Goal: Transaction & Acquisition: Purchase product/service

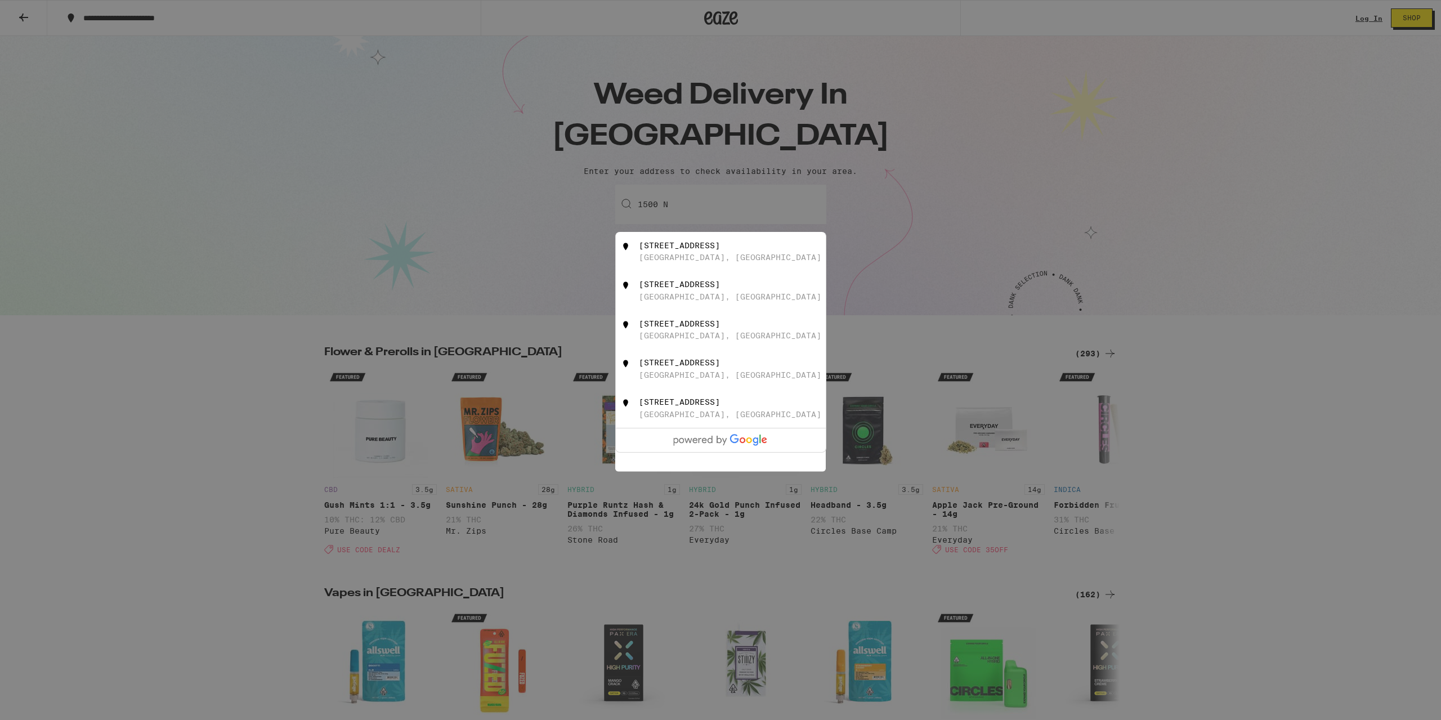
click at [692, 257] on div "[GEOGRAPHIC_DATA], [GEOGRAPHIC_DATA]" at bounding box center [730, 257] width 182 height 9
type input "[STREET_ADDRESS]"
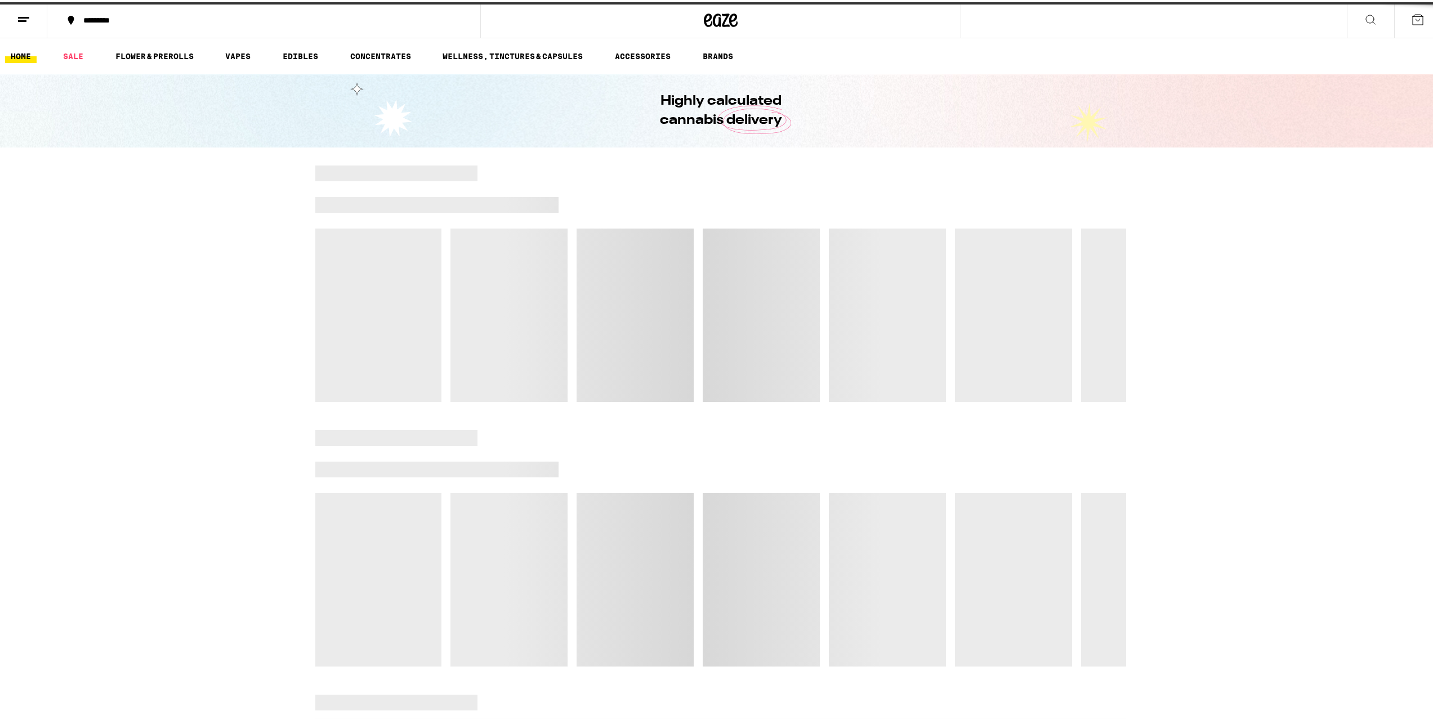
click at [731, 383] on div at bounding box center [720, 281] width 811 height 236
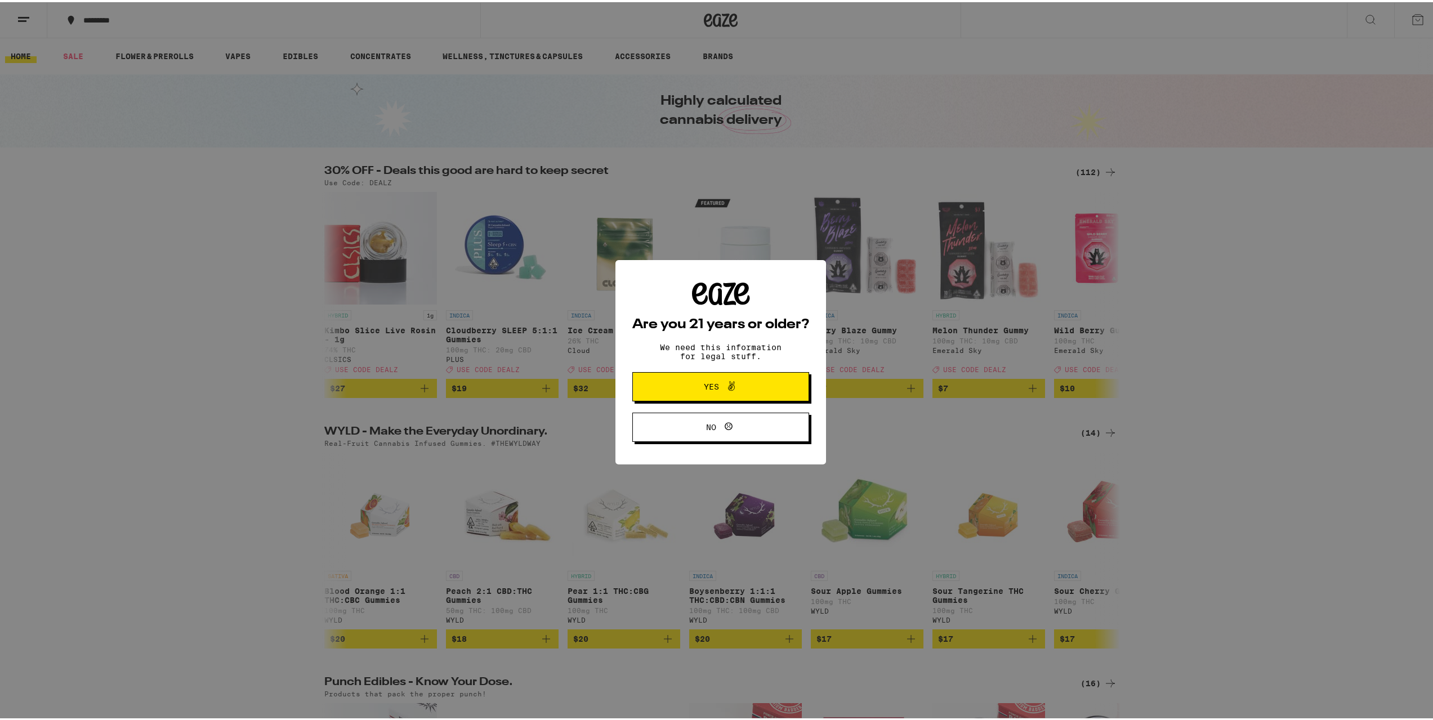
click at [681, 383] on span "Yes" at bounding box center [721, 384] width 86 height 15
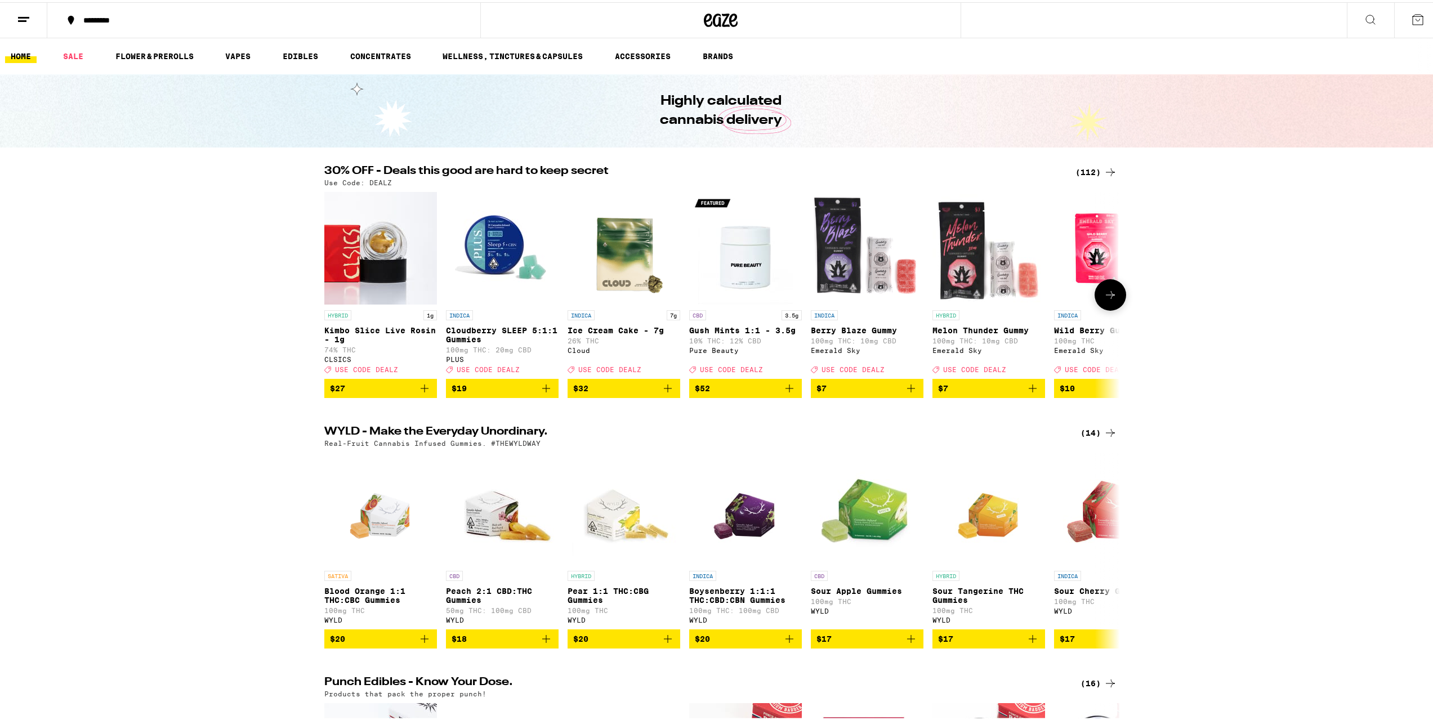
click at [1111, 297] on icon at bounding box center [1110, 293] width 14 height 14
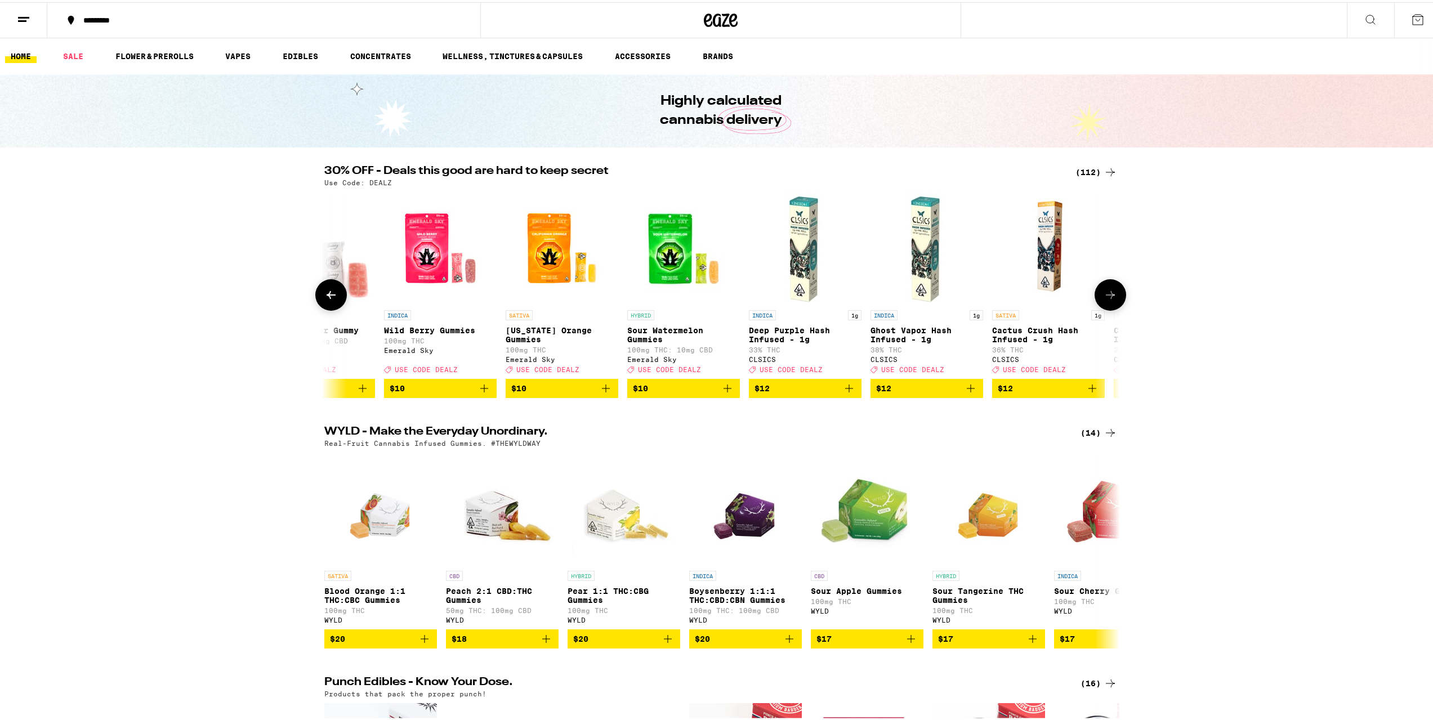
click at [1110, 297] on icon at bounding box center [1110, 293] width 14 height 14
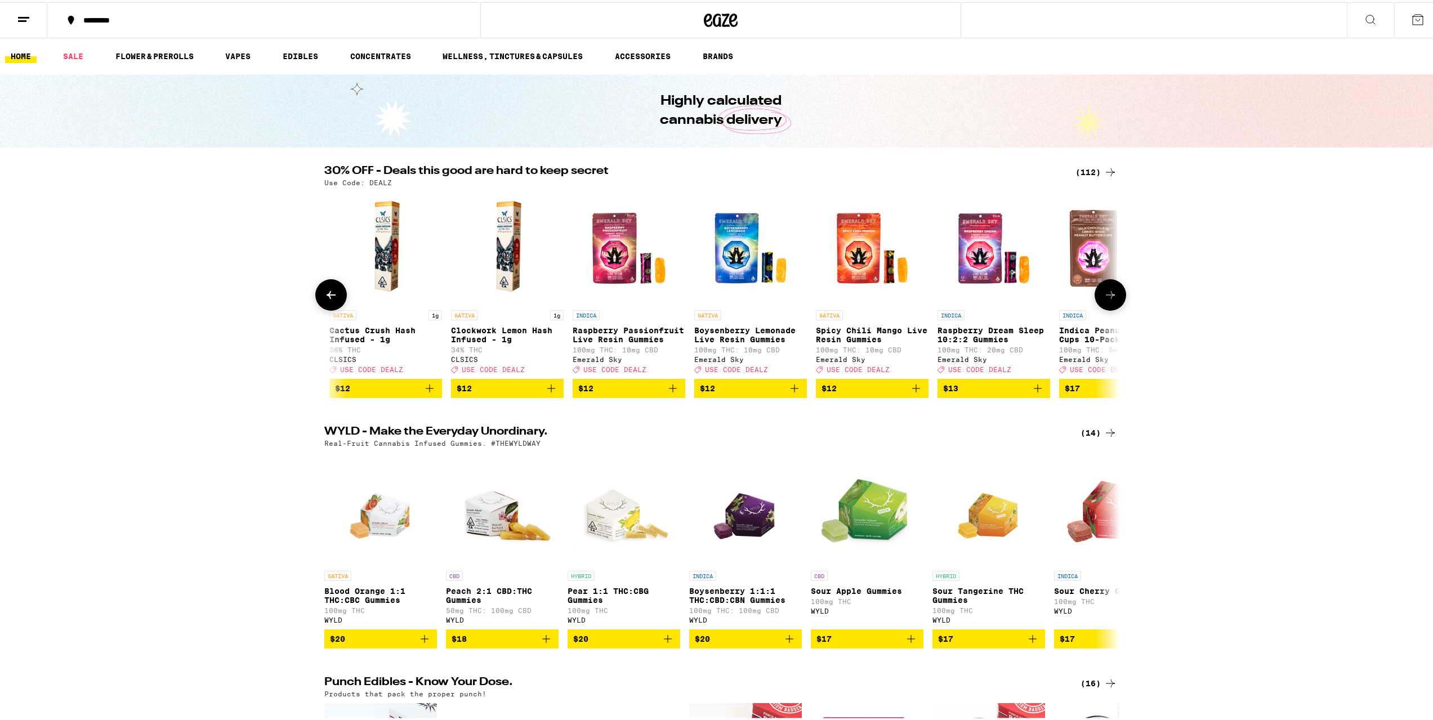
scroll to position [0, 1340]
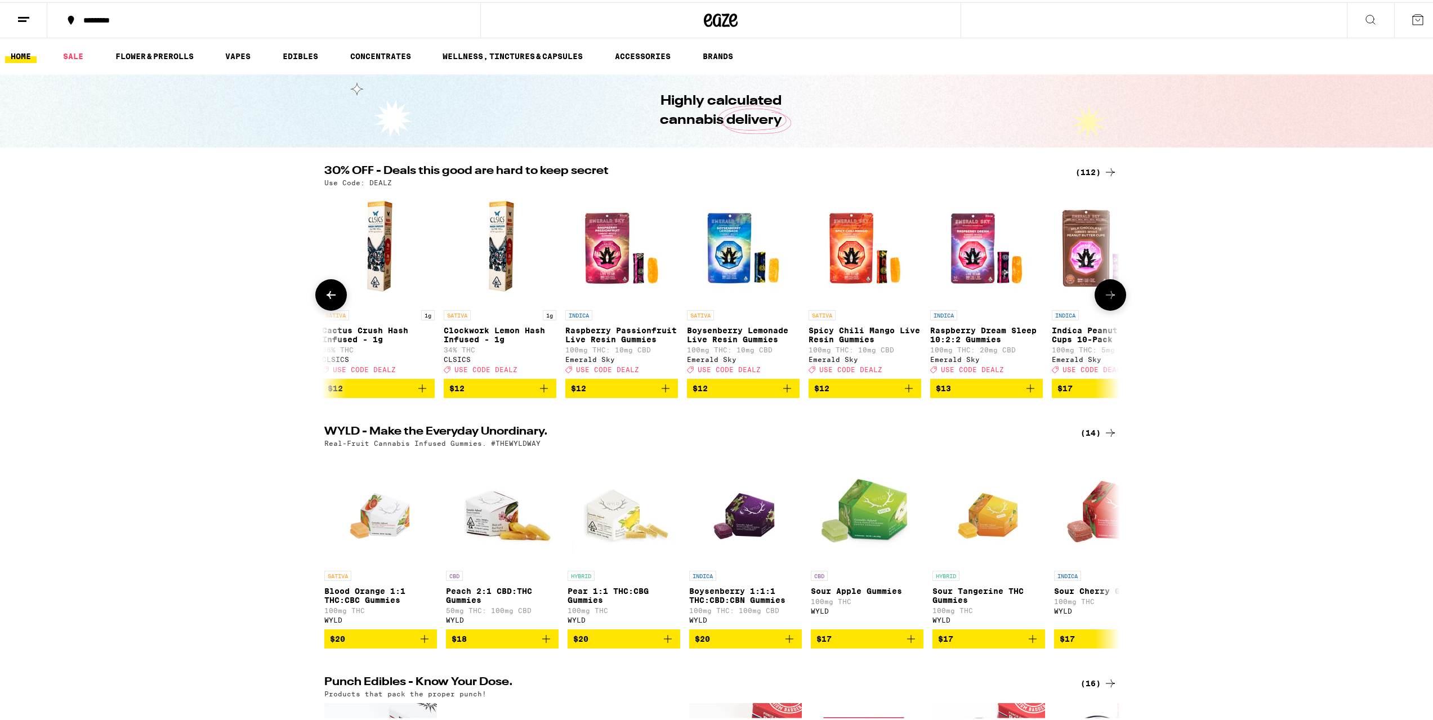
click at [1110, 297] on icon at bounding box center [1110, 293] width 14 height 14
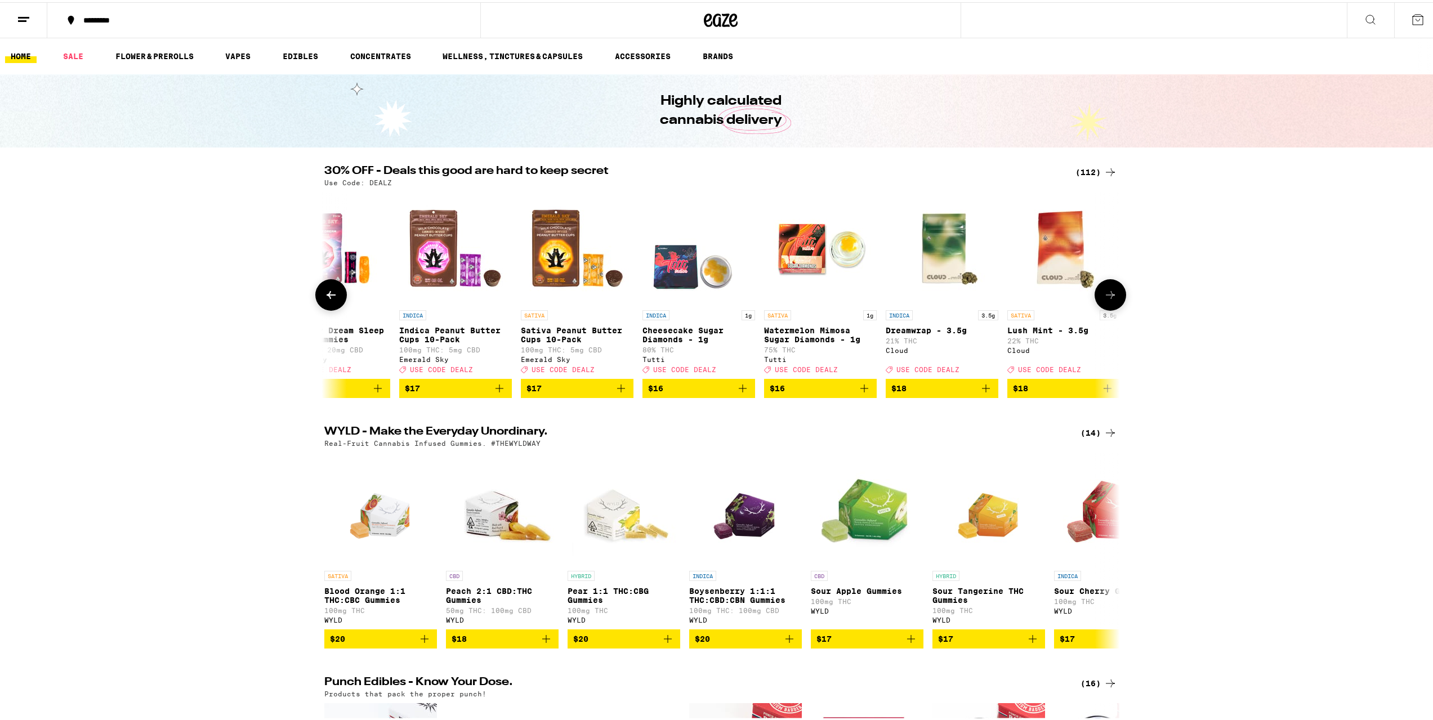
scroll to position [0, 2009]
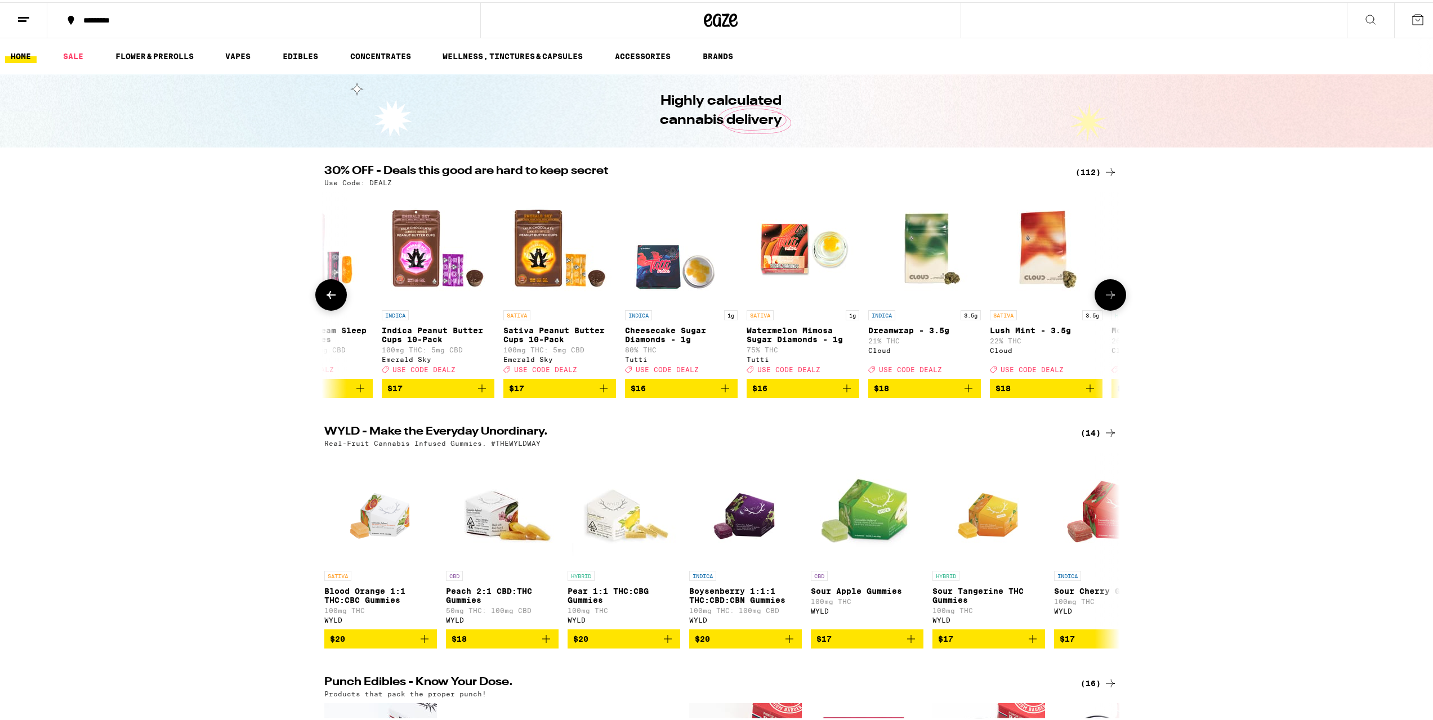
click at [1110, 298] on icon at bounding box center [1110, 293] width 14 height 14
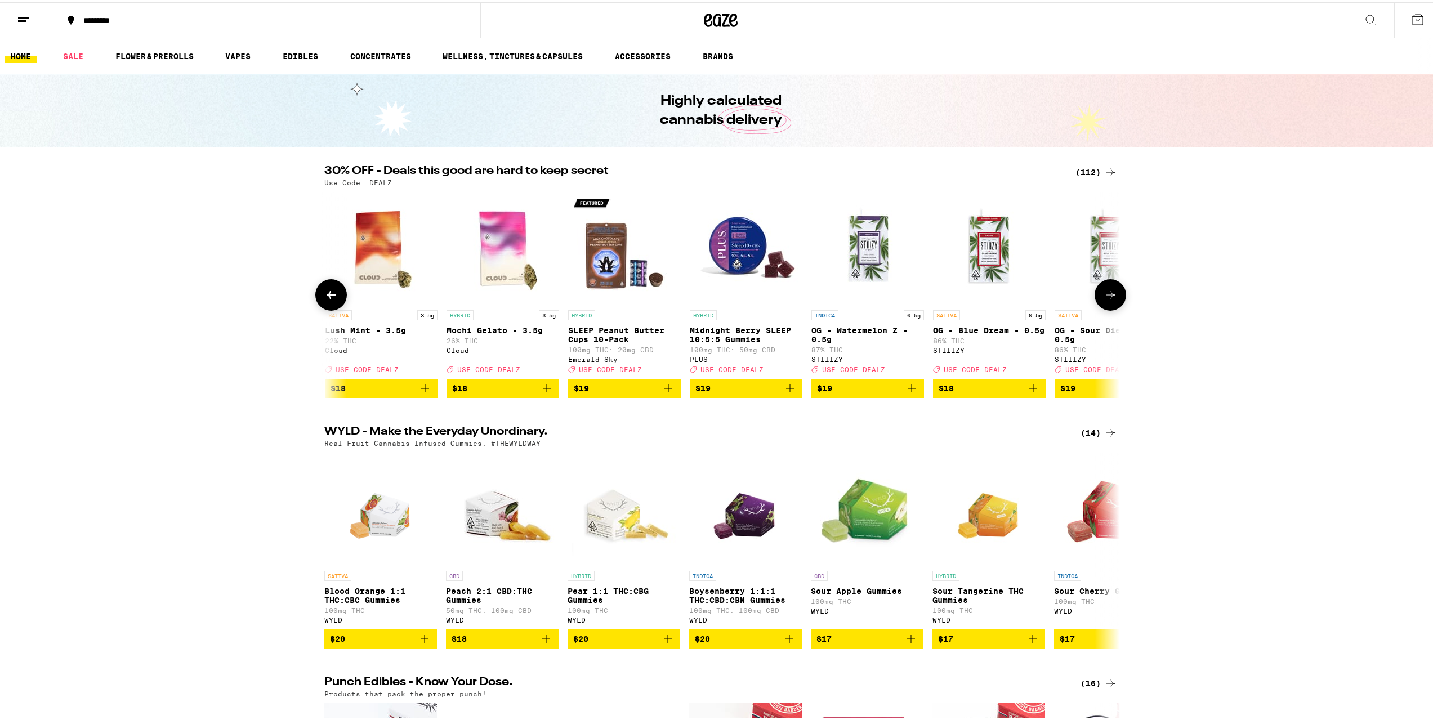
scroll to position [0, 2679]
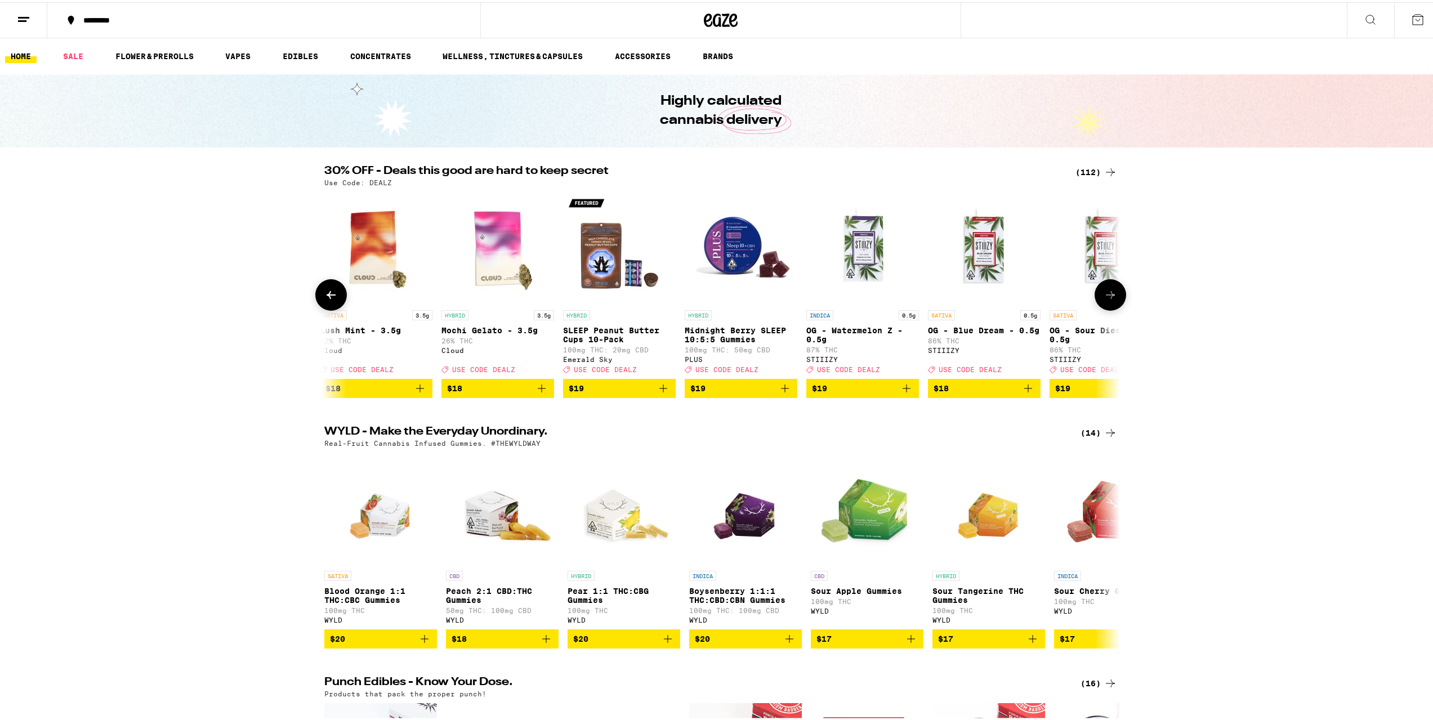
click at [328, 297] on icon at bounding box center [330, 293] width 9 height 8
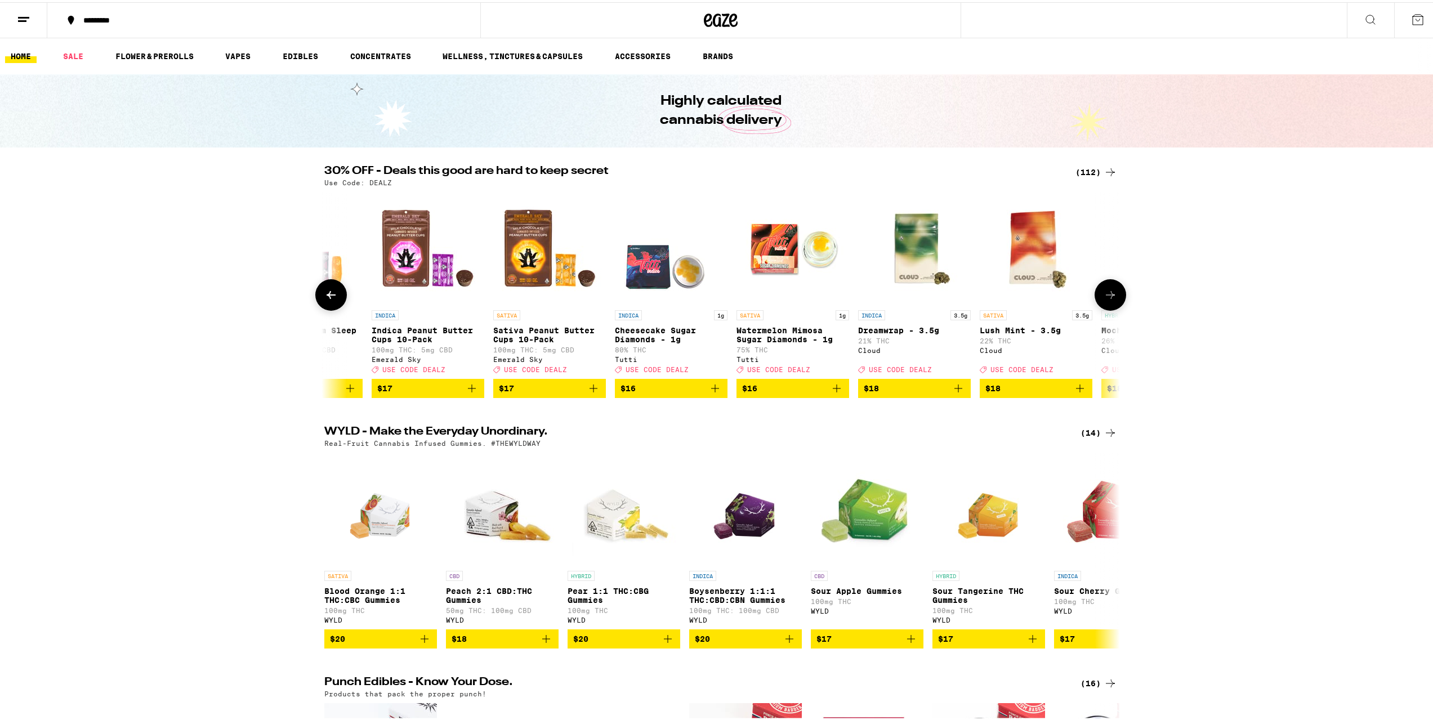
scroll to position [0, 2009]
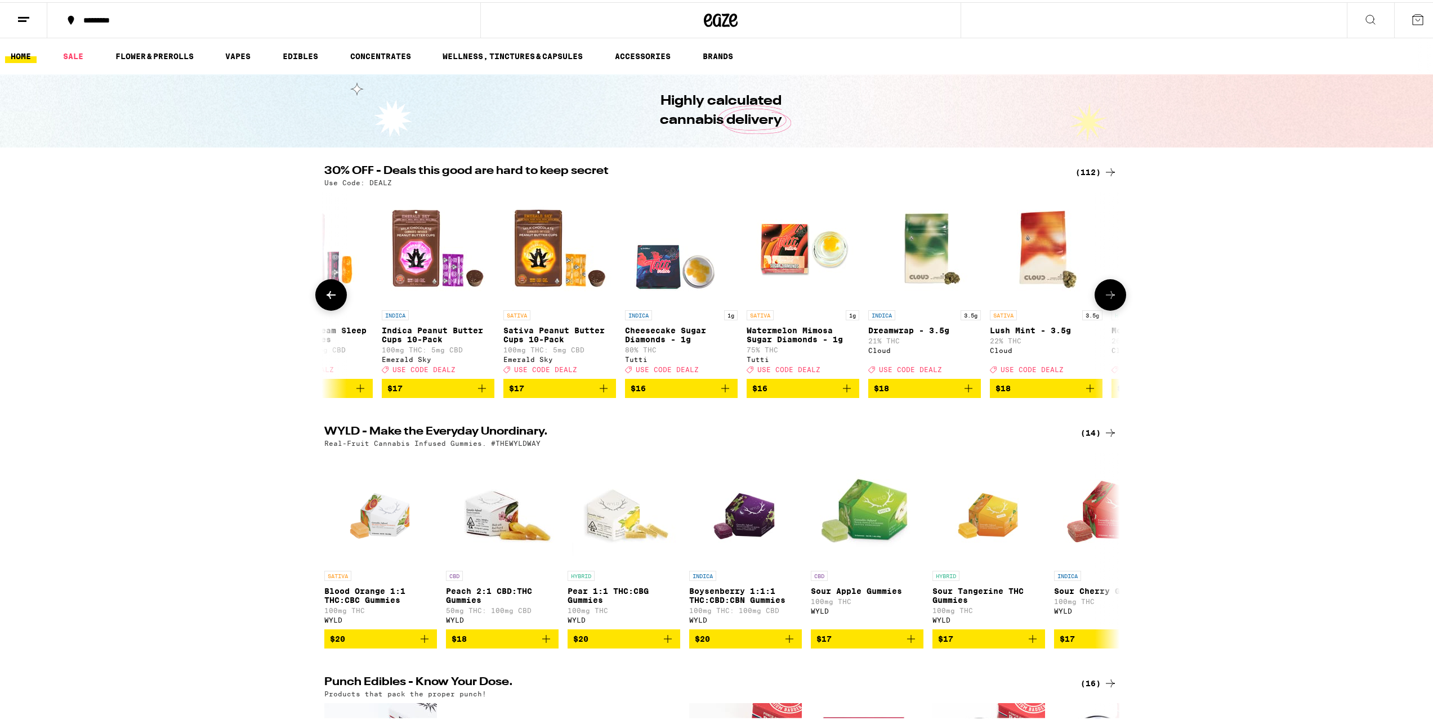
click at [1114, 299] on button at bounding box center [1110, 293] width 32 height 32
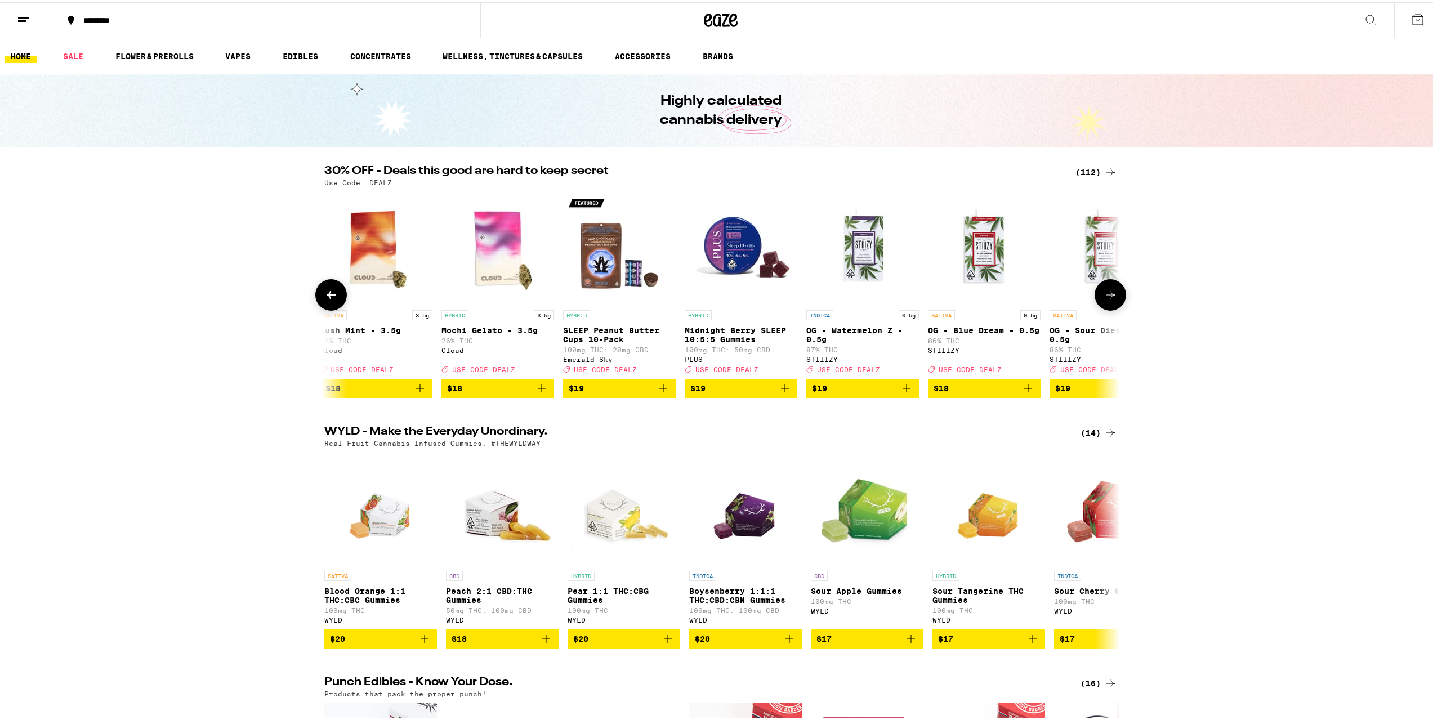
click at [1114, 299] on button at bounding box center [1110, 293] width 32 height 32
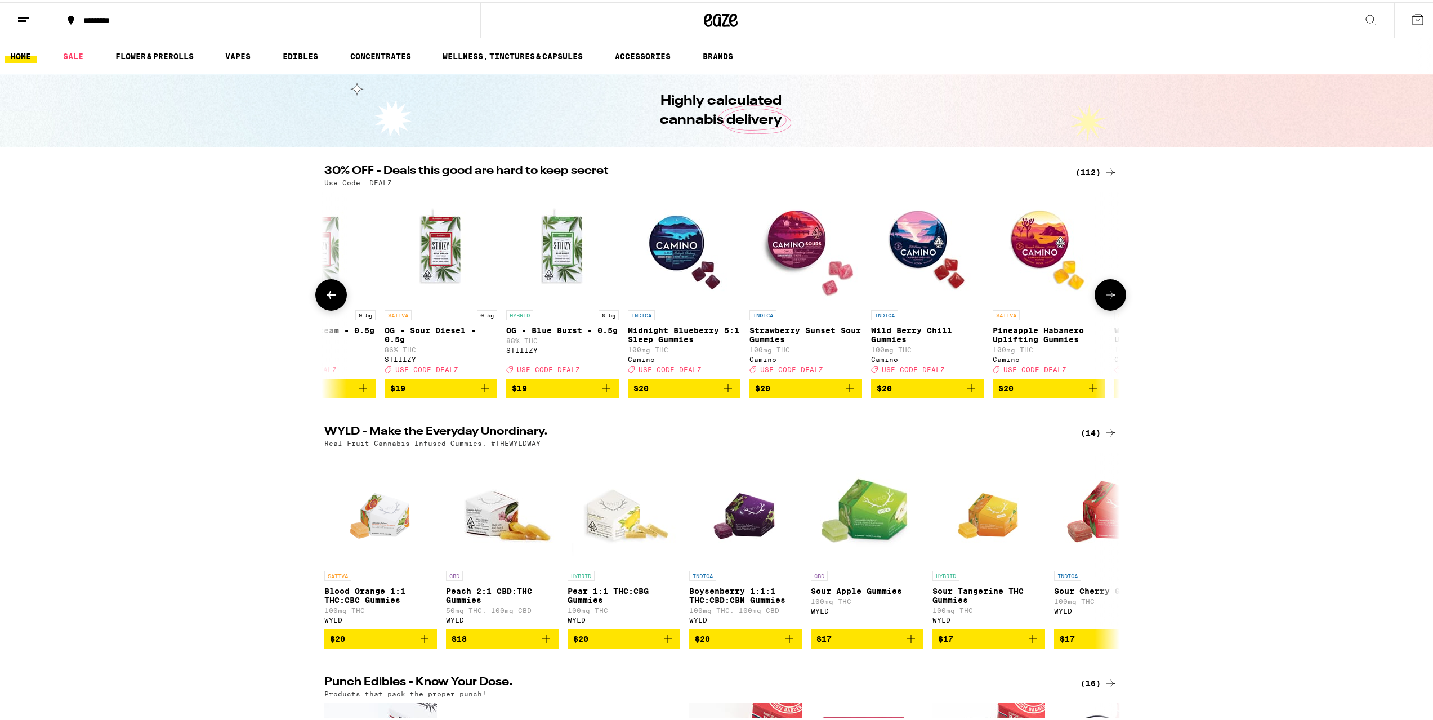
scroll to position [0, 3349]
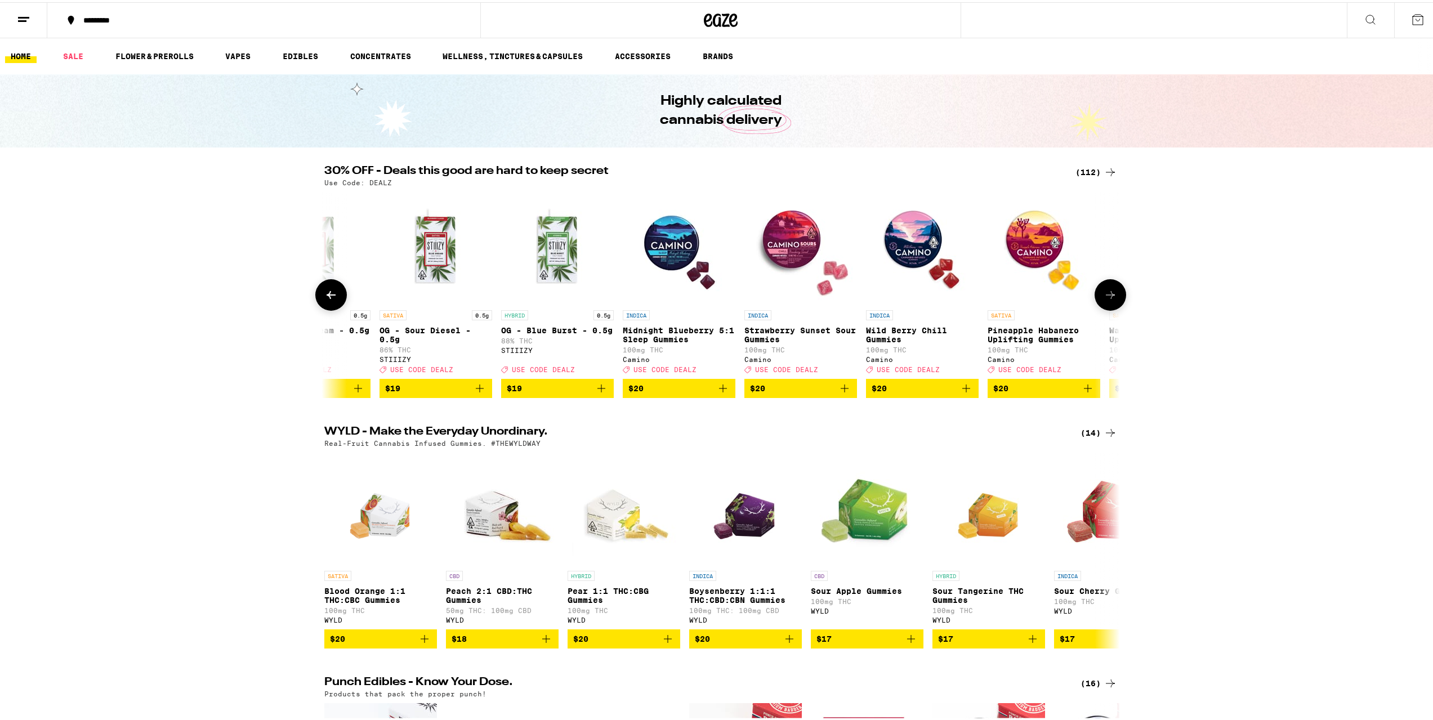
click at [1117, 302] on button at bounding box center [1110, 293] width 32 height 32
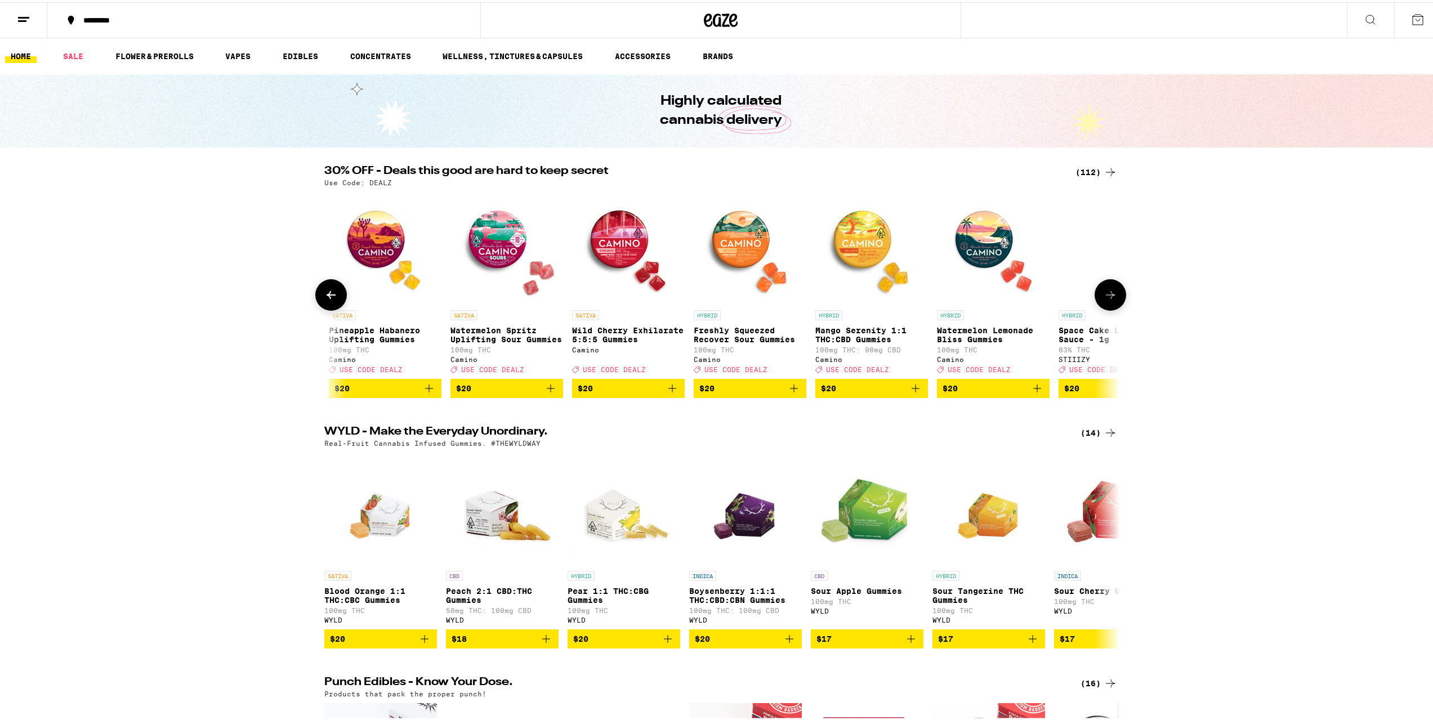
scroll to position [0, 4019]
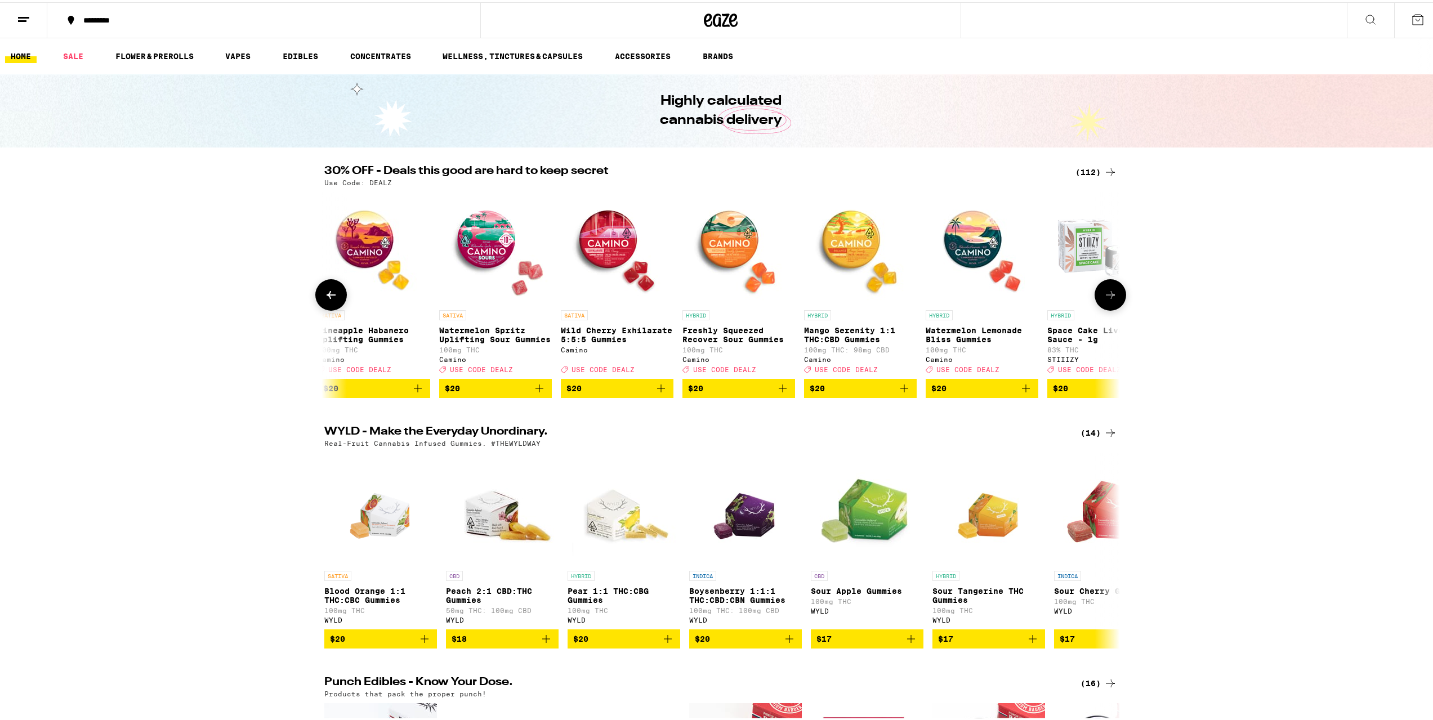
drag, startPoint x: 1117, startPoint y: 302, endPoint x: 1105, endPoint y: 303, distance: 11.8
click at [1105, 299] on icon at bounding box center [1110, 293] width 14 height 14
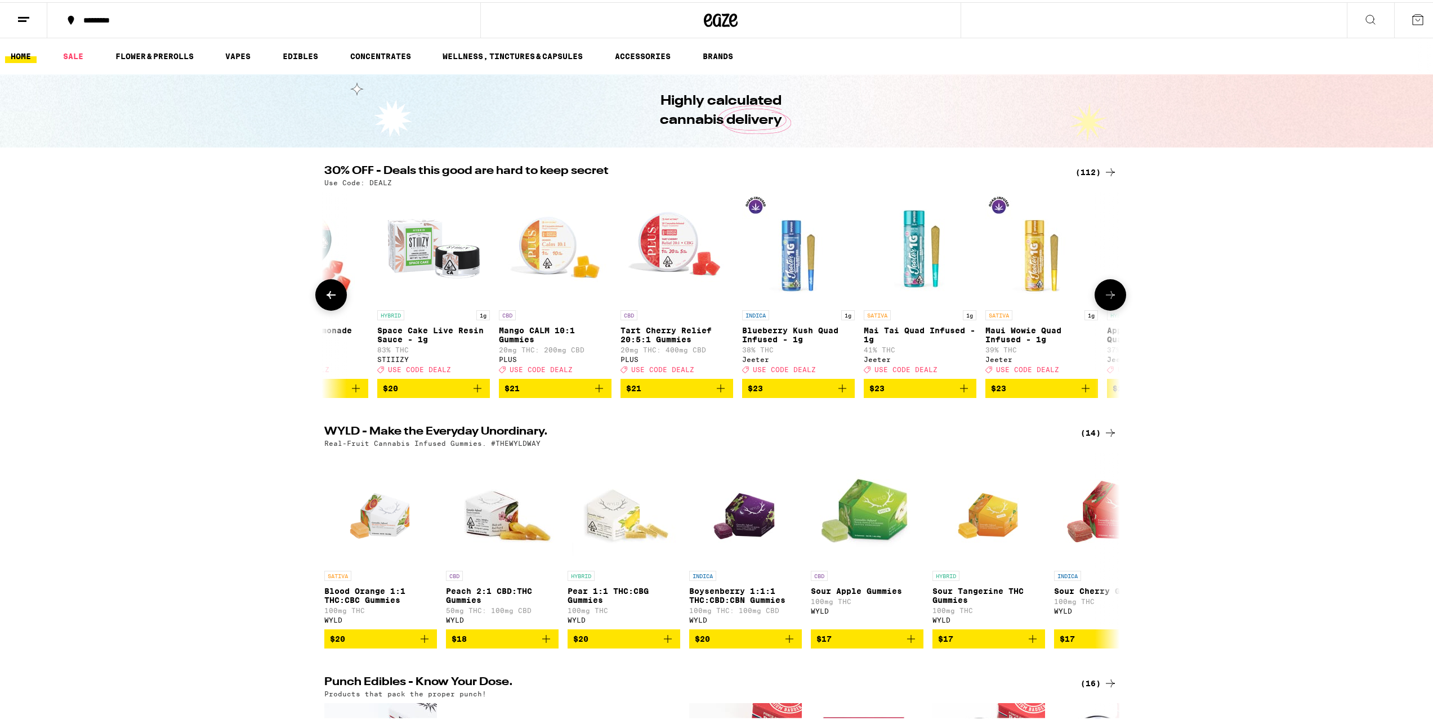
click at [1105, 299] on icon at bounding box center [1110, 293] width 14 height 14
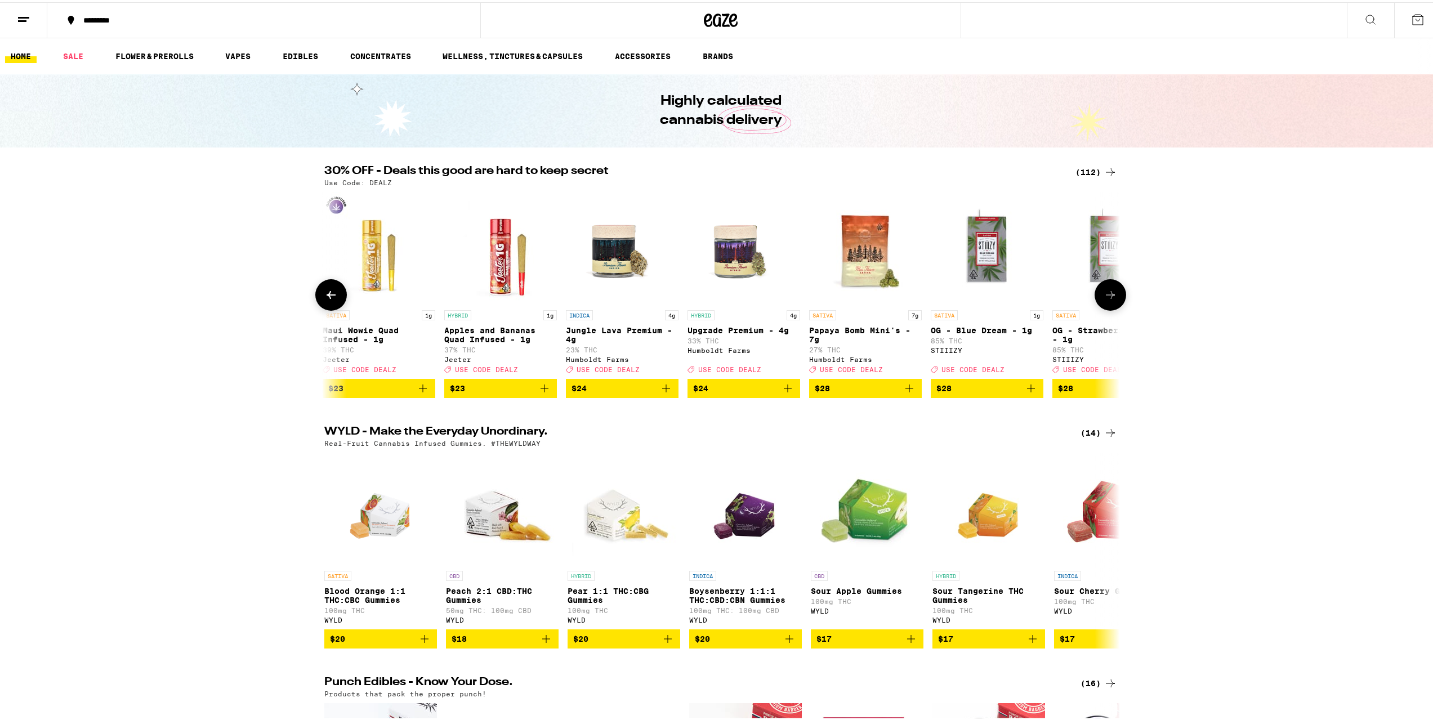
scroll to position [0, 5359]
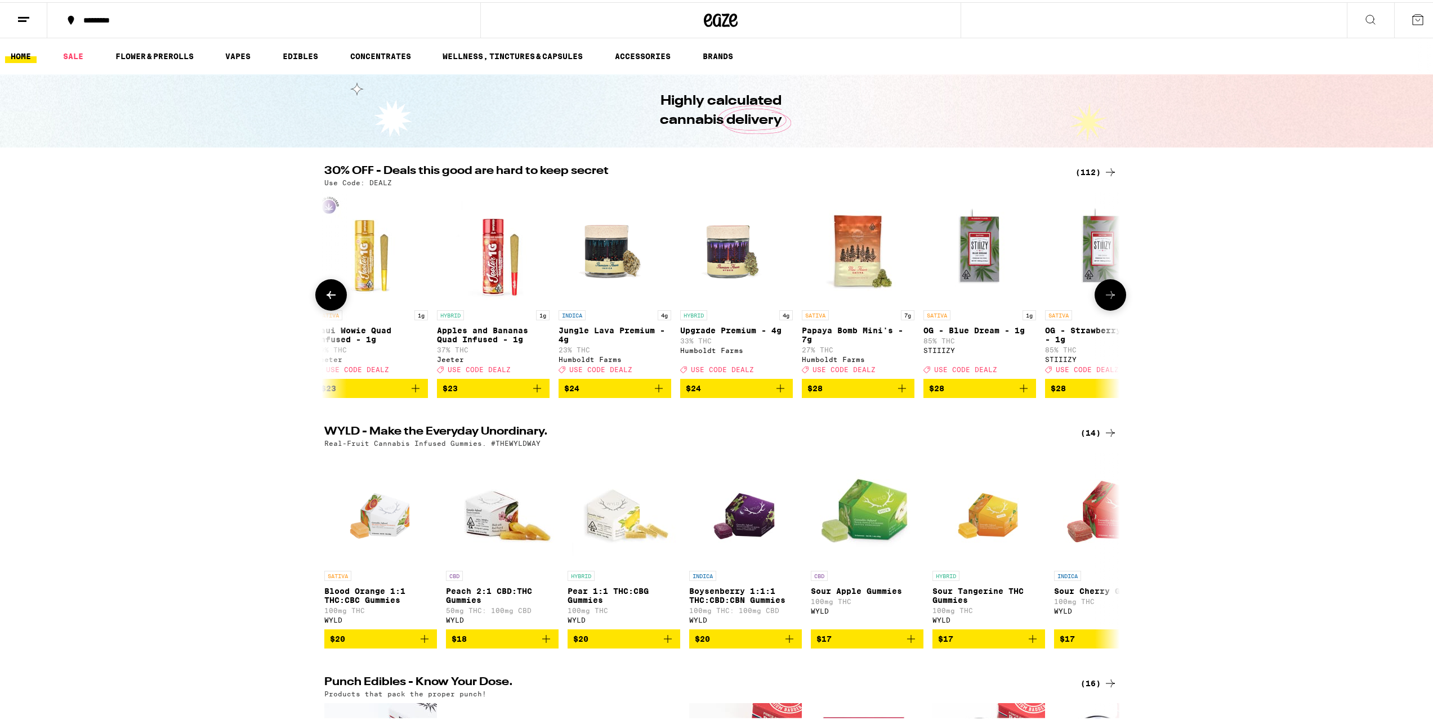
click at [1105, 299] on icon at bounding box center [1110, 293] width 14 height 14
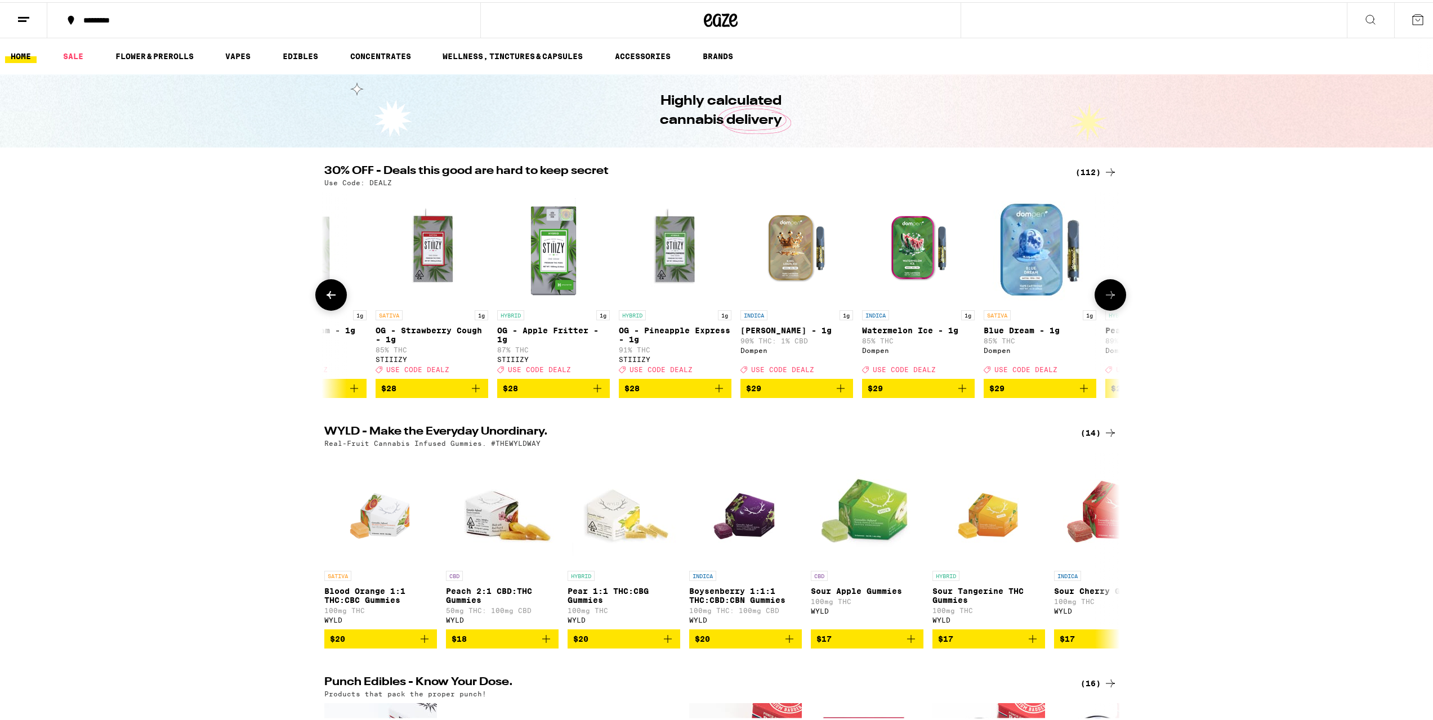
click at [1105, 299] on icon at bounding box center [1110, 293] width 14 height 14
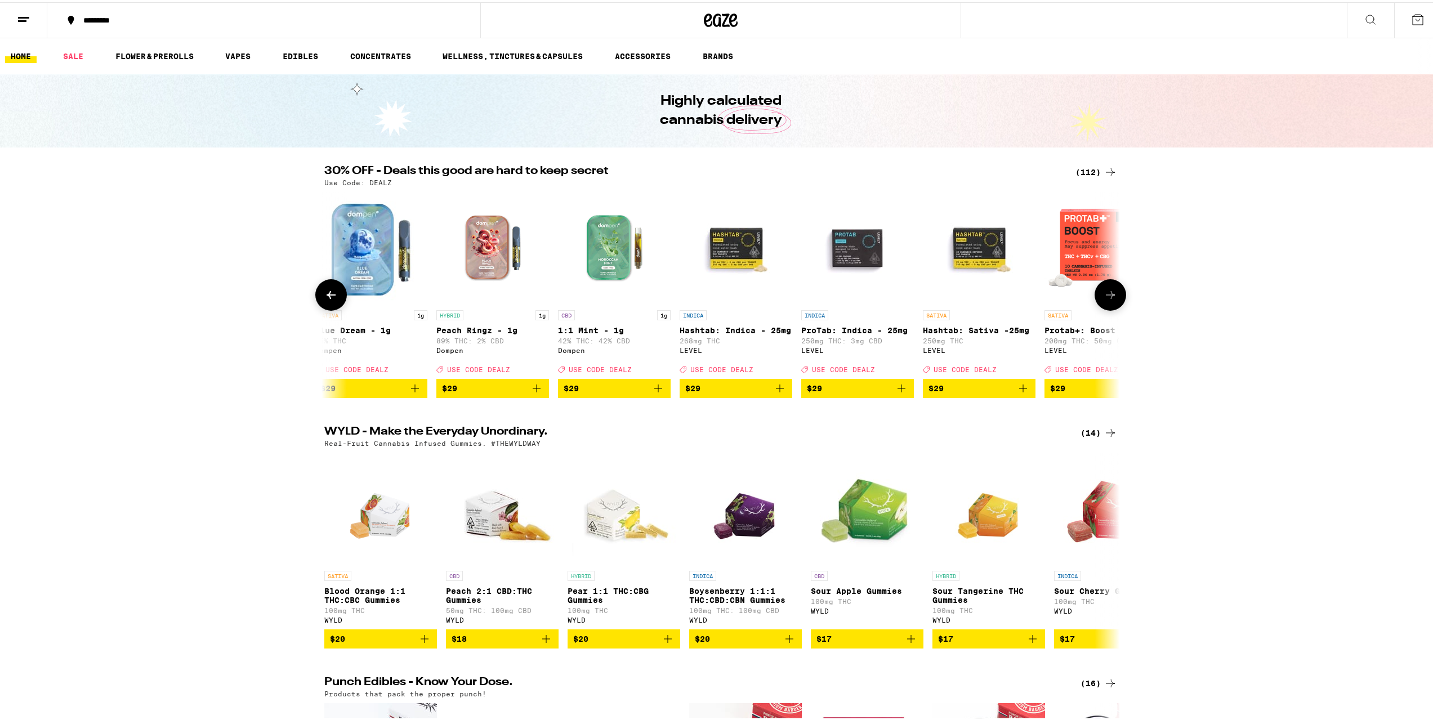
scroll to position [0, 6698]
click at [1103, 295] on icon at bounding box center [1110, 293] width 14 height 14
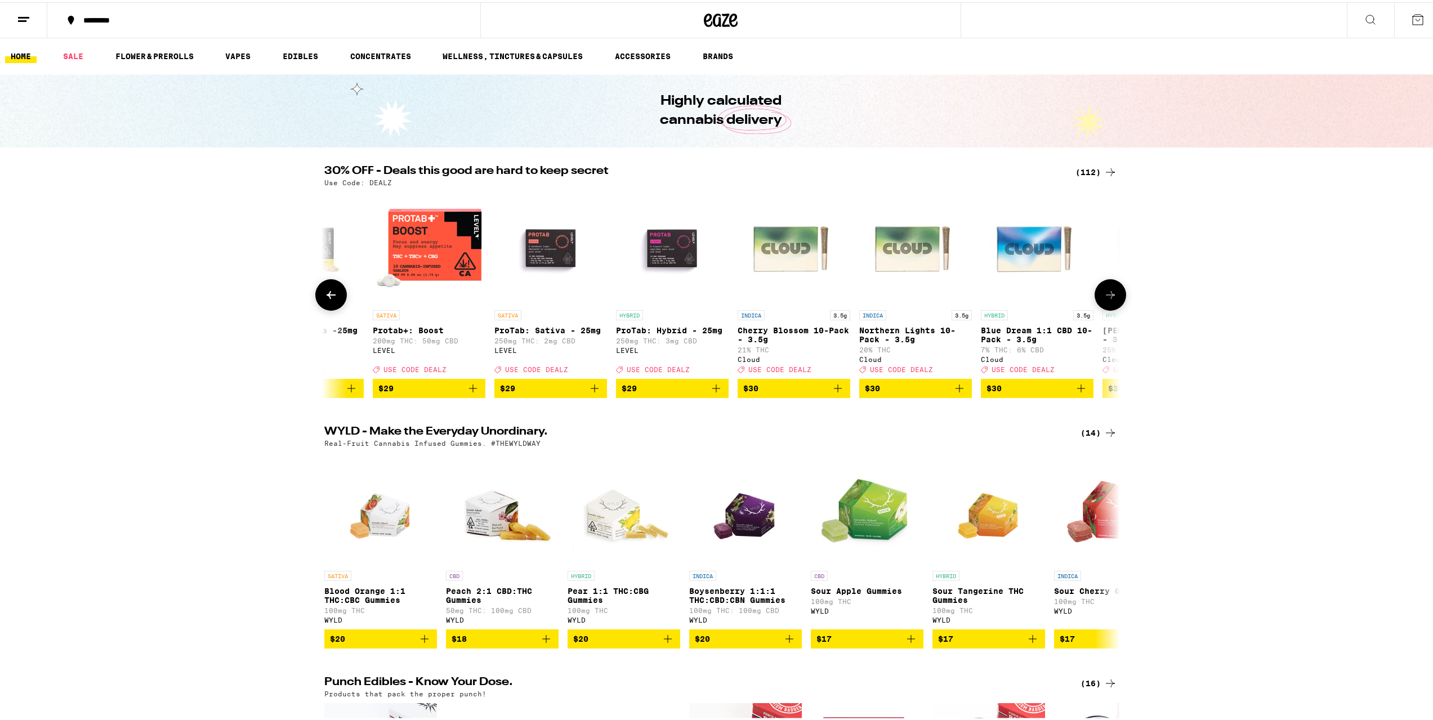
click at [1104, 294] on icon at bounding box center [1110, 293] width 14 height 14
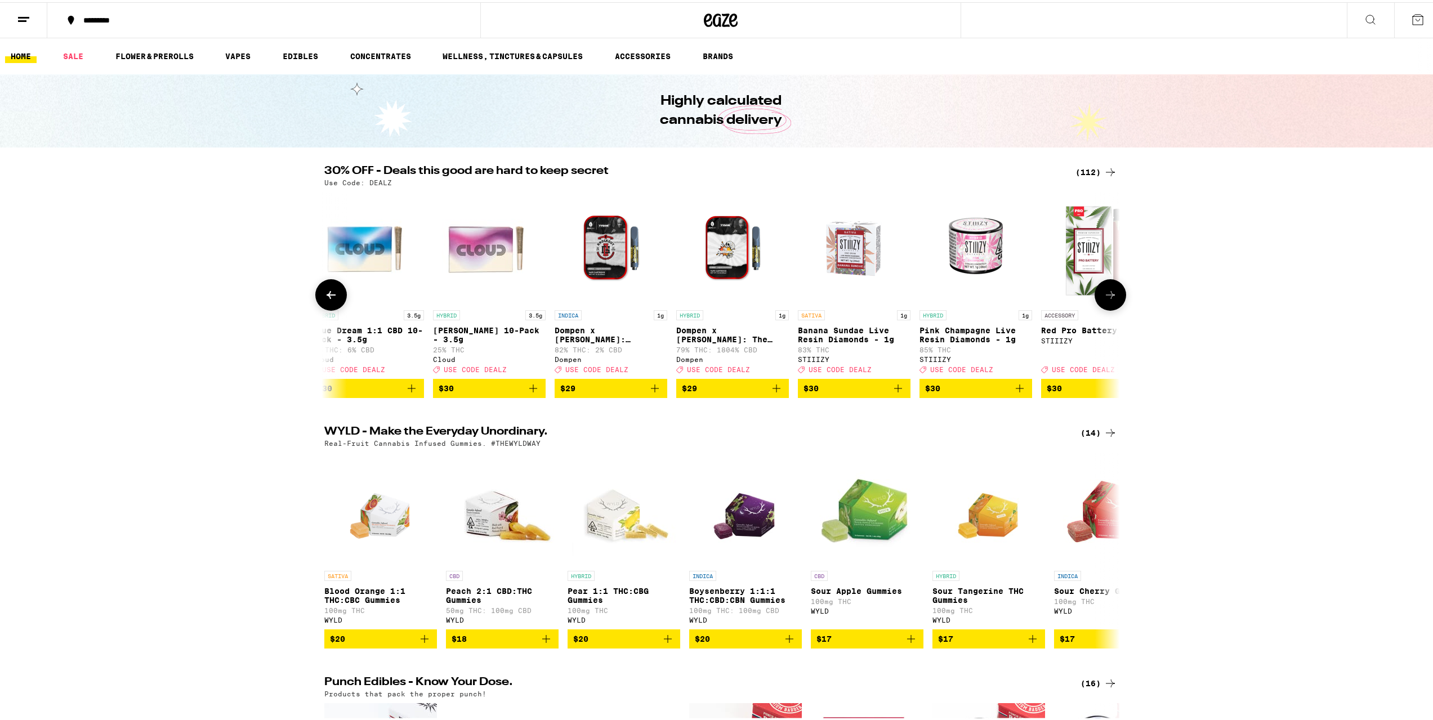
scroll to position [0, 8038]
click at [1104, 294] on icon at bounding box center [1110, 293] width 14 height 14
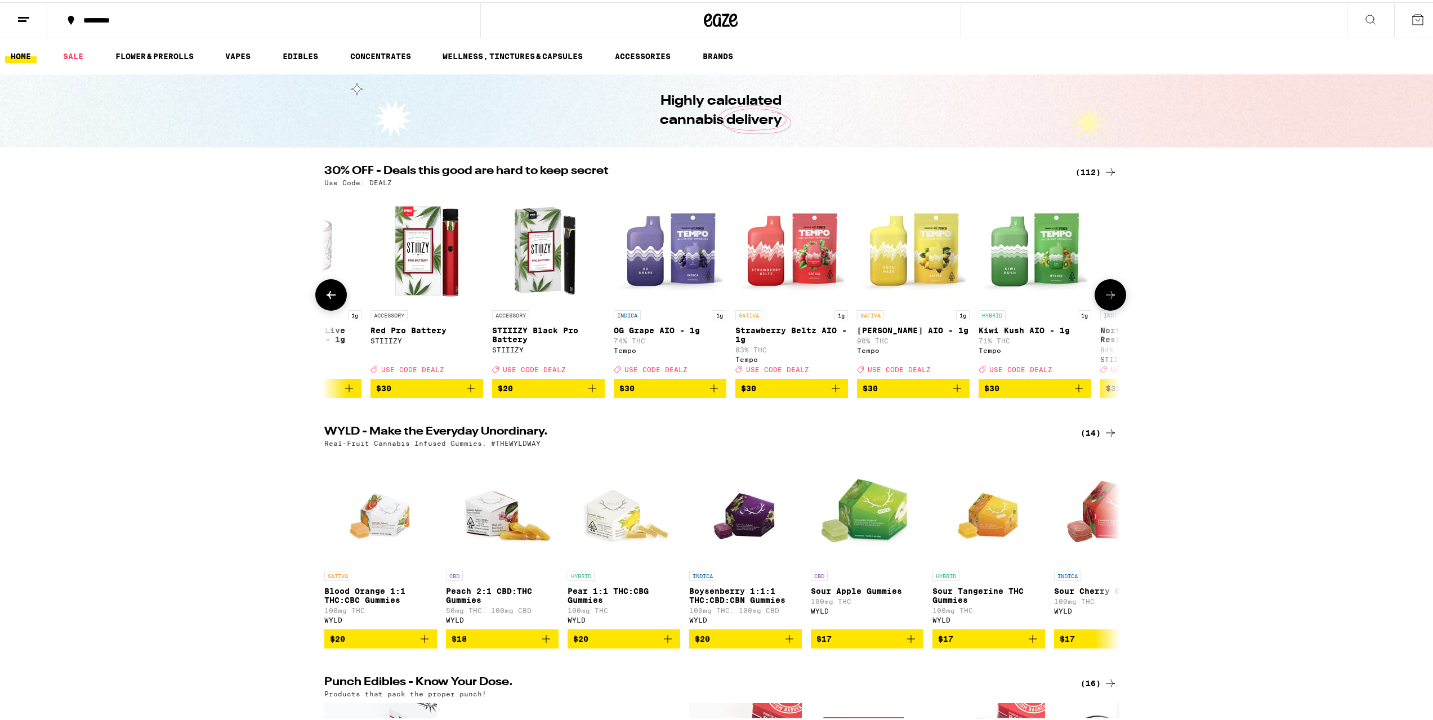
click at [1104, 294] on icon at bounding box center [1110, 293] width 14 height 14
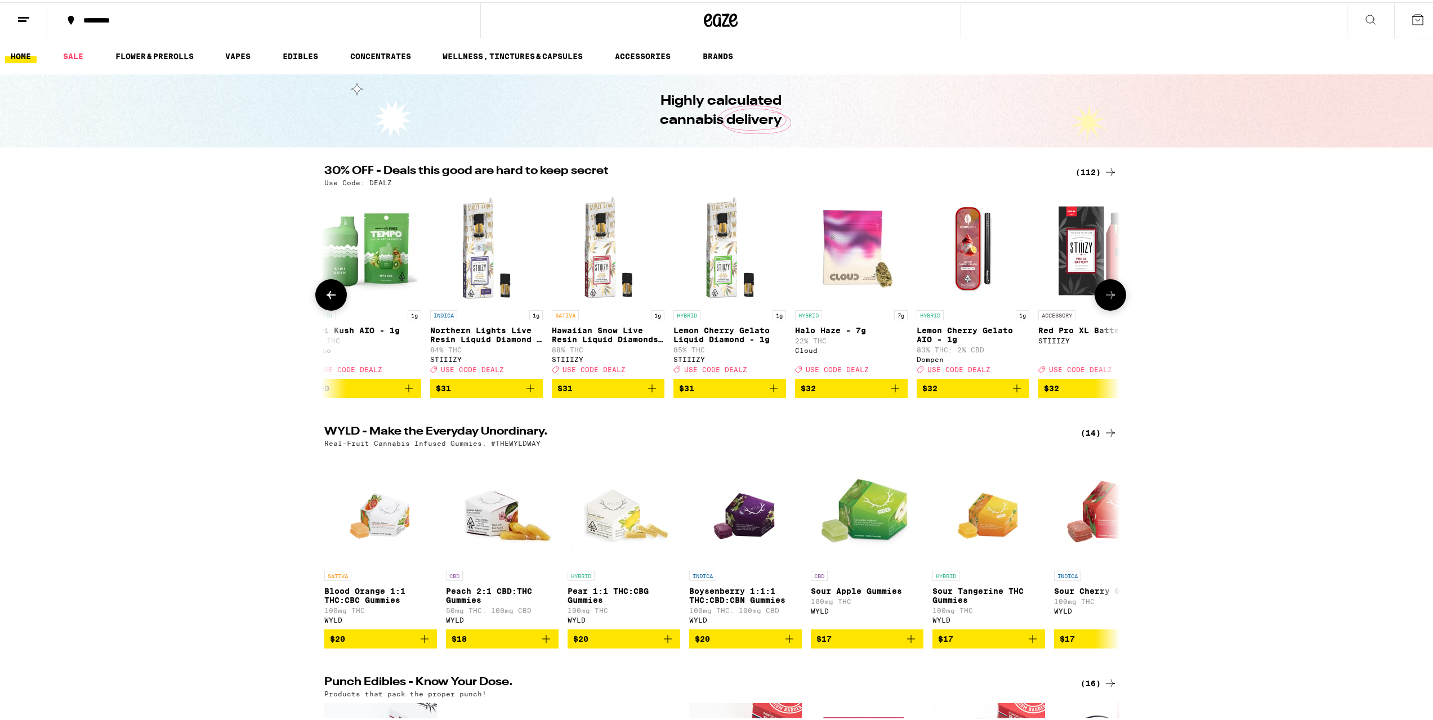
click at [1104, 294] on icon at bounding box center [1110, 293] width 14 height 14
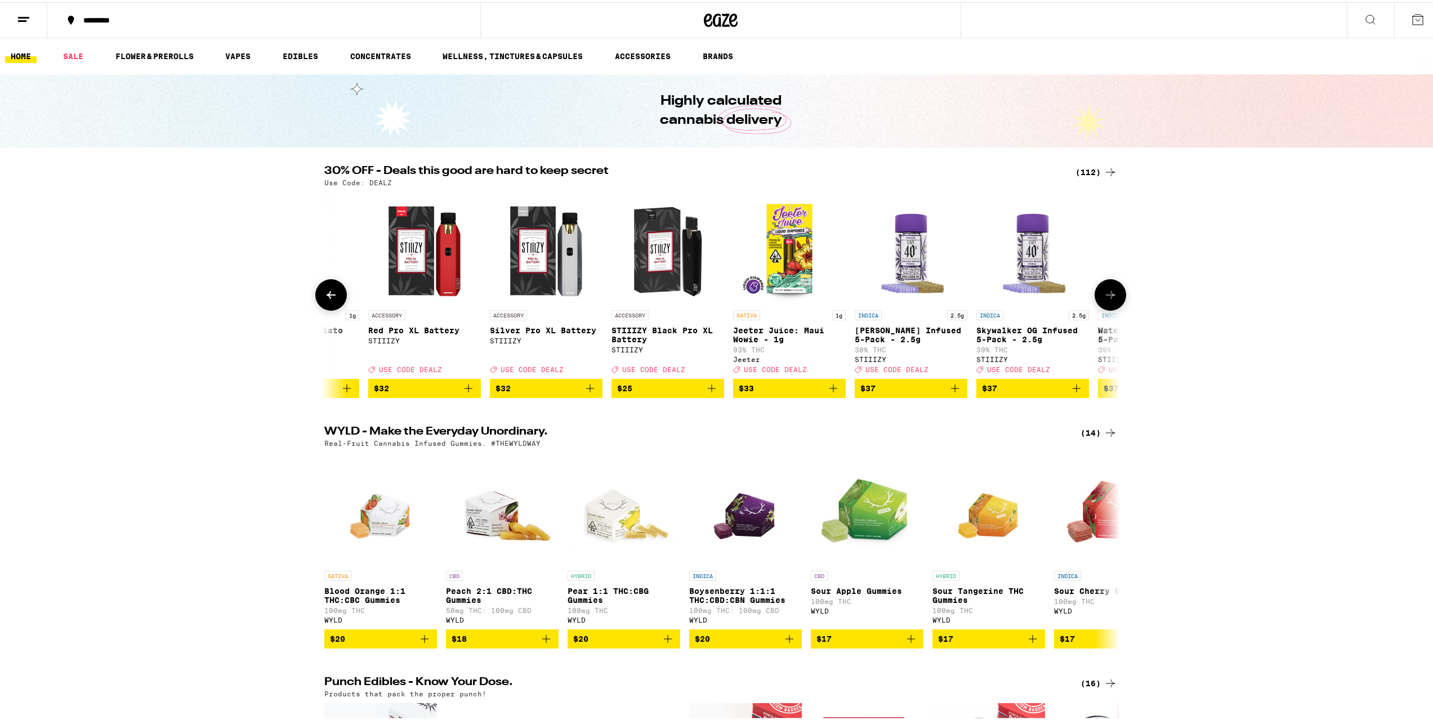
click at [1104, 294] on icon at bounding box center [1110, 293] width 14 height 14
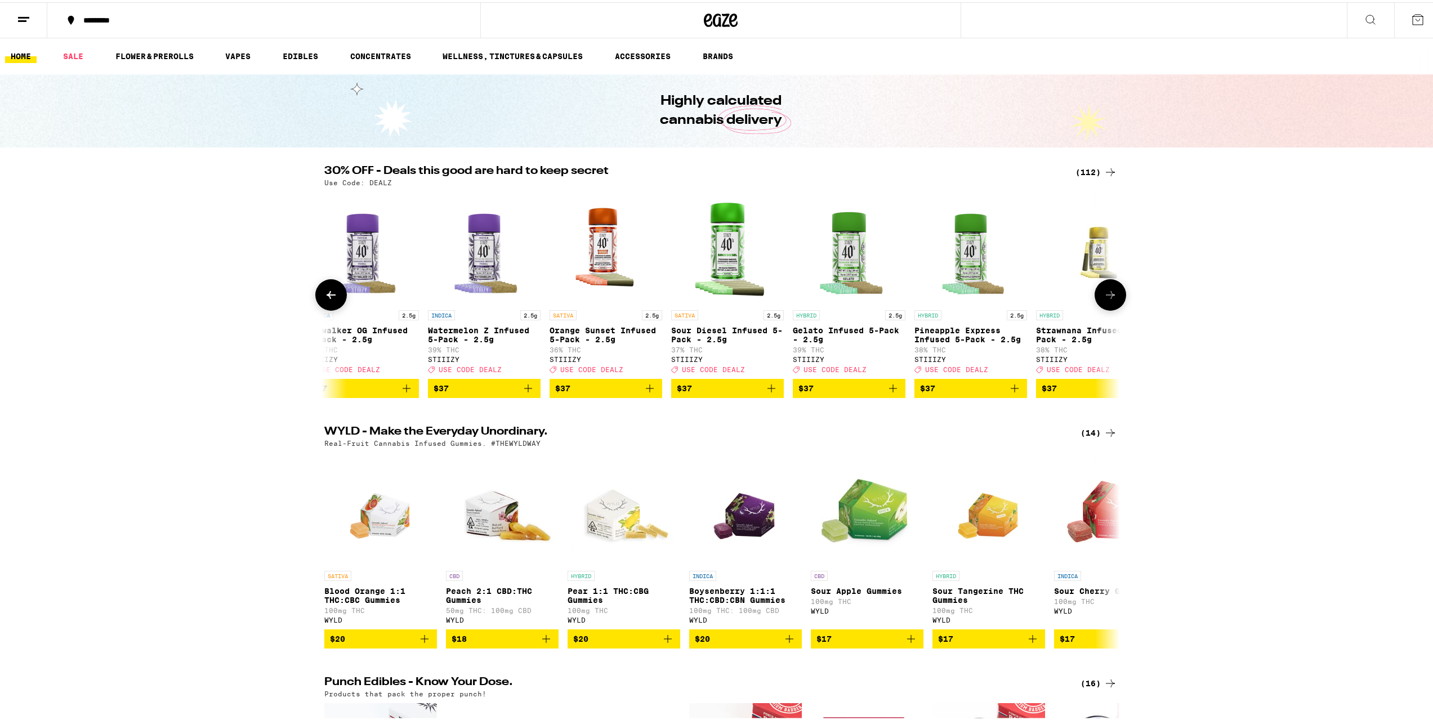
click at [1104, 294] on icon at bounding box center [1110, 293] width 14 height 14
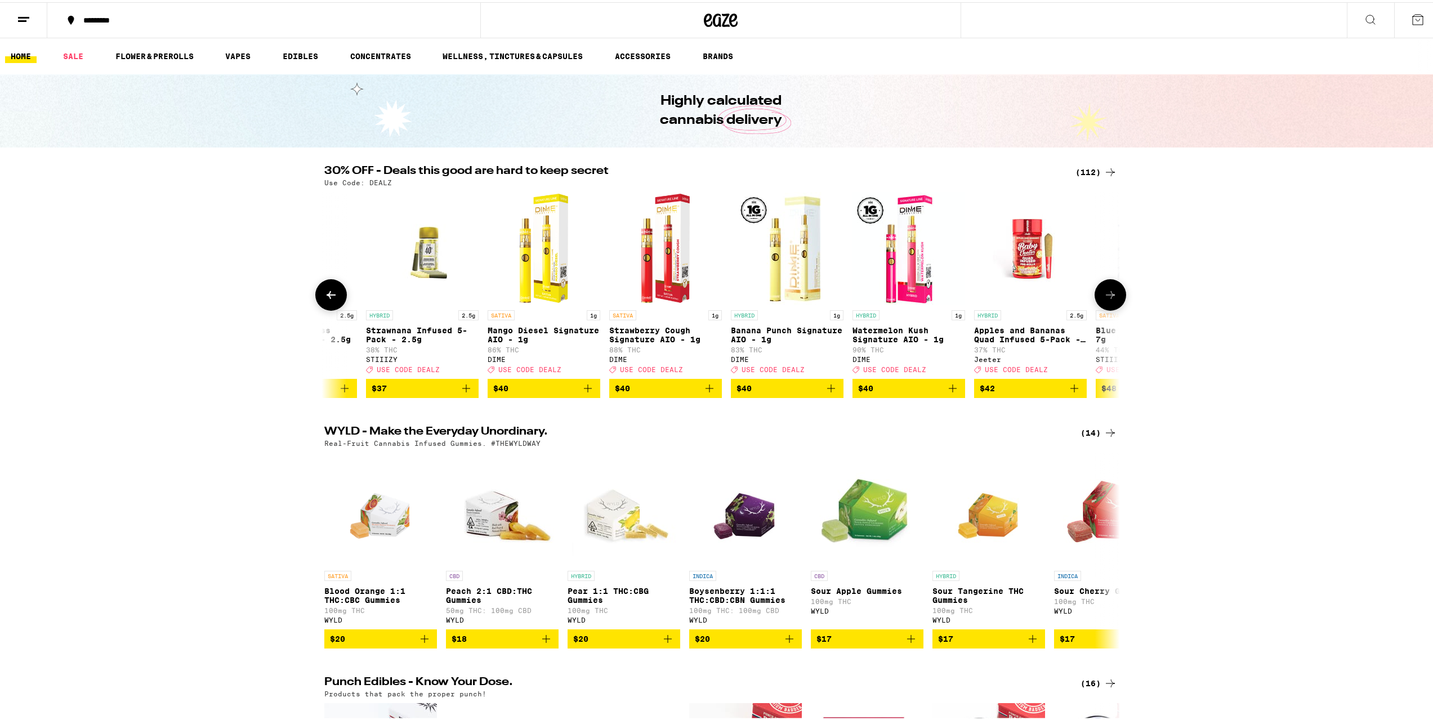
click at [1104, 294] on icon at bounding box center [1110, 293] width 14 height 14
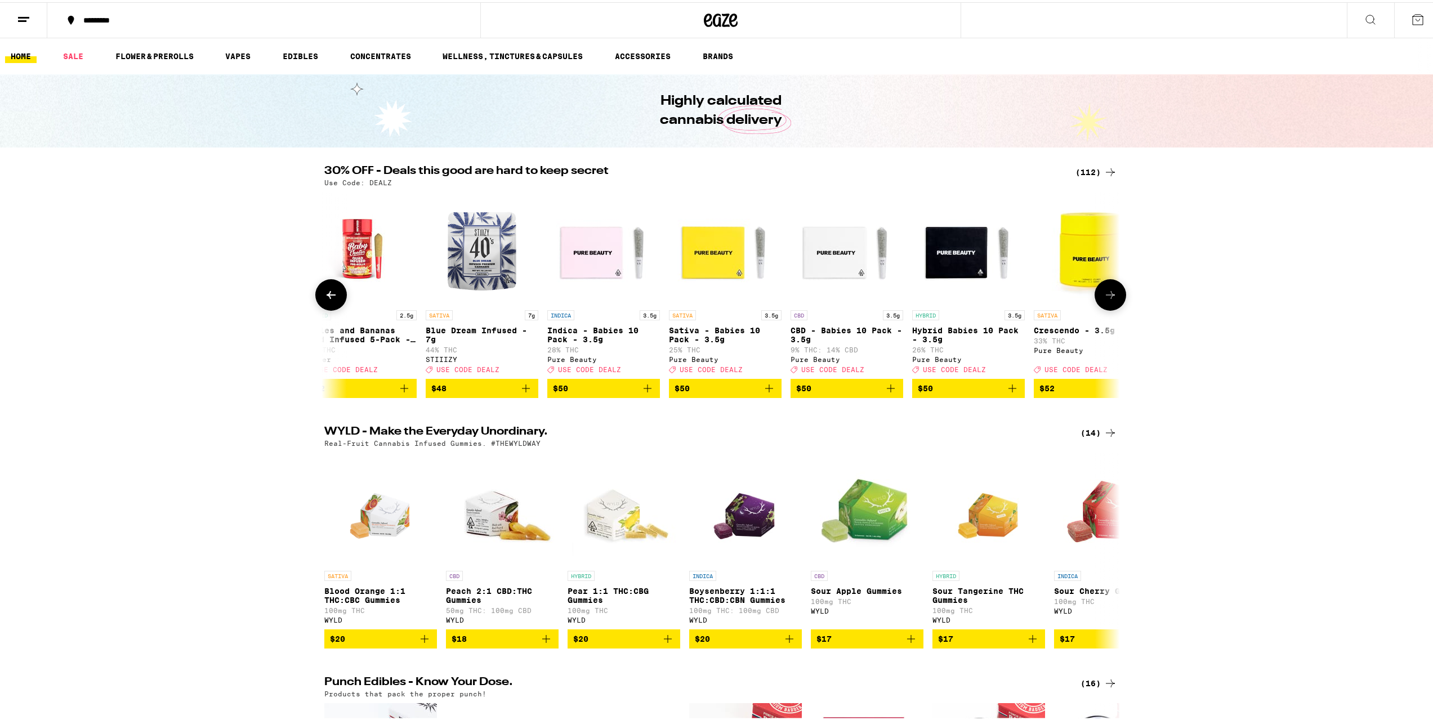
click at [1104, 294] on icon at bounding box center [1110, 293] width 14 height 14
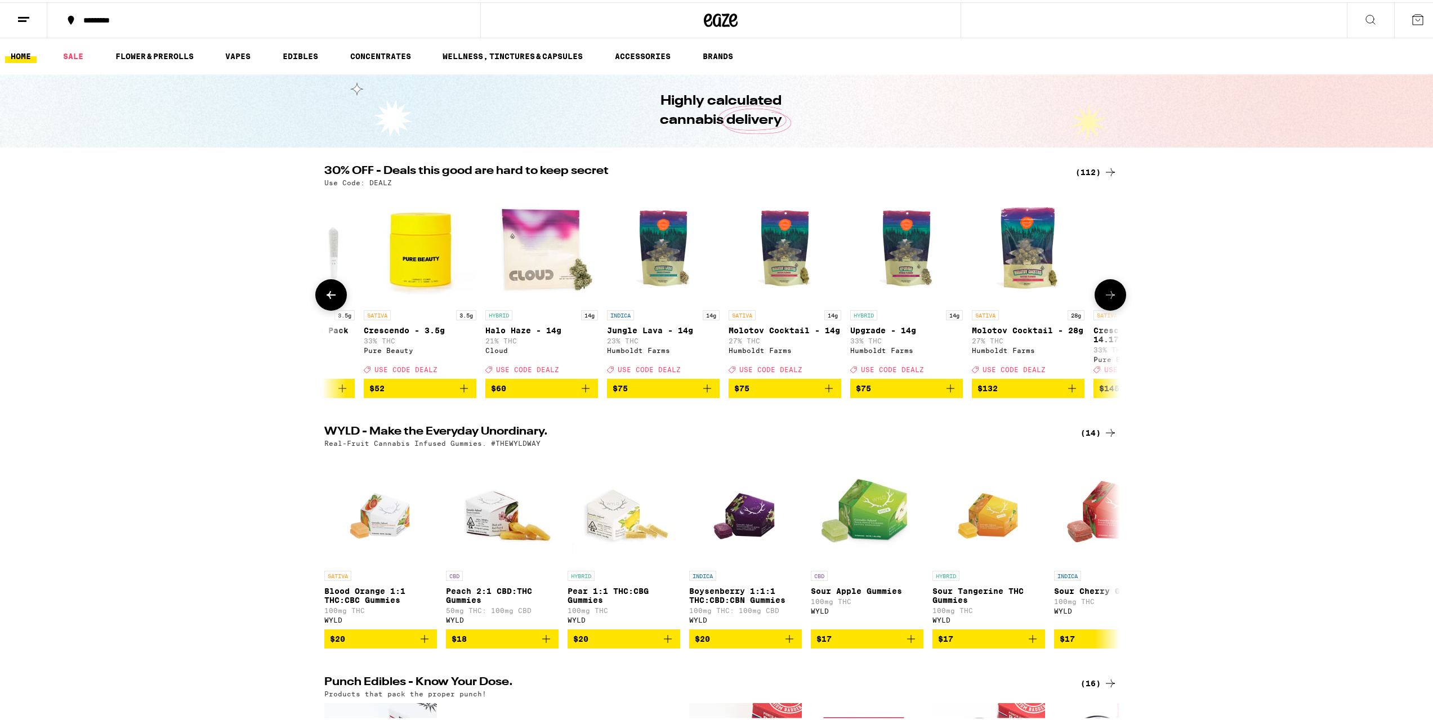
click at [1104, 294] on icon at bounding box center [1110, 293] width 14 height 14
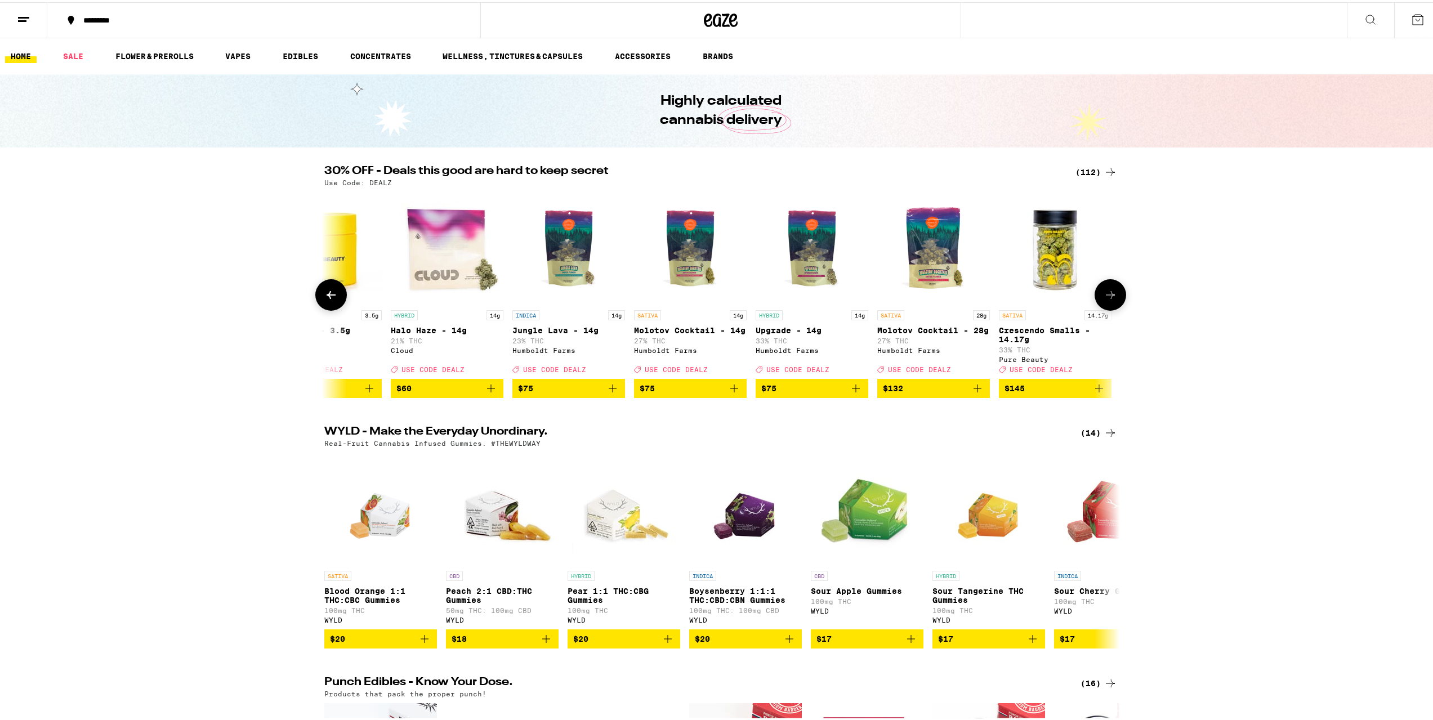
scroll to position [0, 12825]
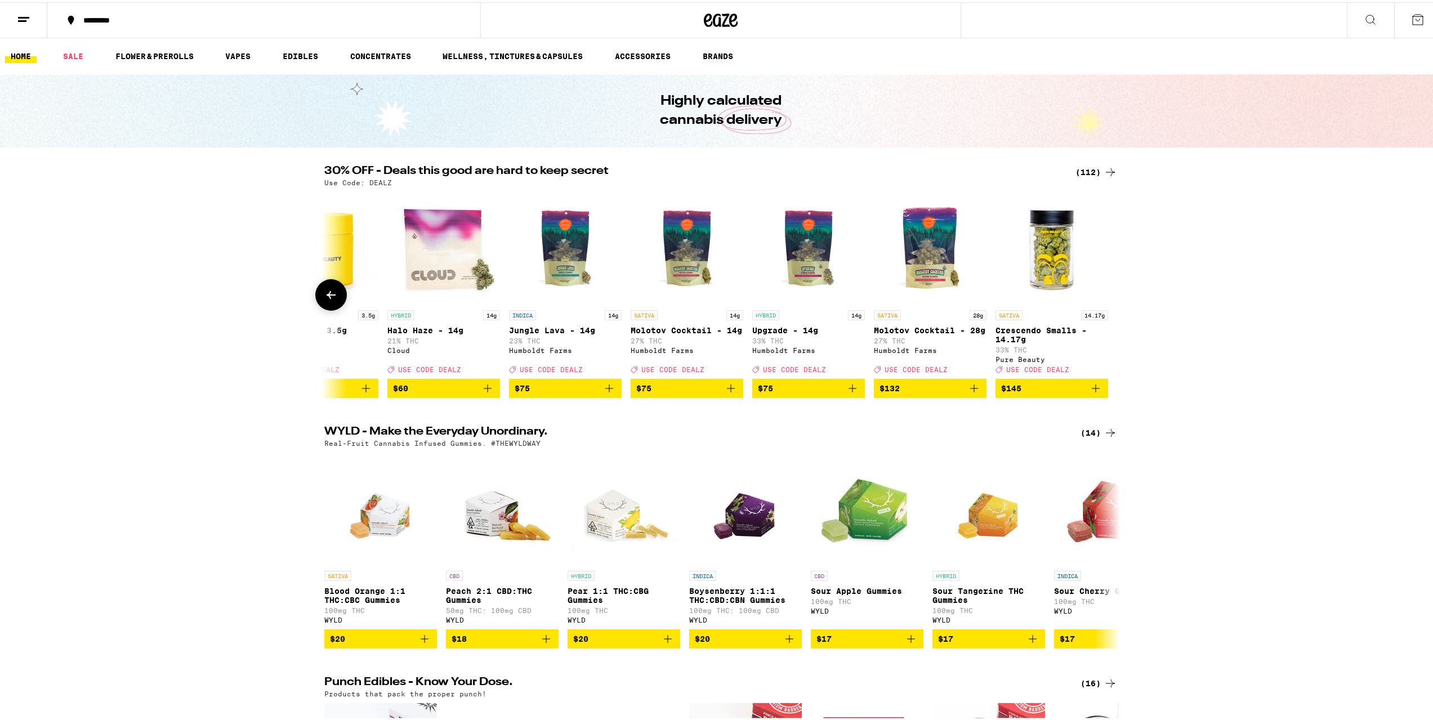
click at [1104, 294] on div at bounding box center [1110, 293] width 32 height 32
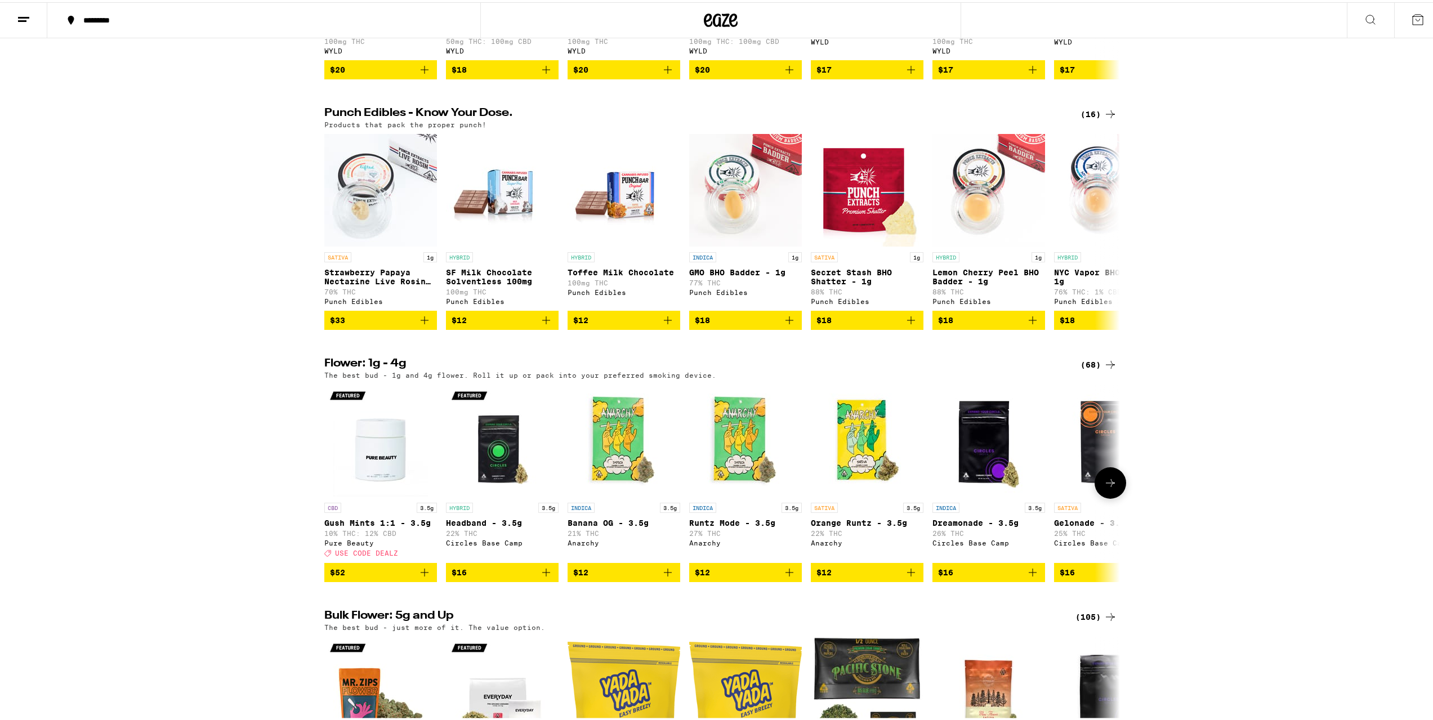
scroll to position [563, 0]
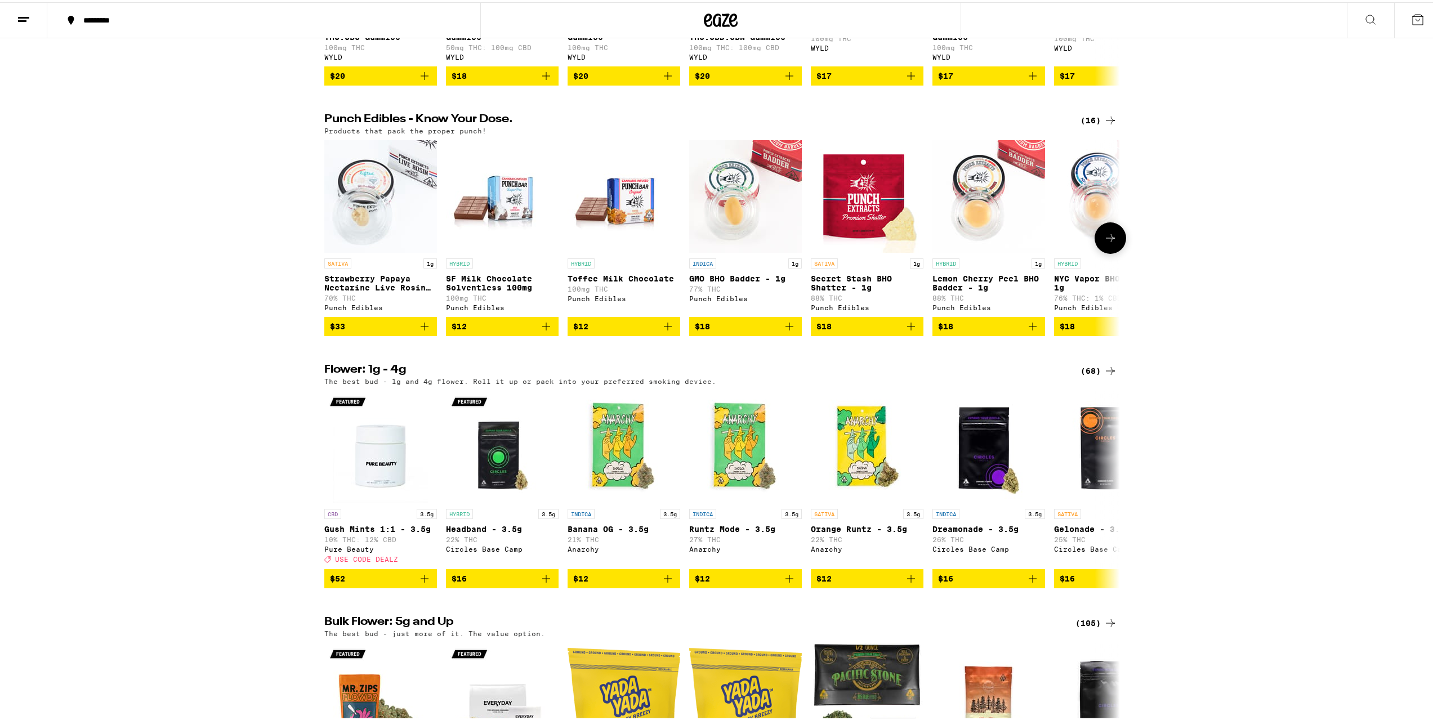
click at [1104, 243] on icon at bounding box center [1110, 236] width 14 height 14
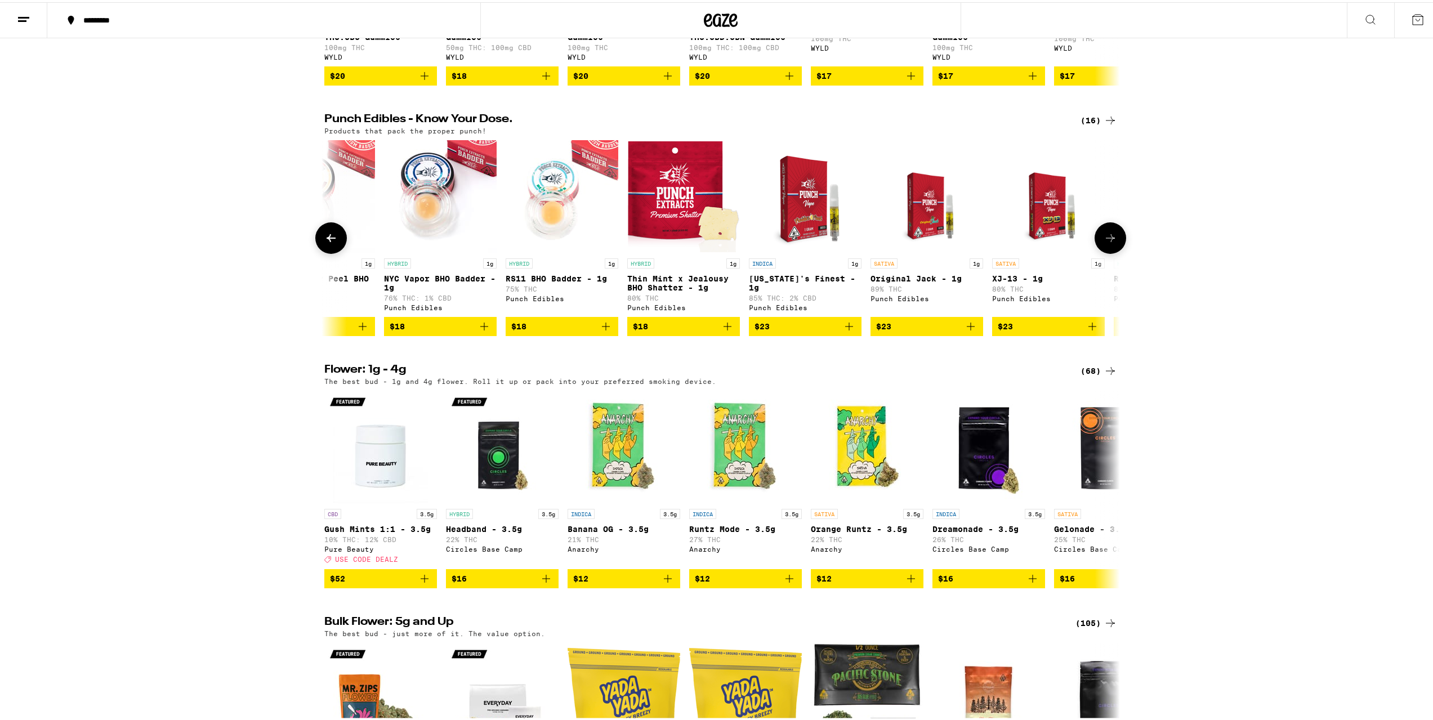
click at [1104, 243] on icon at bounding box center [1110, 236] width 14 height 14
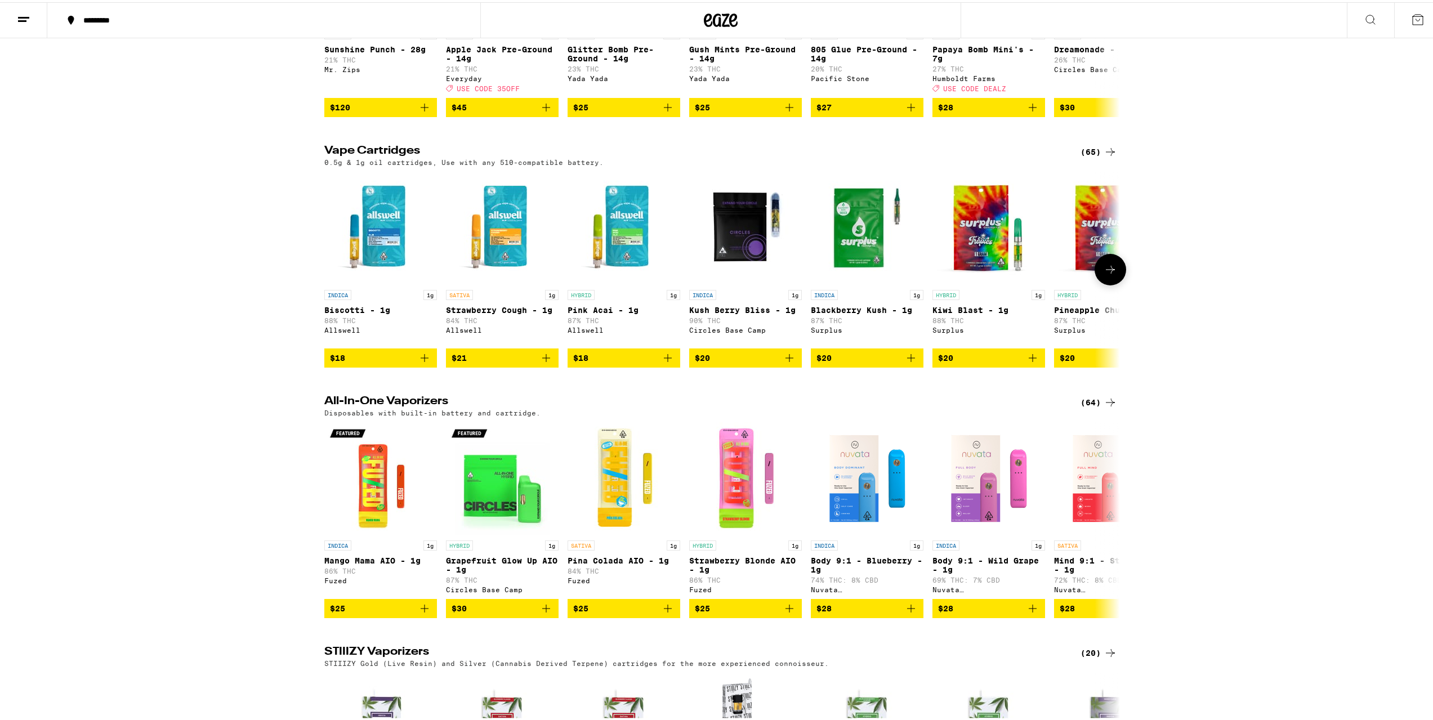
scroll to position [1351, 0]
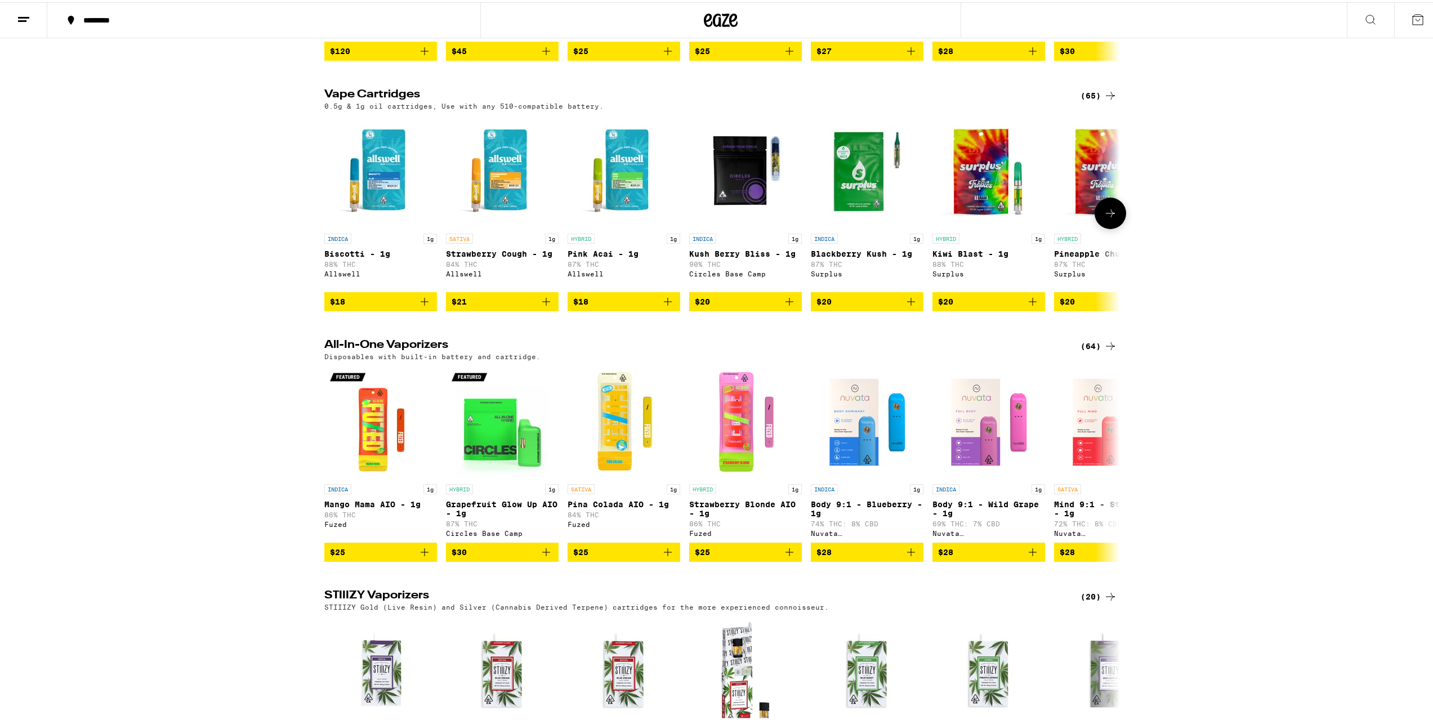
click at [1108, 227] on button at bounding box center [1110, 211] width 32 height 32
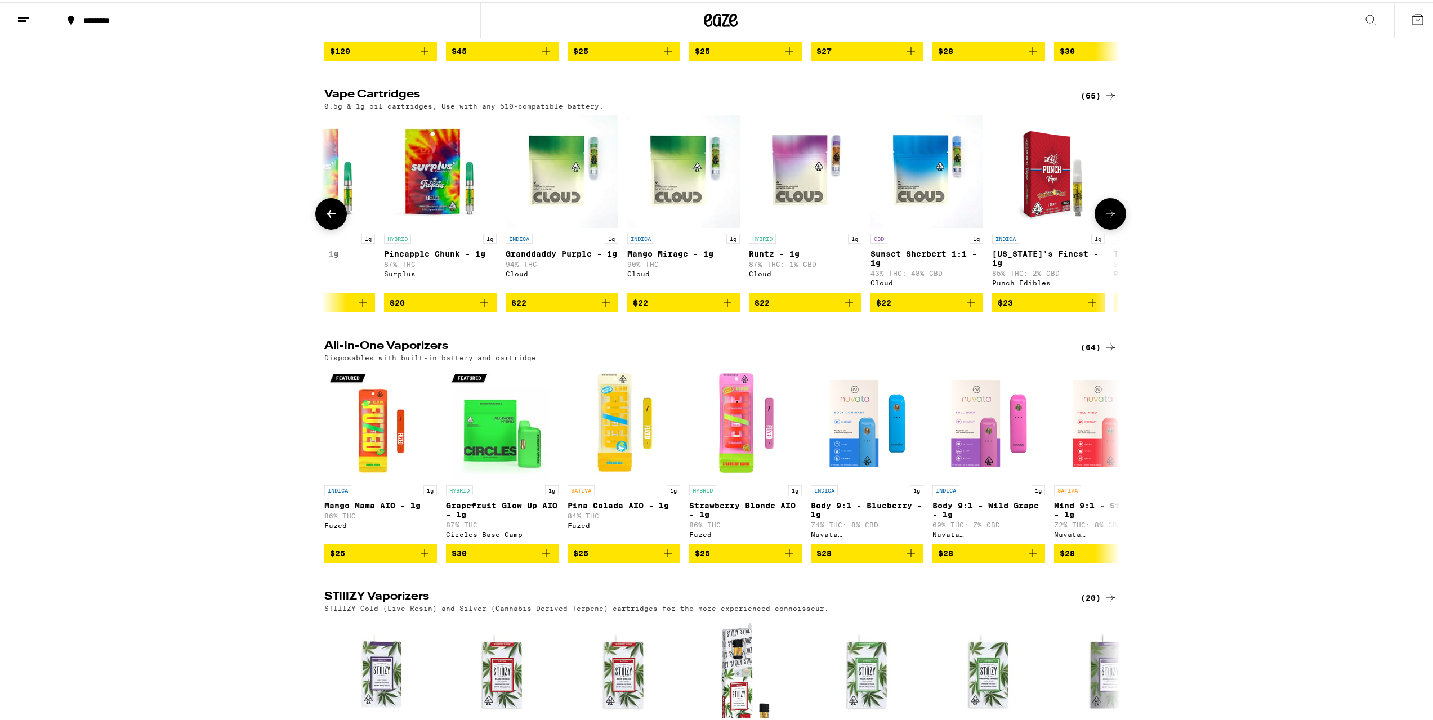
click at [1108, 218] on icon at bounding box center [1110, 212] width 14 height 14
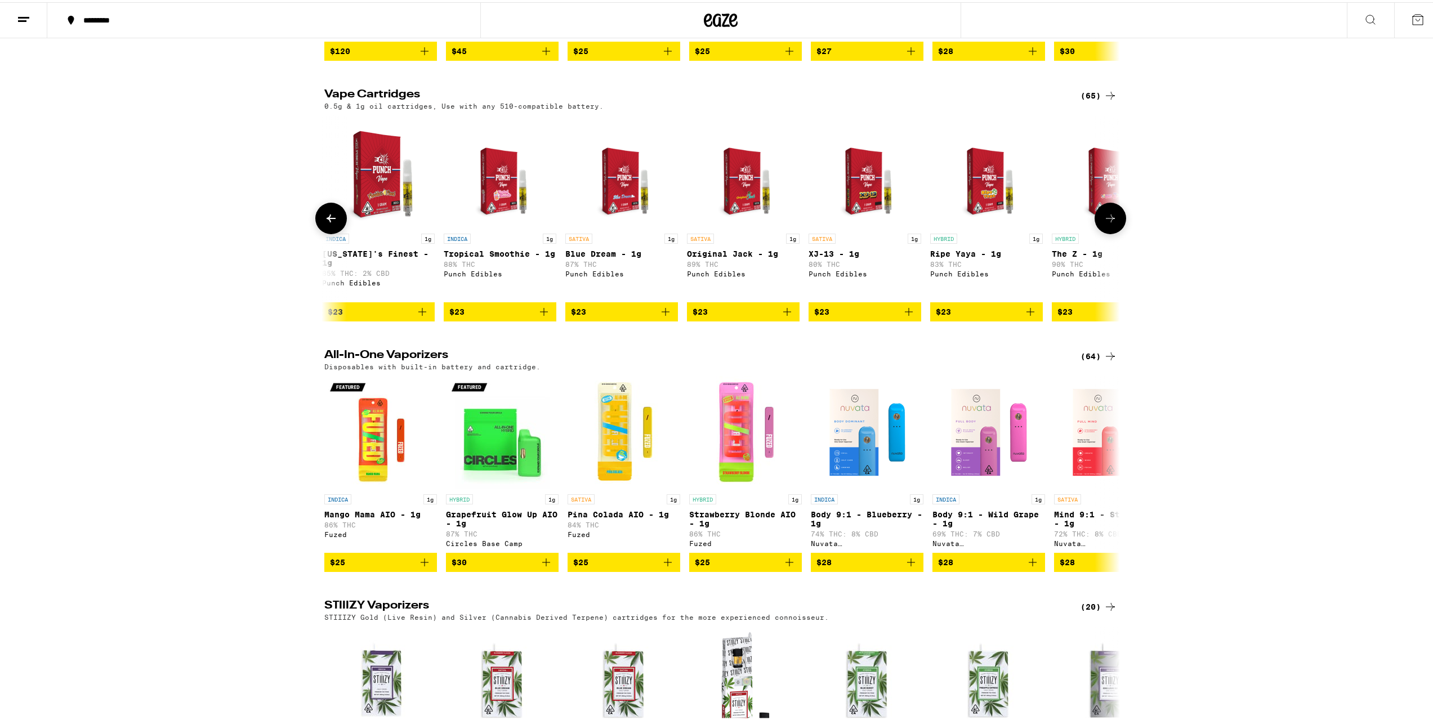
click at [1108, 223] on icon at bounding box center [1110, 216] width 14 height 14
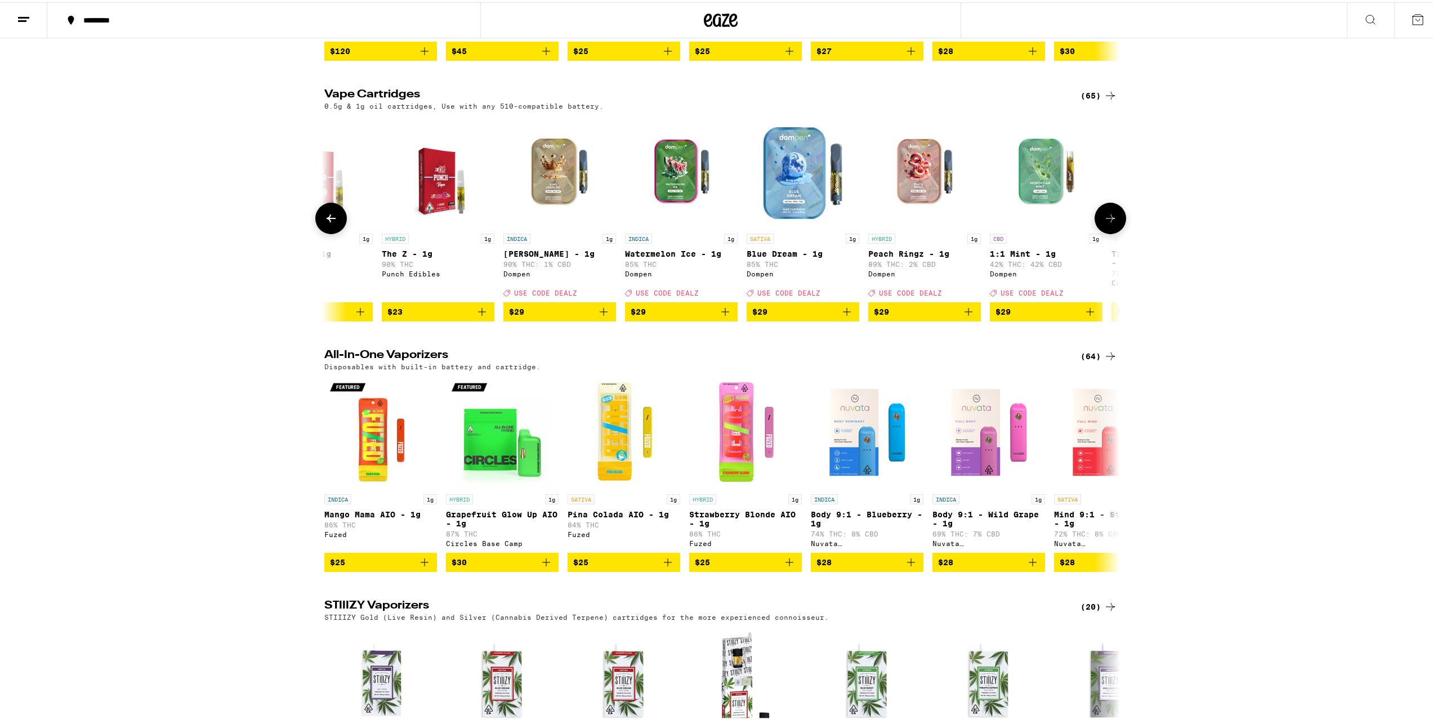
click at [1108, 223] on icon at bounding box center [1110, 216] width 14 height 14
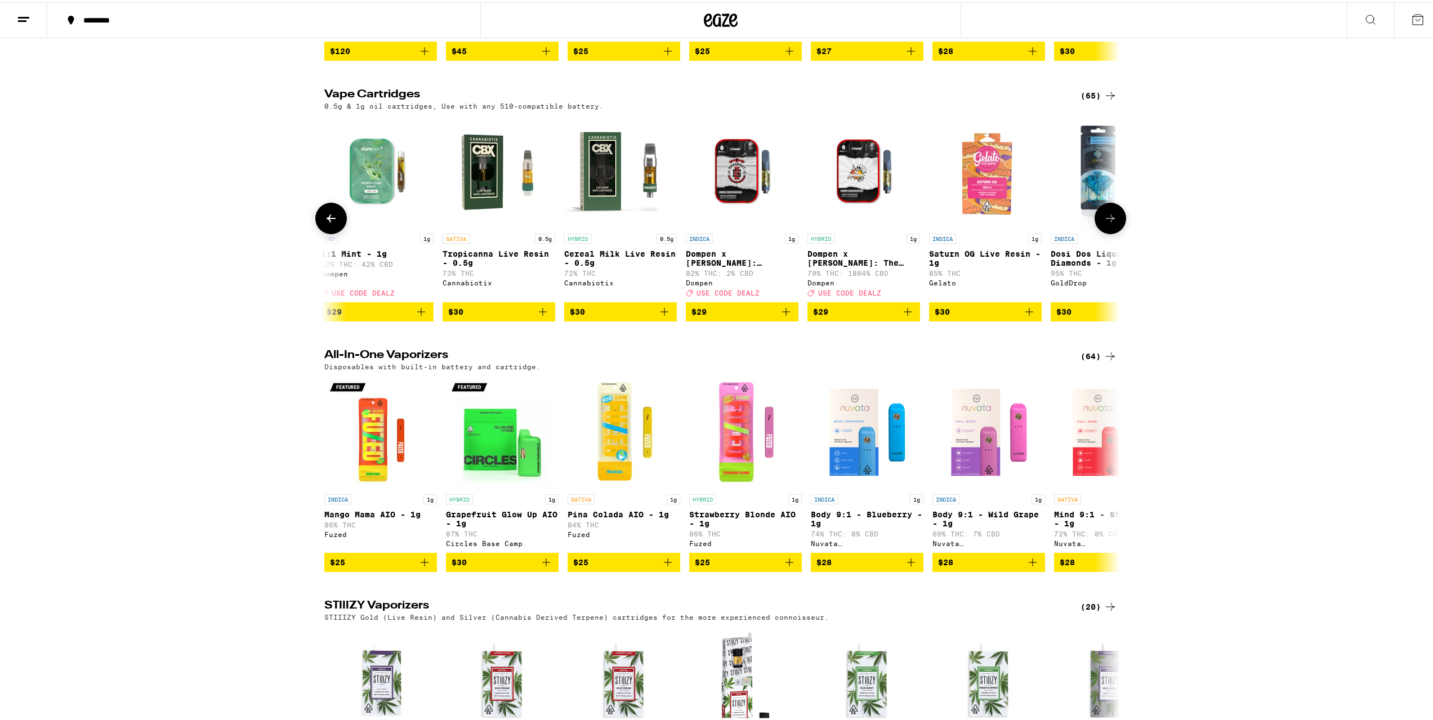
scroll to position [0, 2679]
click at [1108, 223] on icon at bounding box center [1110, 216] width 14 height 14
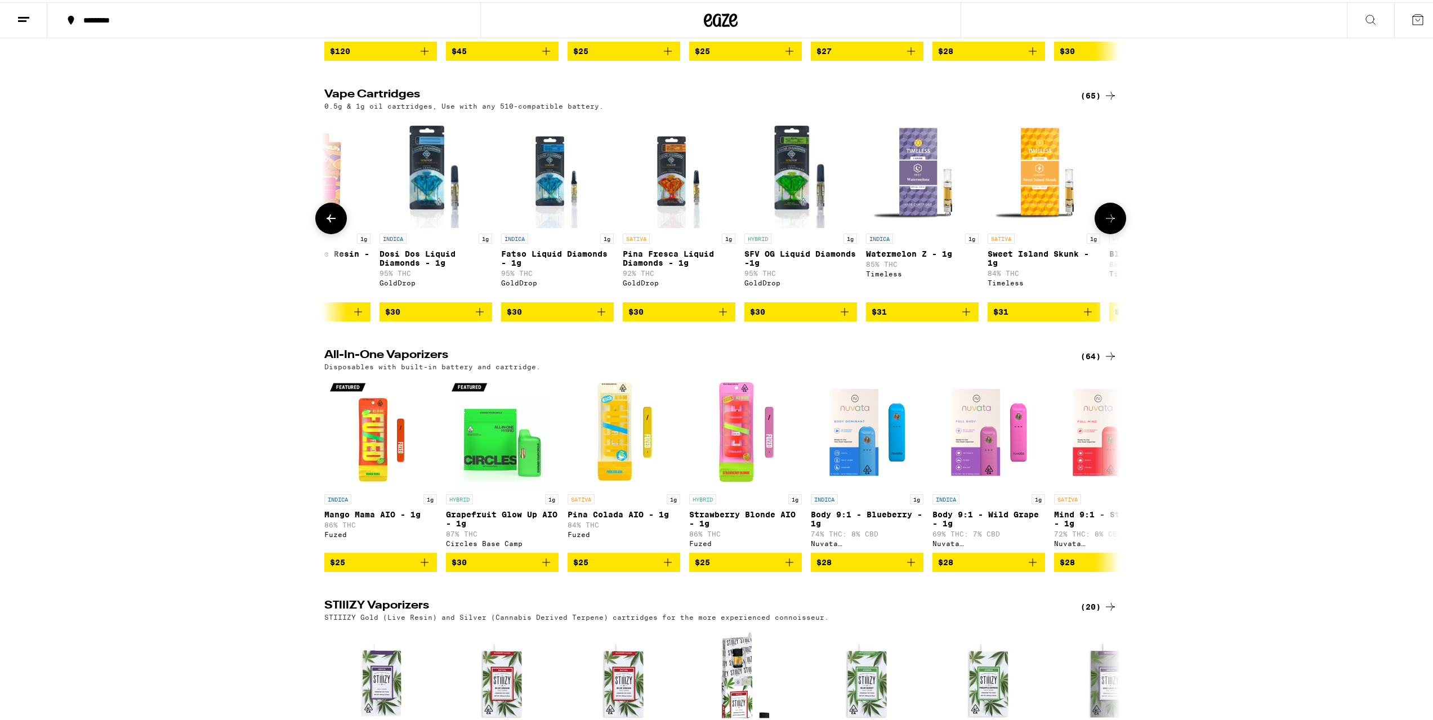
click at [1108, 223] on icon at bounding box center [1110, 216] width 14 height 14
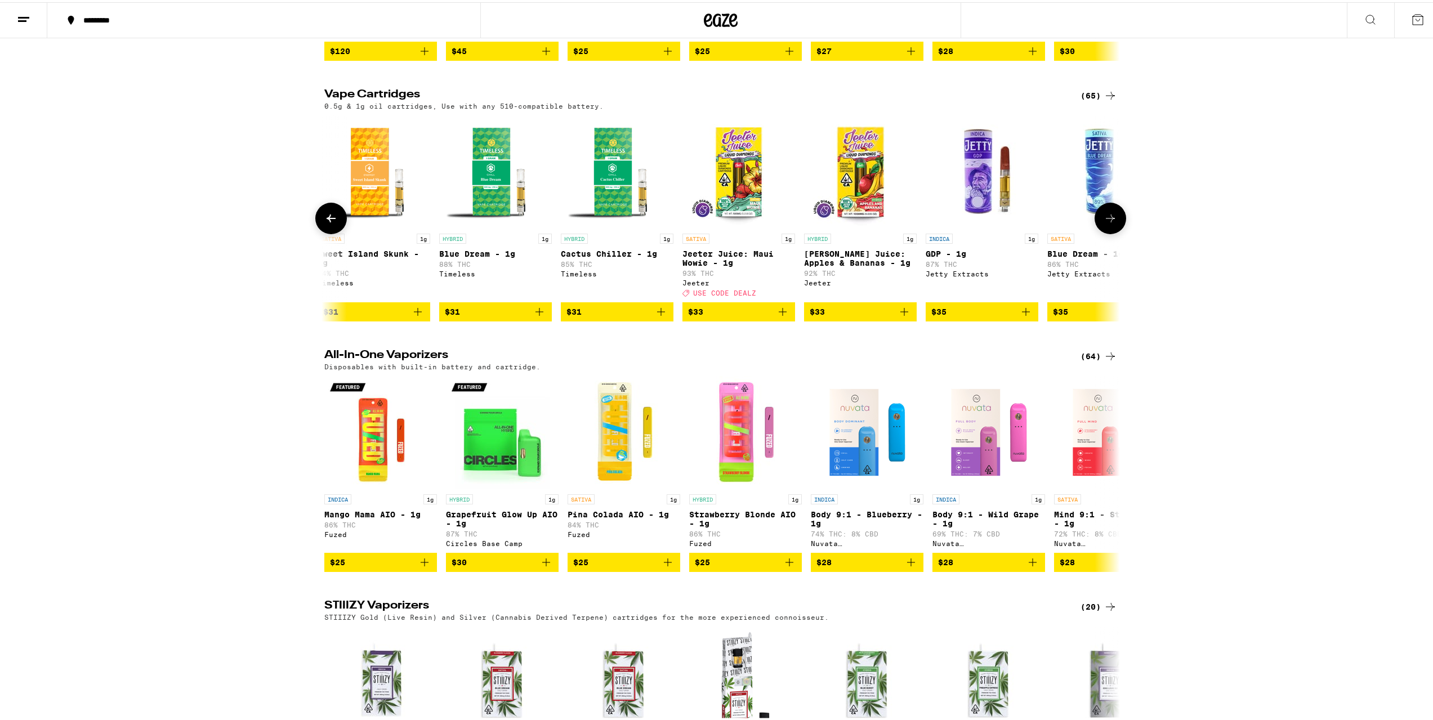
click at [1108, 223] on icon at bounding box center [1110, 216] width 14 height 14
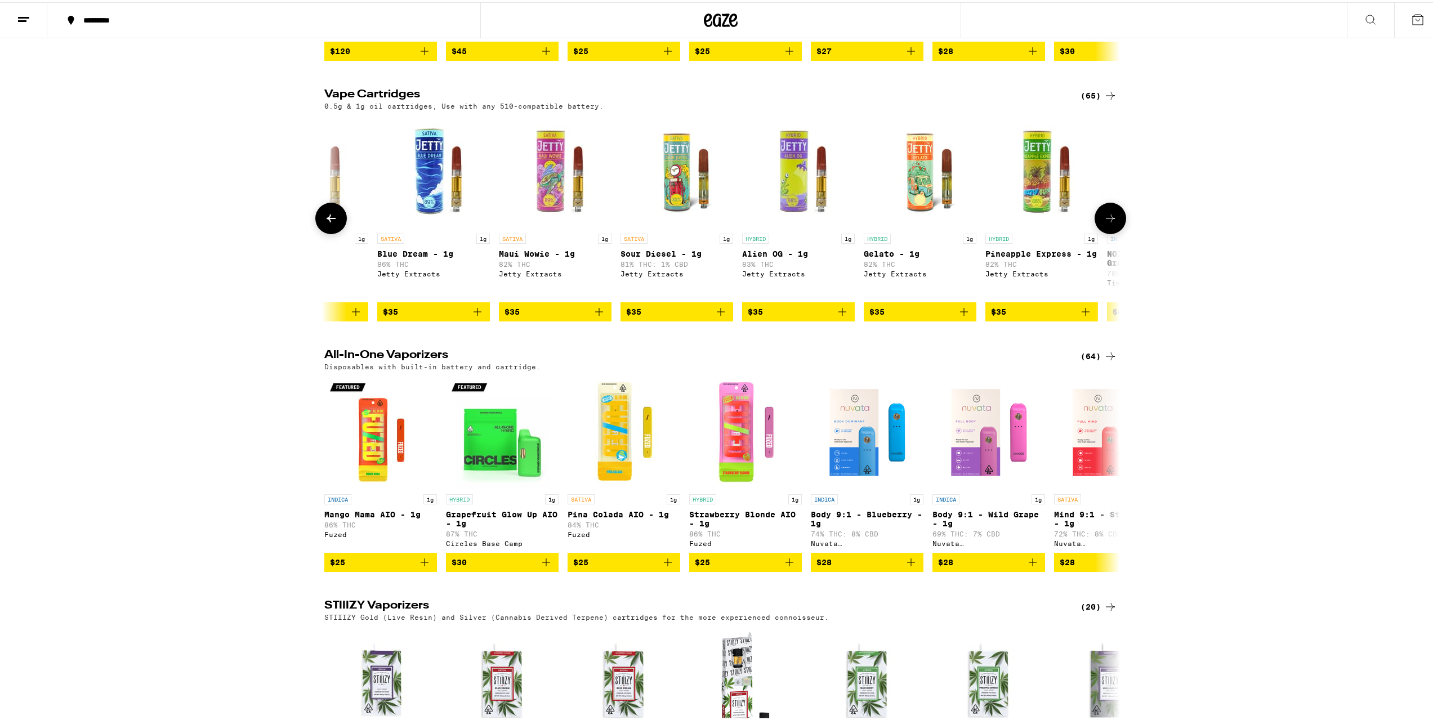
click at [1108, 223] on icon at bounding box center [1110, 216] width 14 height 14
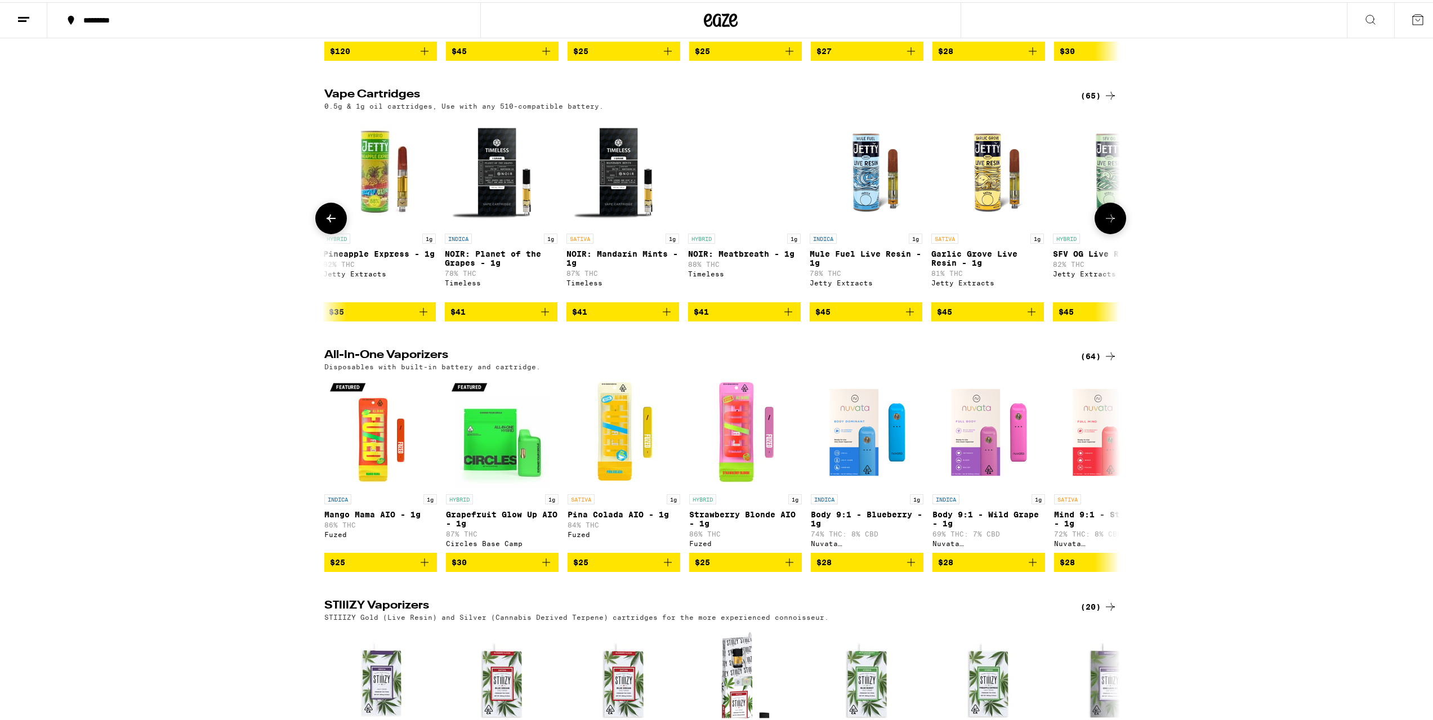
scroll to position [0, 5359]
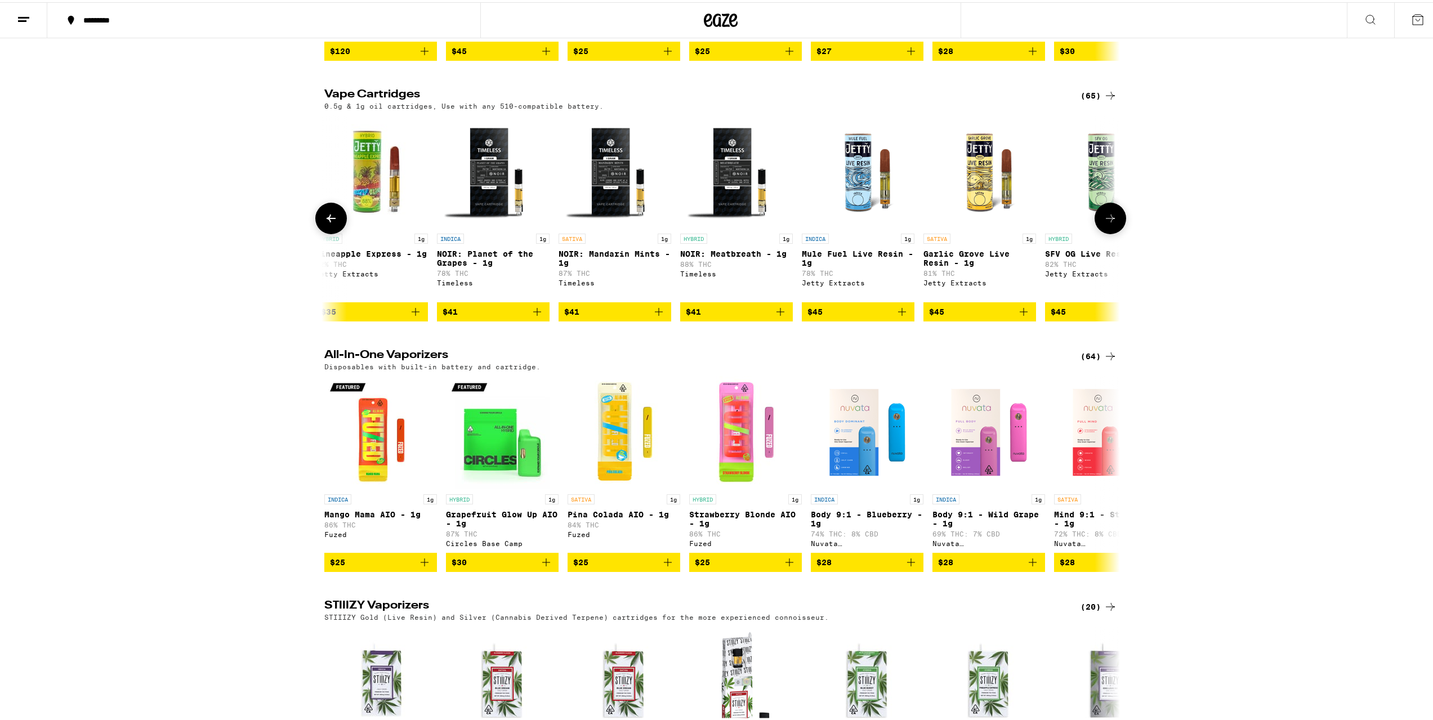
click at [1108, 223] on icon at bounding box center [1110, 216] width 14 height 14
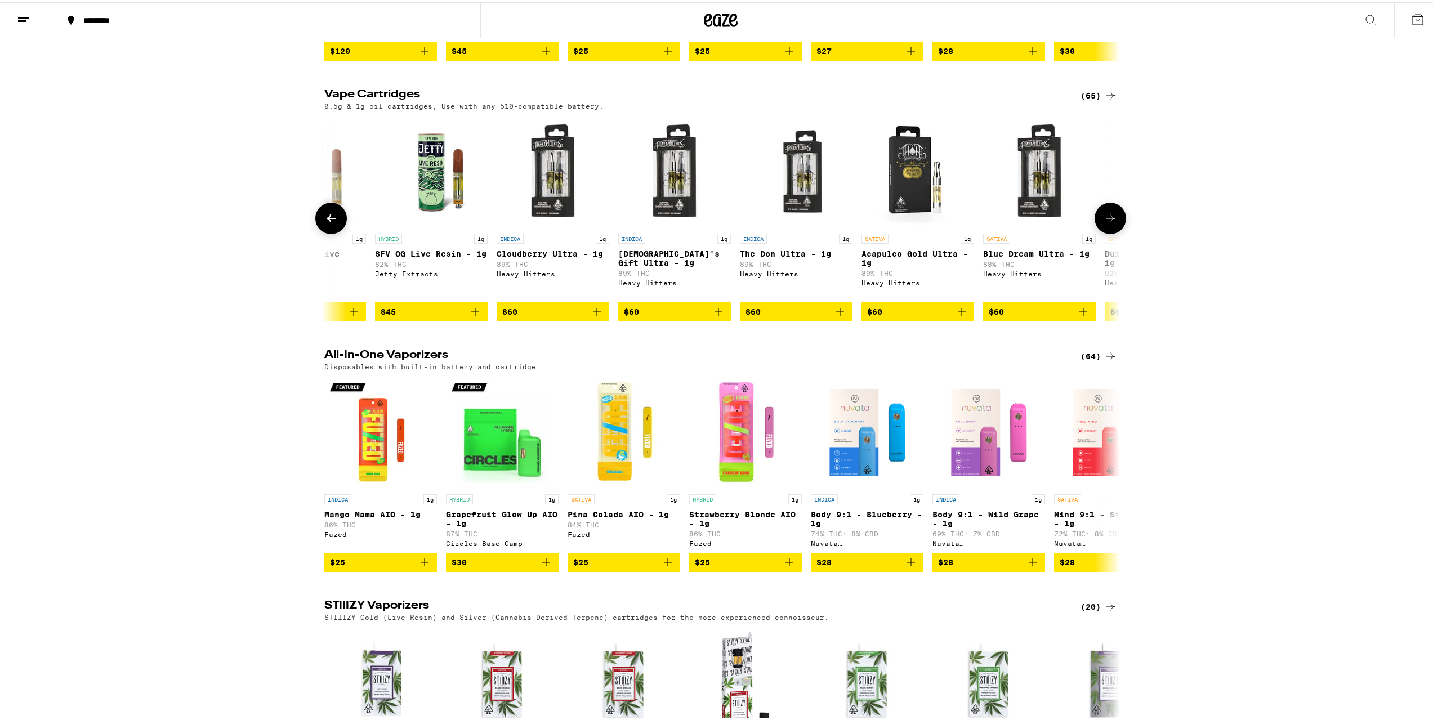
click at [1108, 223] on icon at bounding box center [1110, 216] width 14 height 14
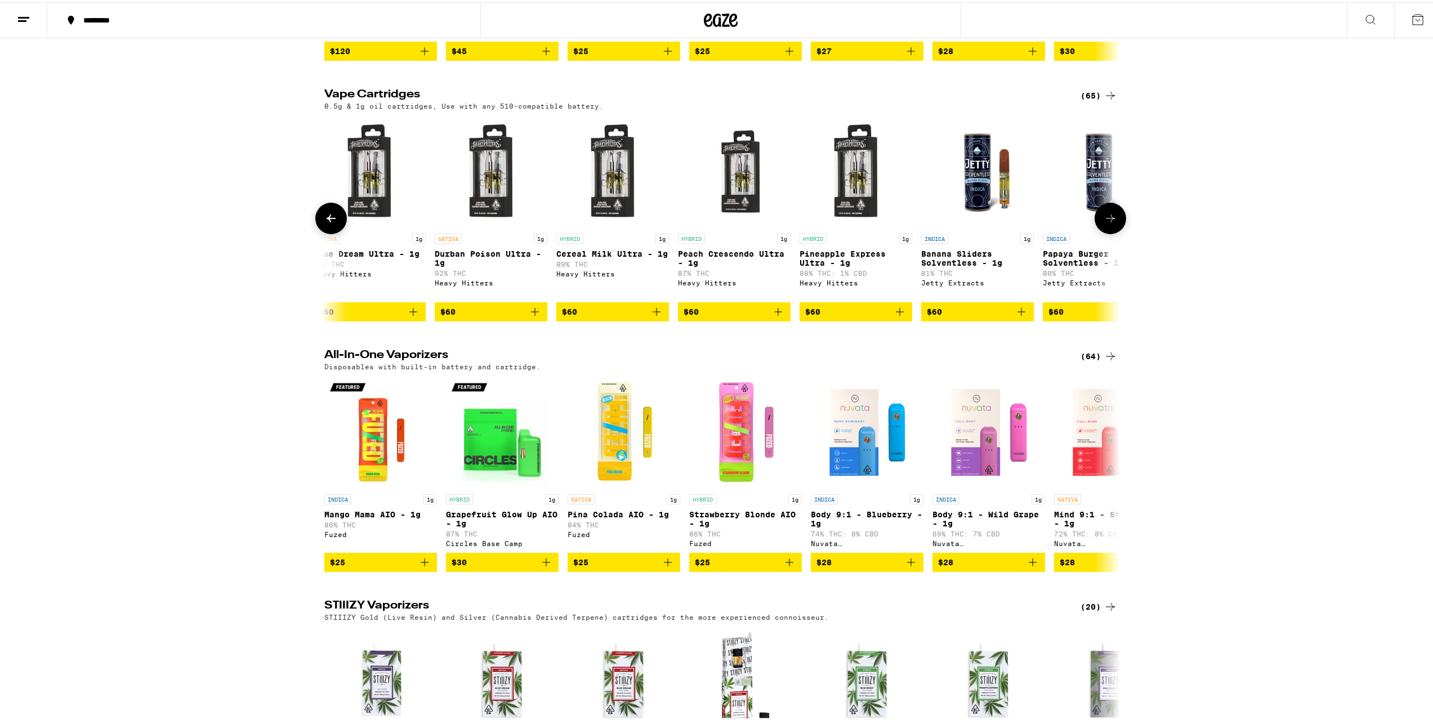
click at [1108, 223] on icon at bounding box center [1110, 216] width 14 height 14
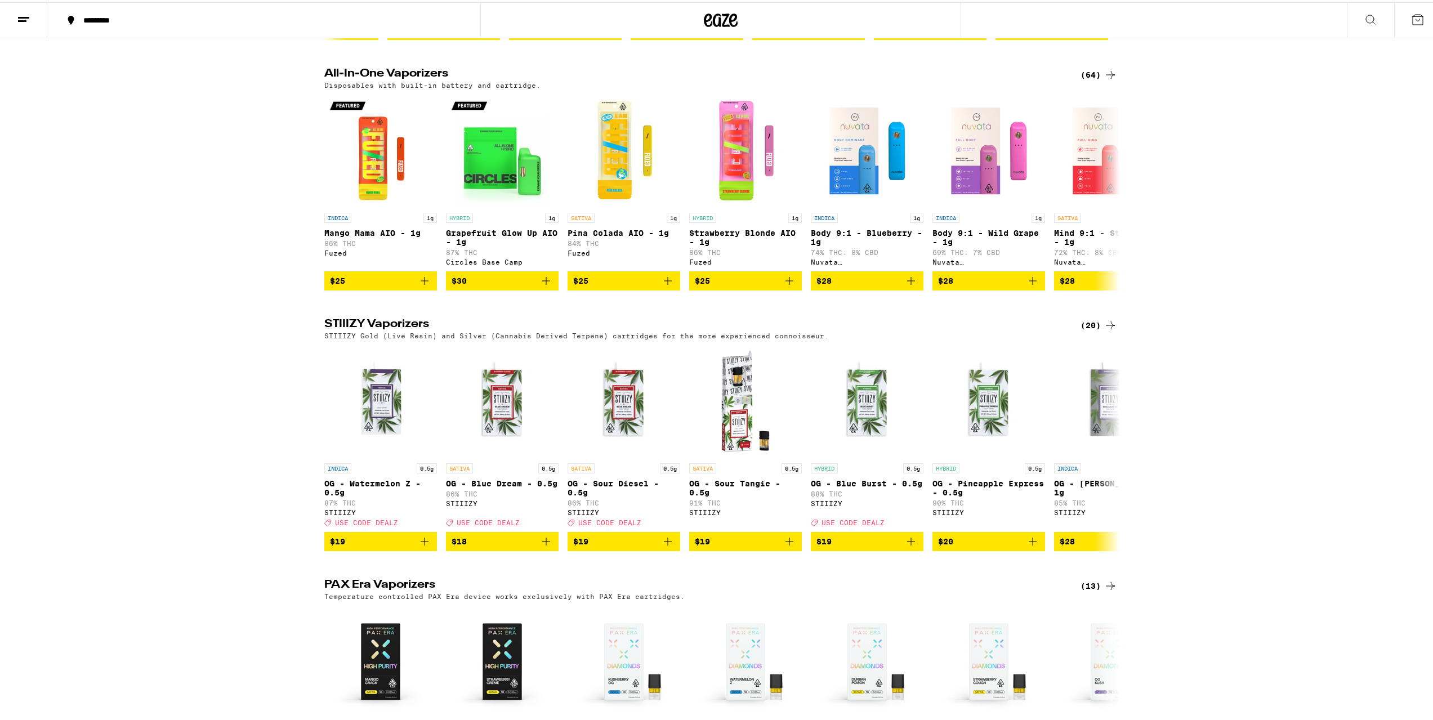
scroll to position [1351, 0]
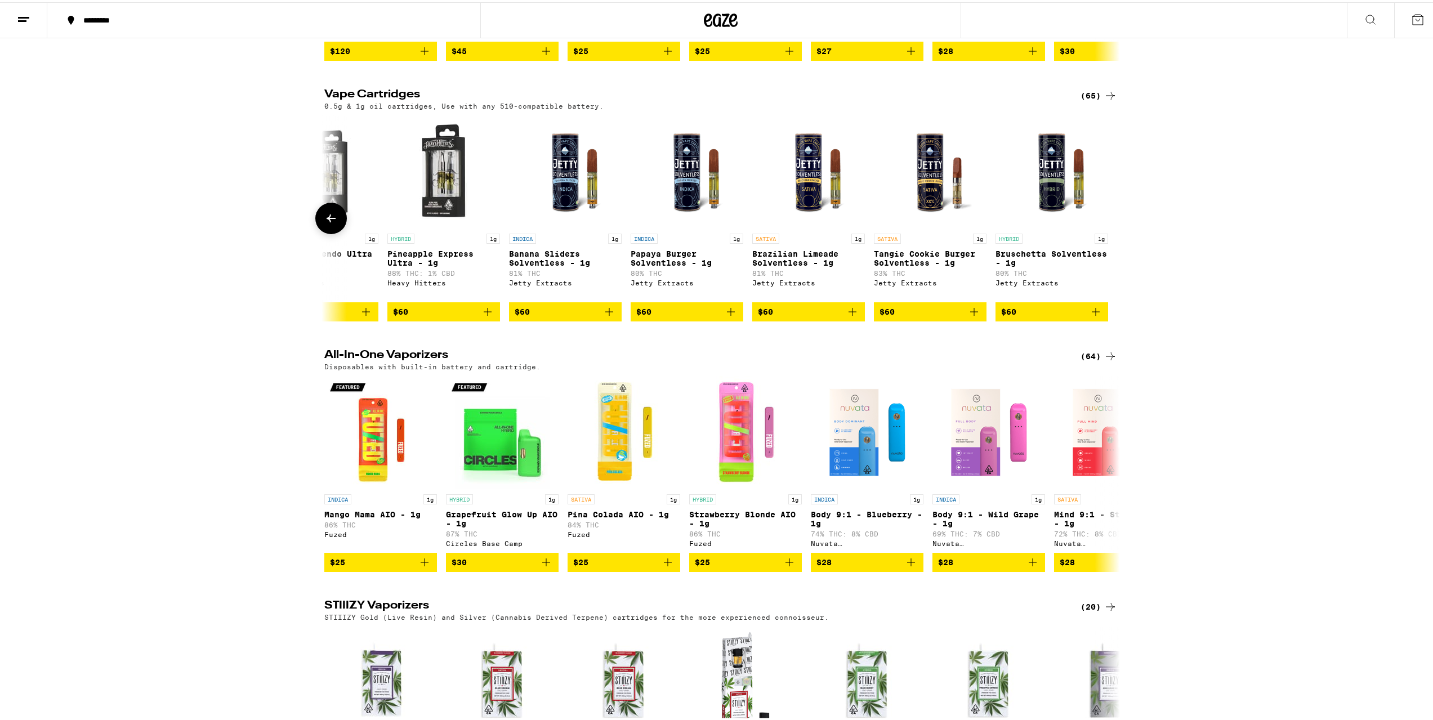
click at [708, 316] on span "$60" at bounding box center [686, 310] width 101 height 14
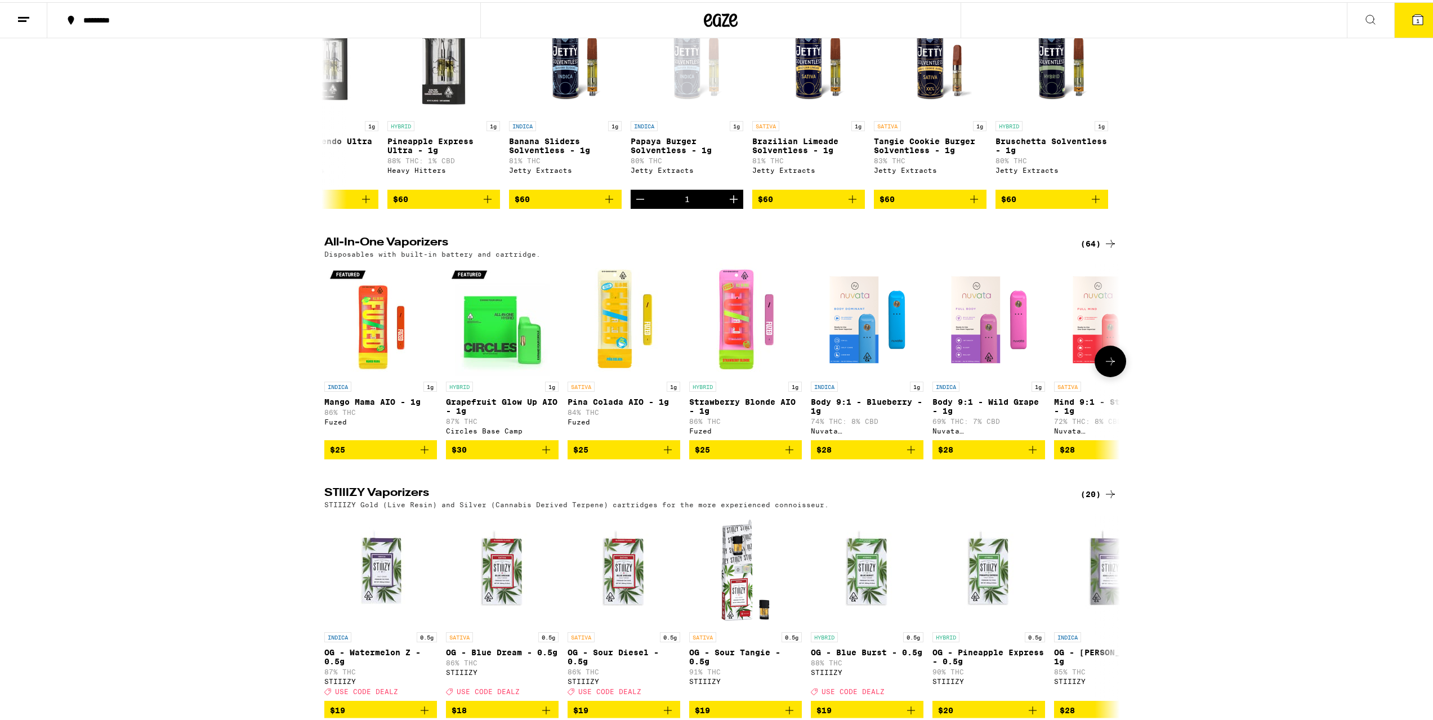
scroll to position [1520, 0]
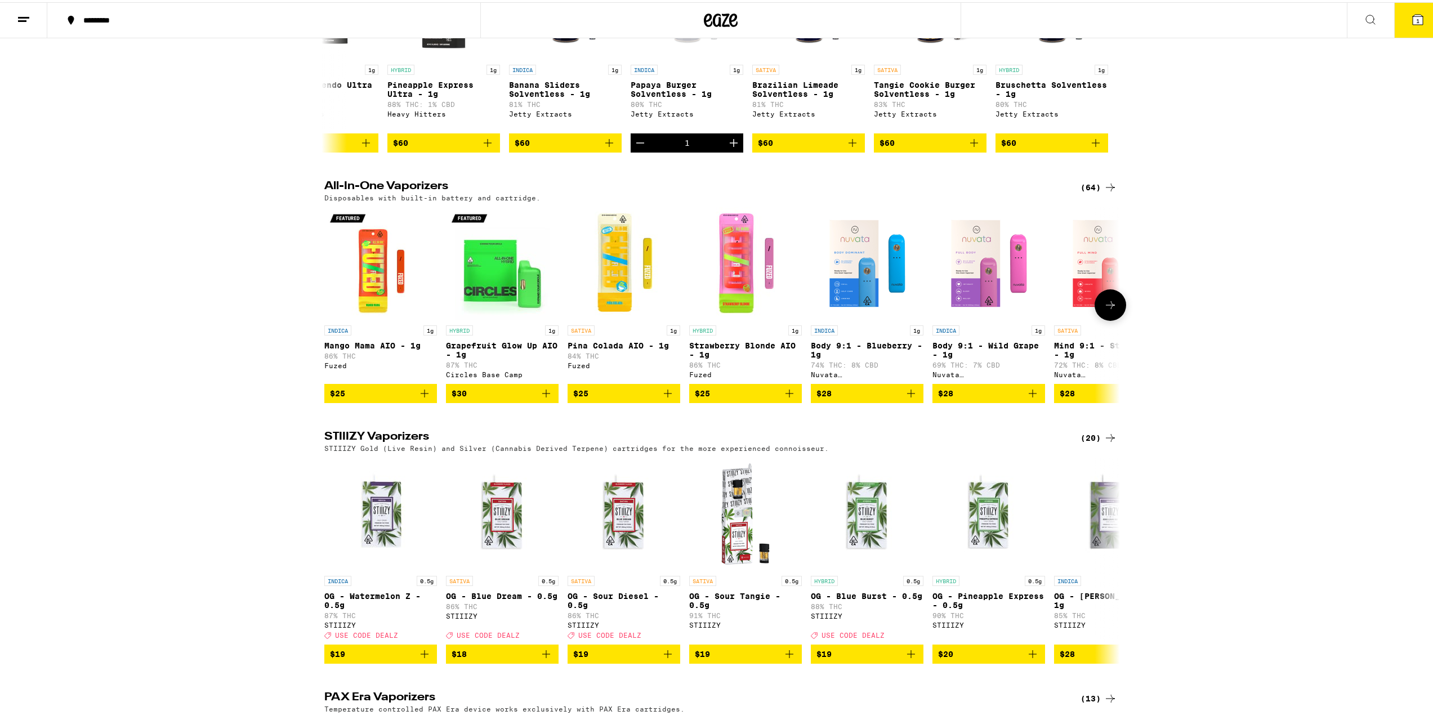
click at [1099, 319] on button at bounding box center [1110, 303] width 32 height 32
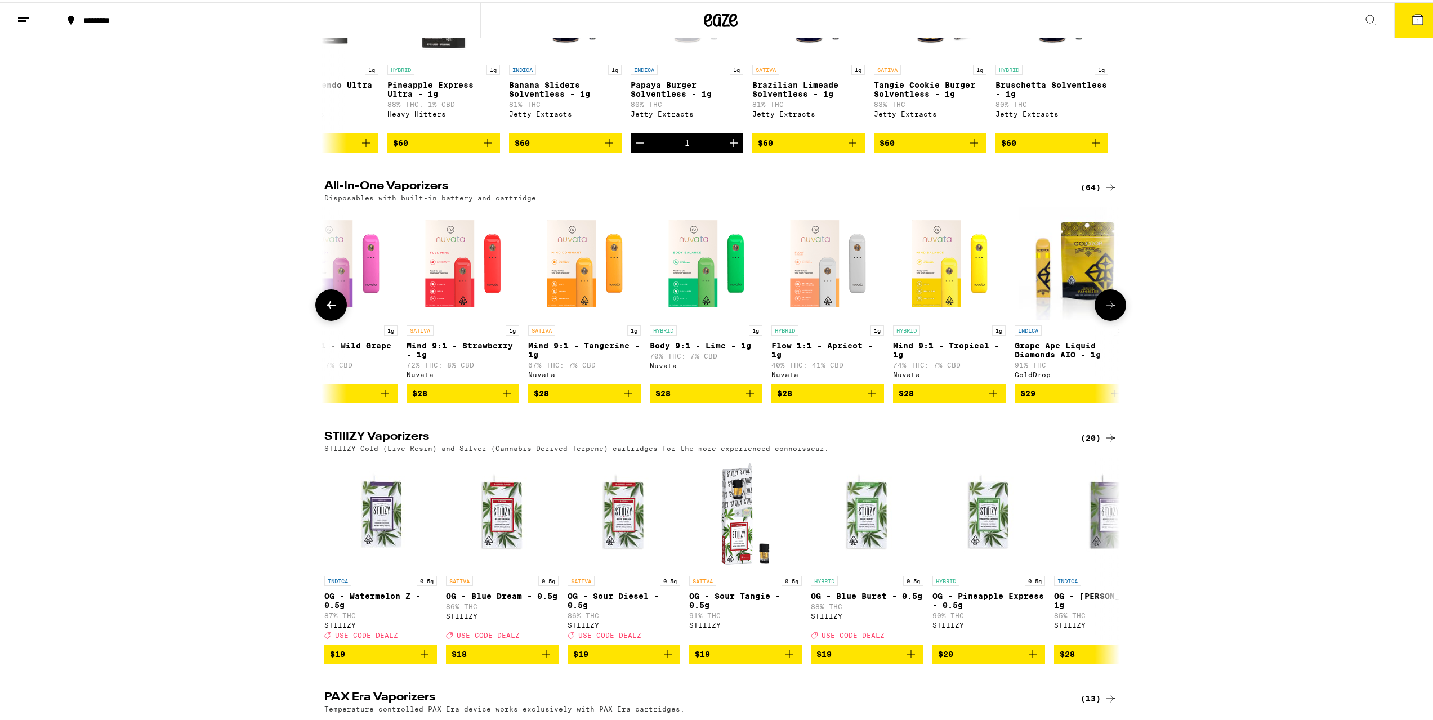
scroll to position [0, 670]
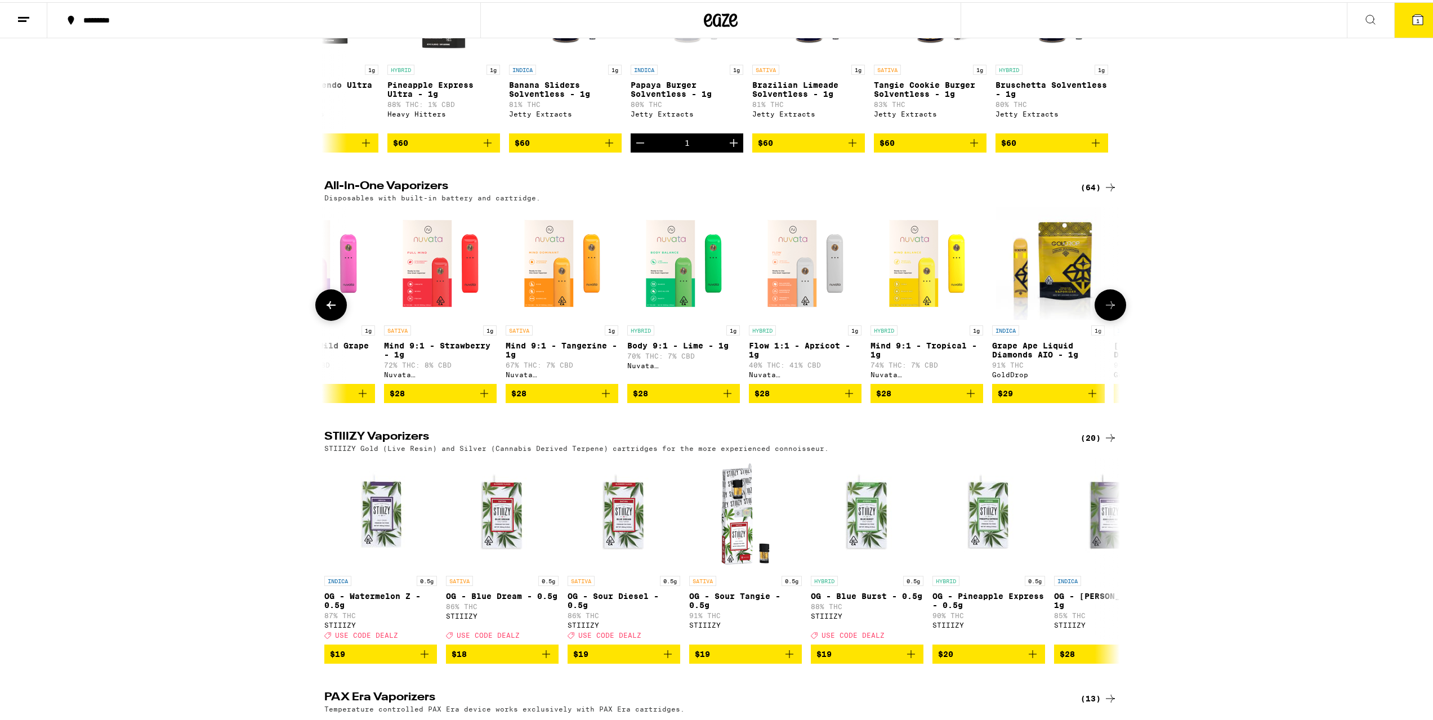
click at [1103, 310] on icon at bounding box center [1110, 303] width 14 height 14
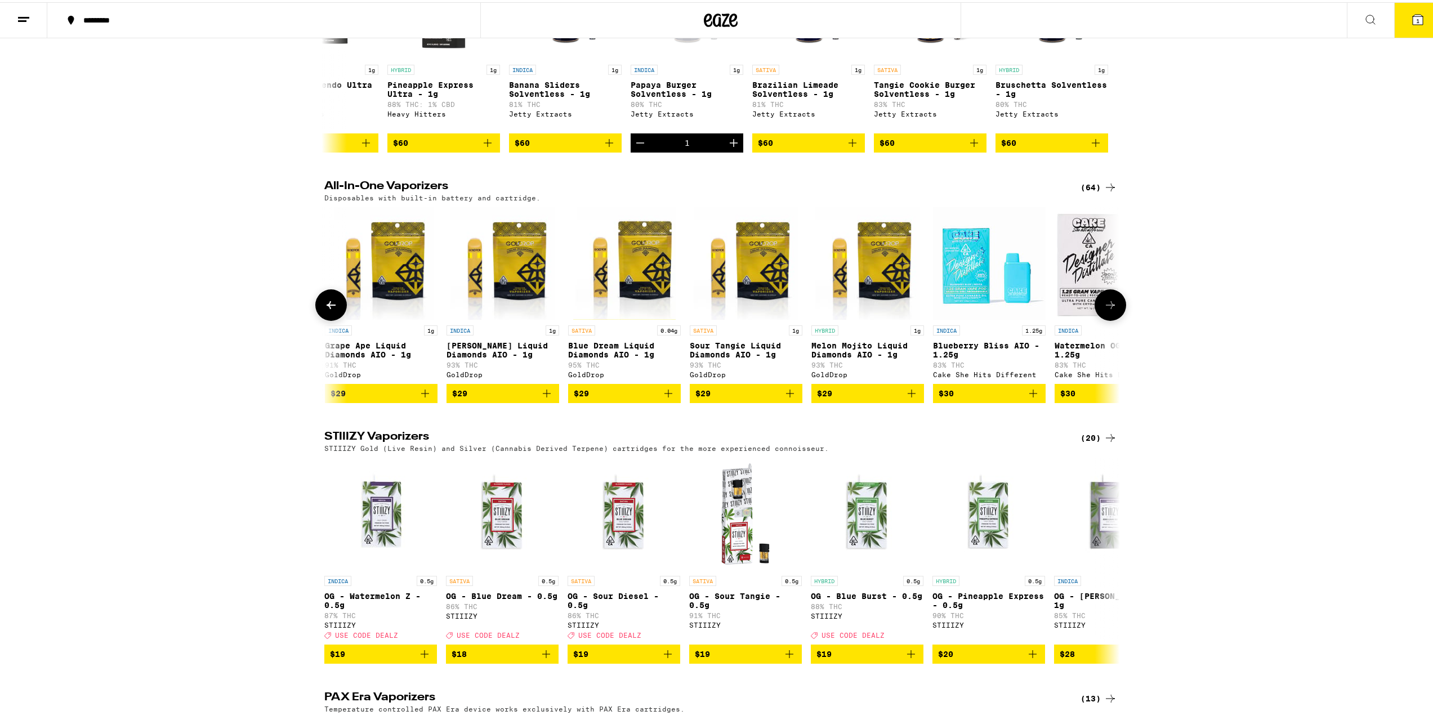
scroll to position [0, 1340]
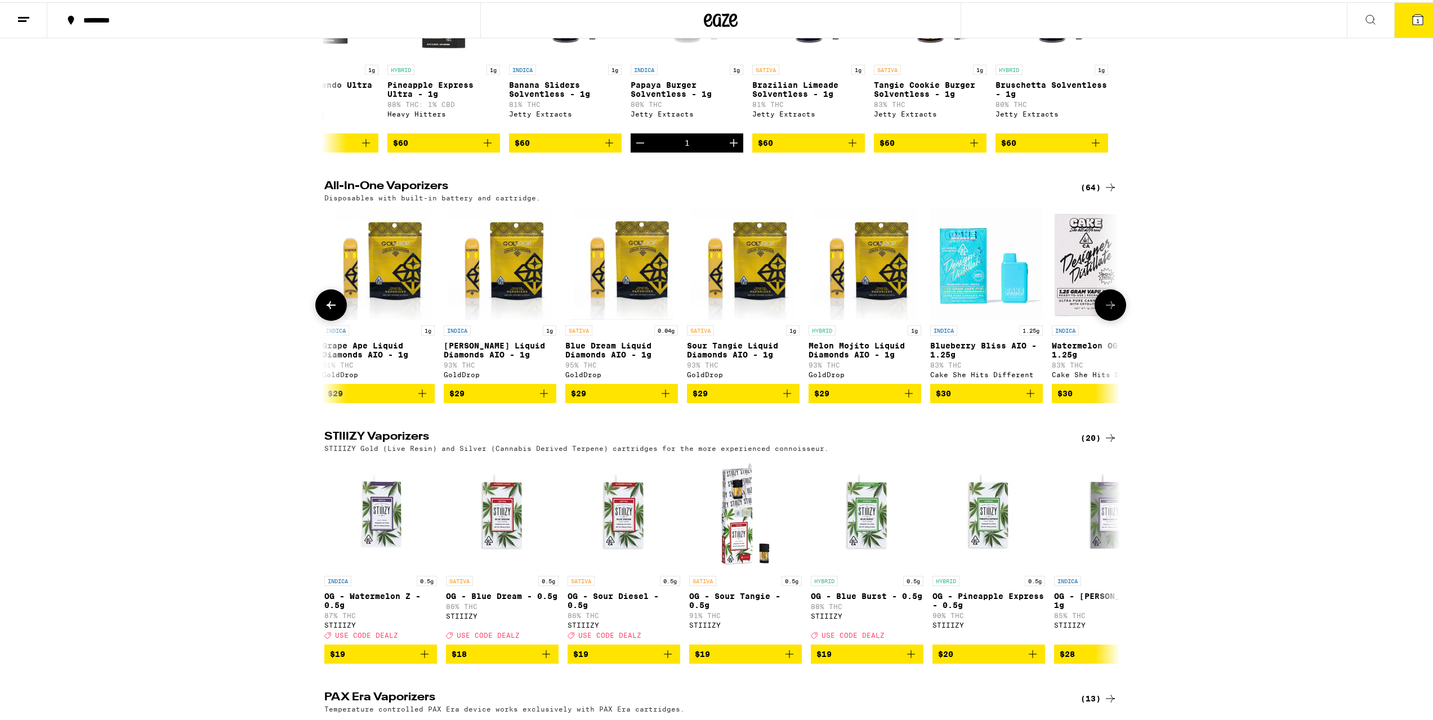
click at [1103, 310] on icon at bounding box center [1110, 303] width 14 height 14
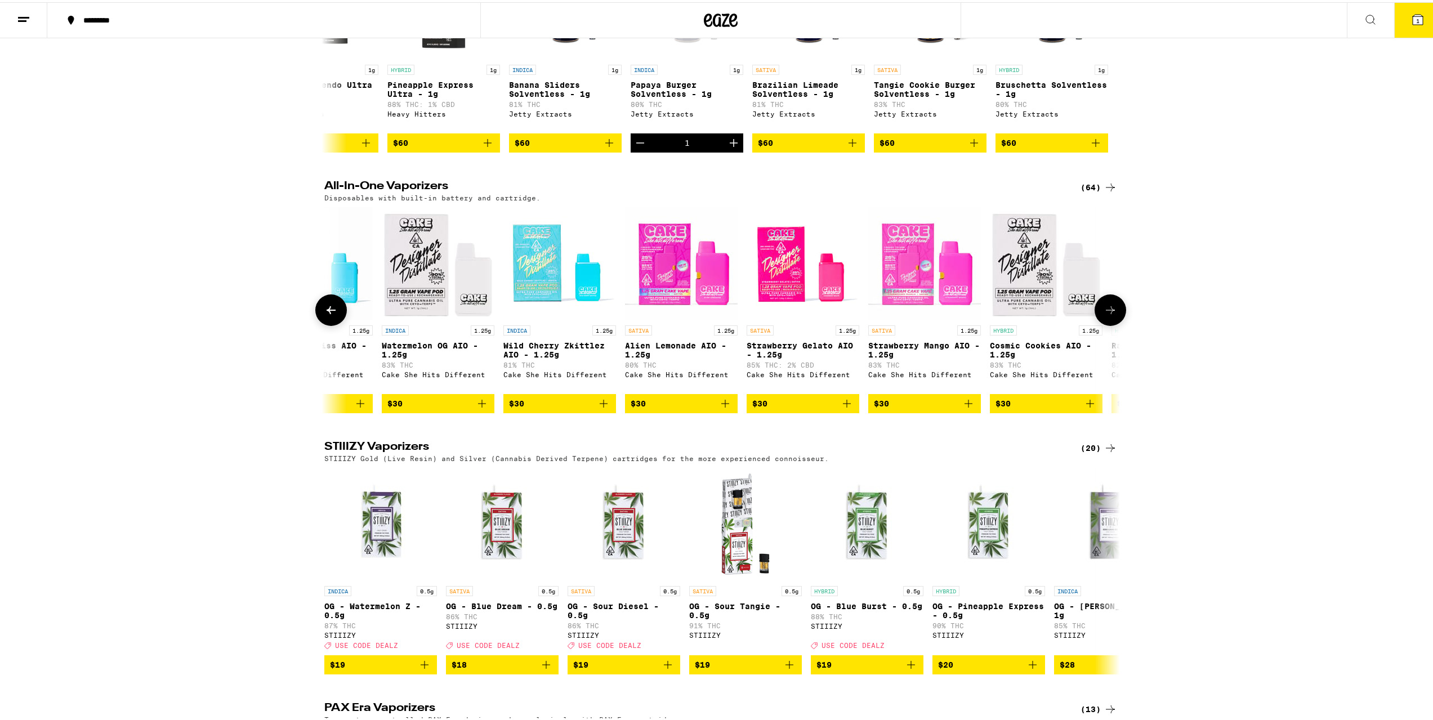
click at [1103, 315] on icon at bounding box center [1110, 308] width 14 height 14
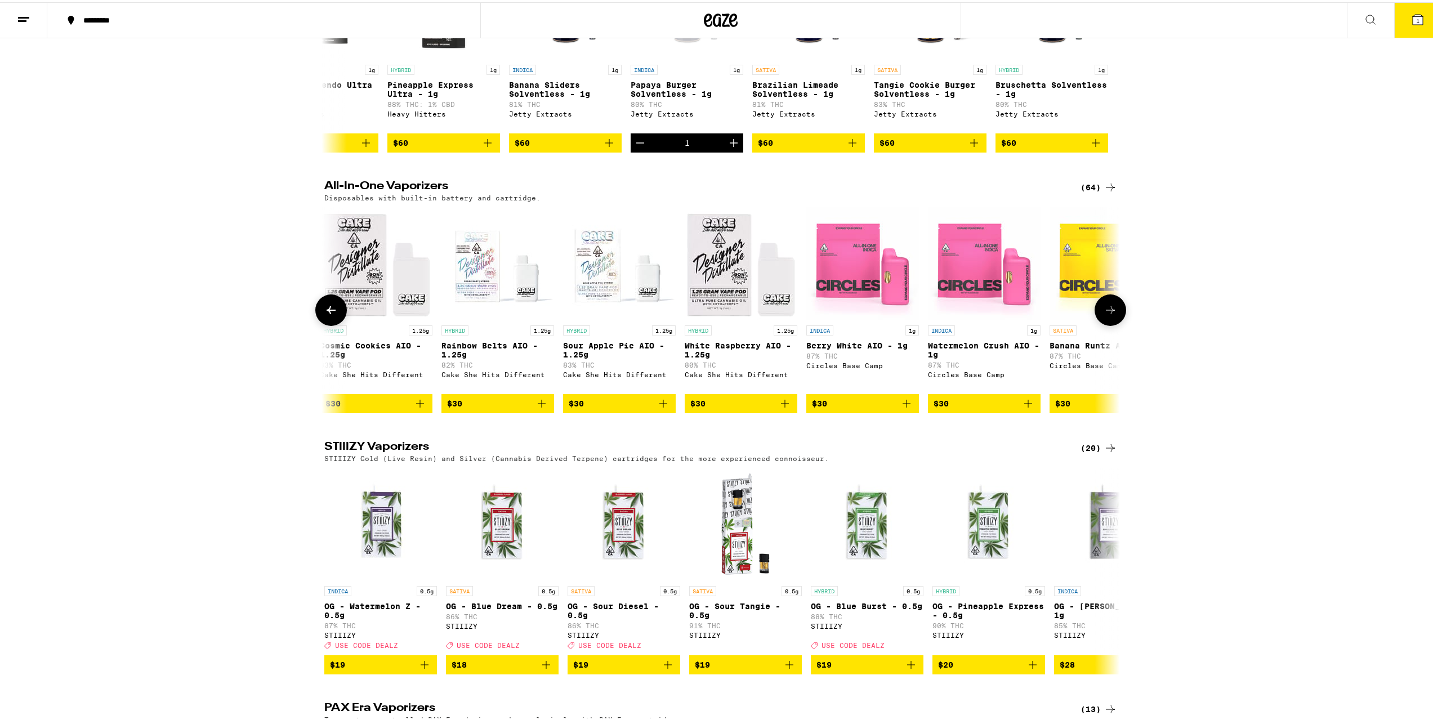
click at [1103, 315] on icon at bounding box center [1110, 308] width 14 height 14
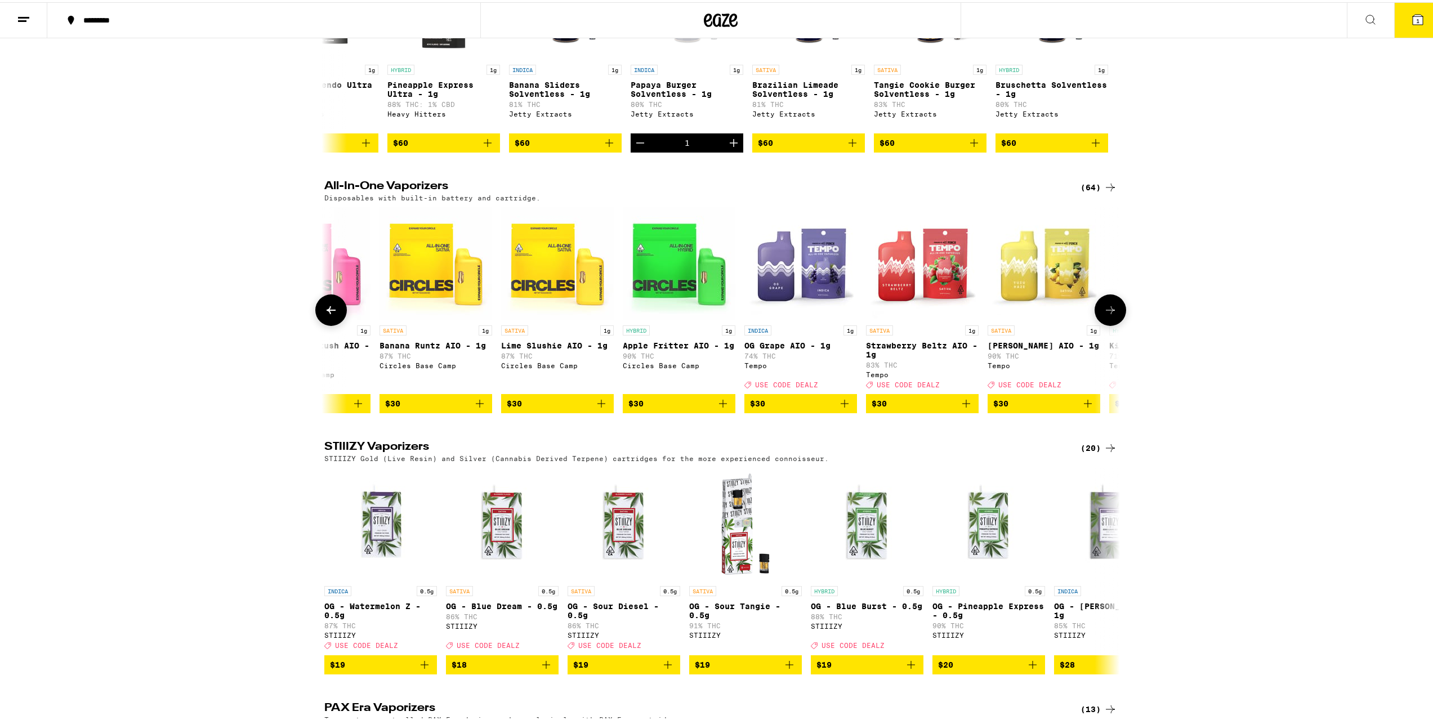
click at [1103, 315] on icon at bounding box center [1110, 308] width 14 height 14
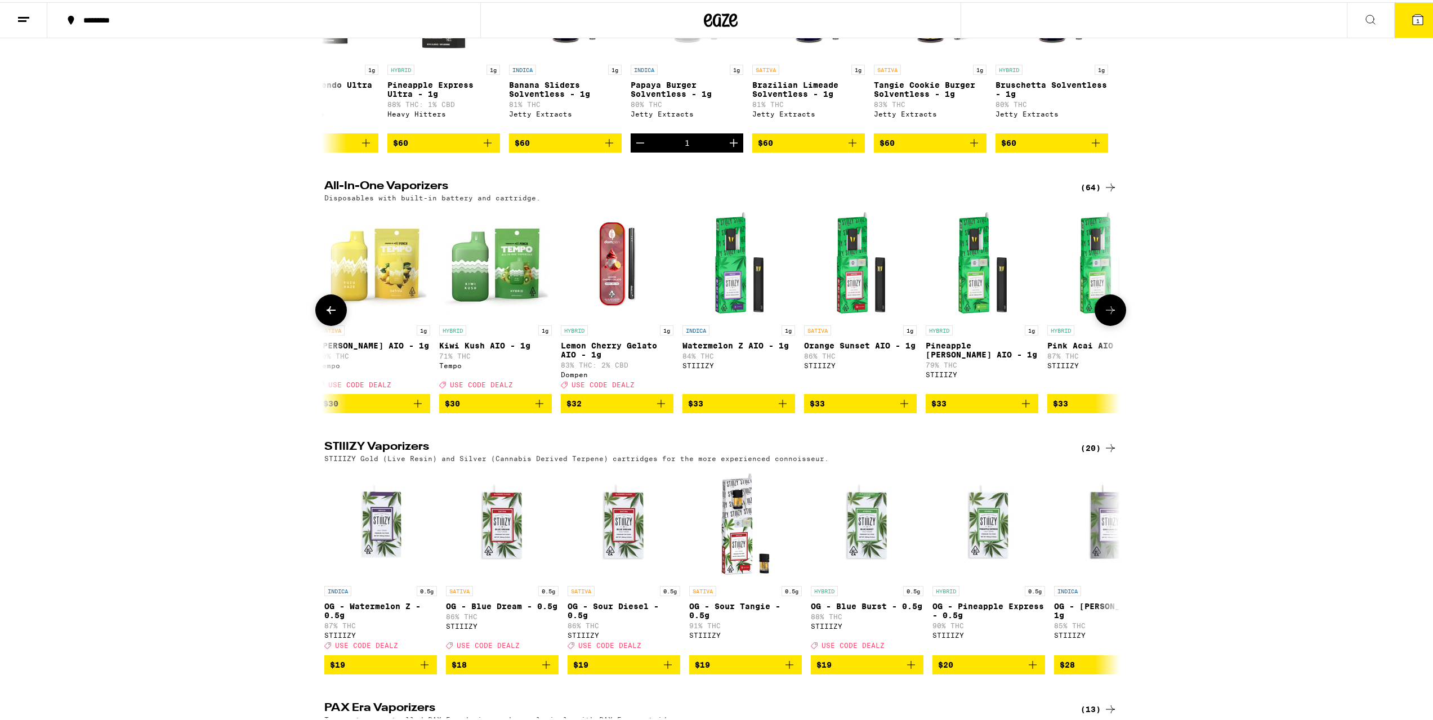
click at [1103, 315] on icon at bounding box center [1110, 308] width 14 height 14
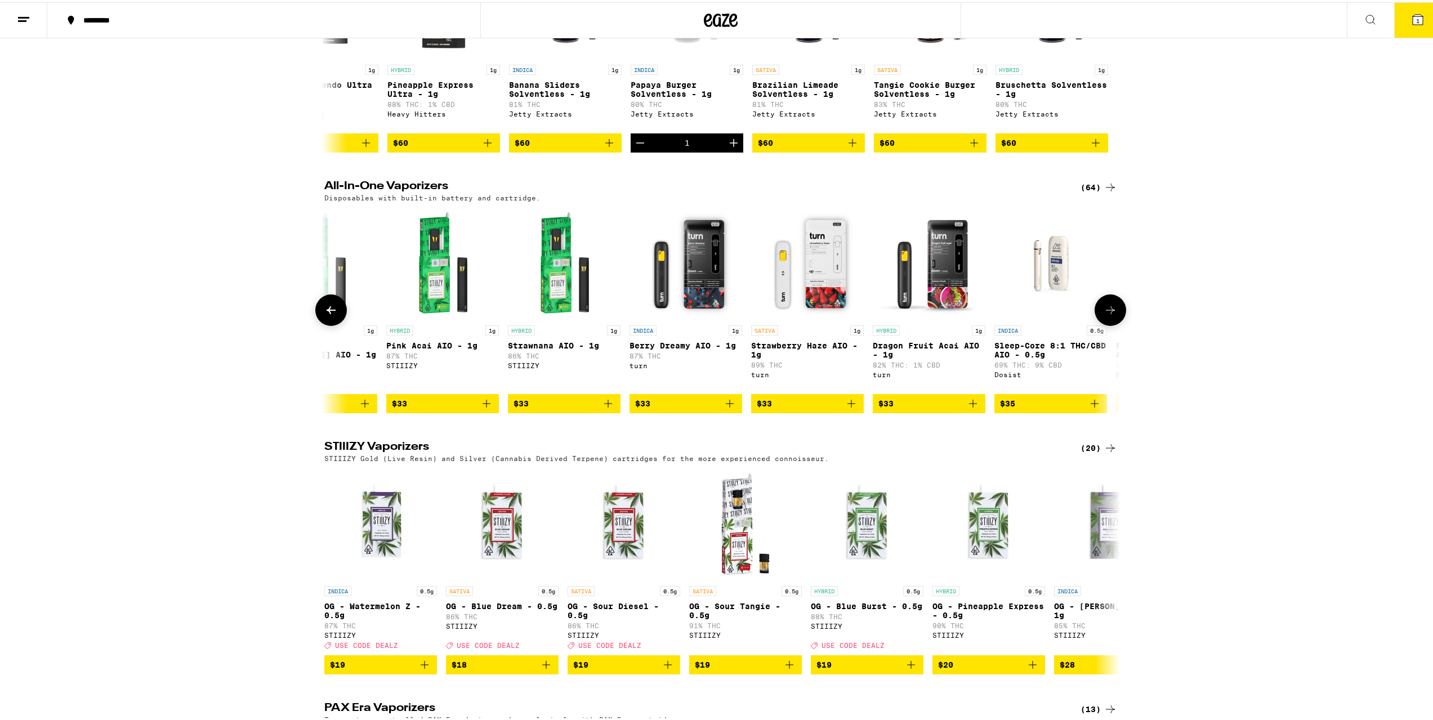
click at [1103, 315] on icon at bounding box center [1110, 308] width 14 height 14
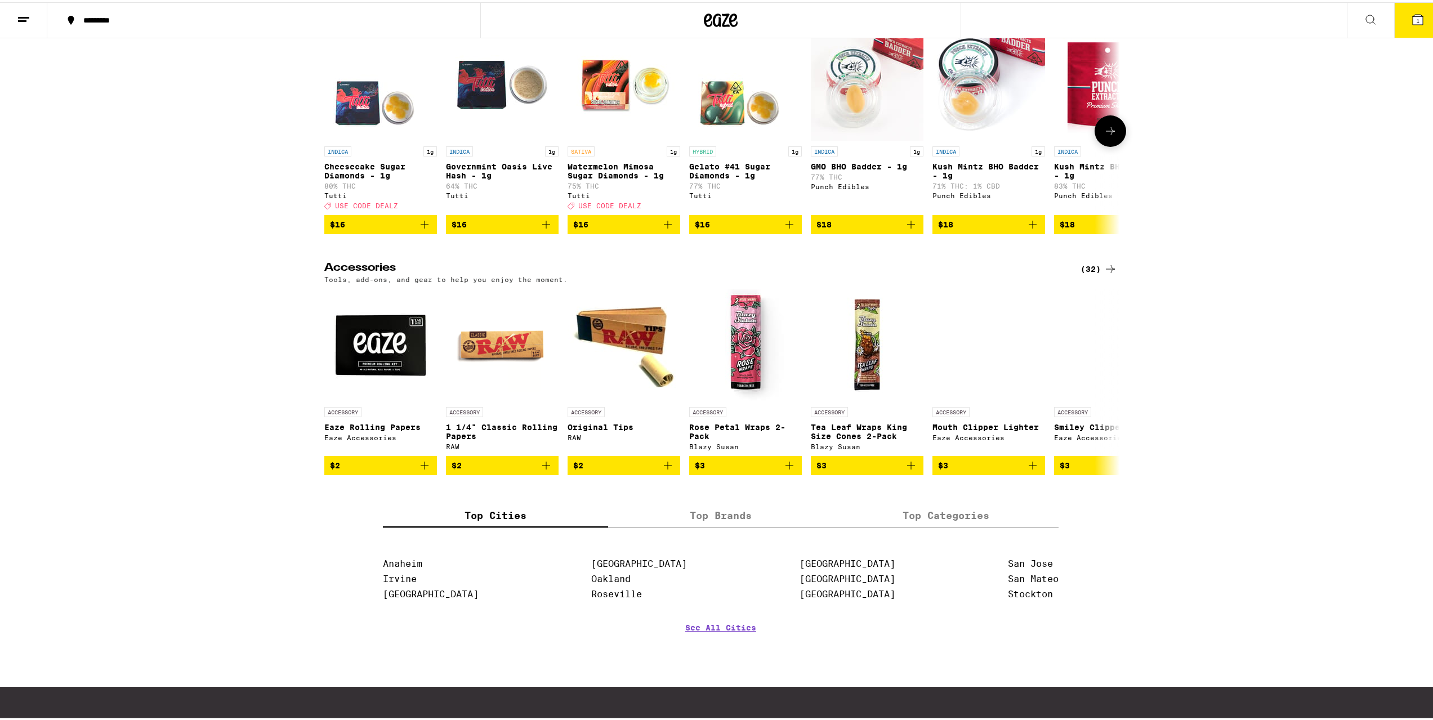
scroll to position [4447, 0]
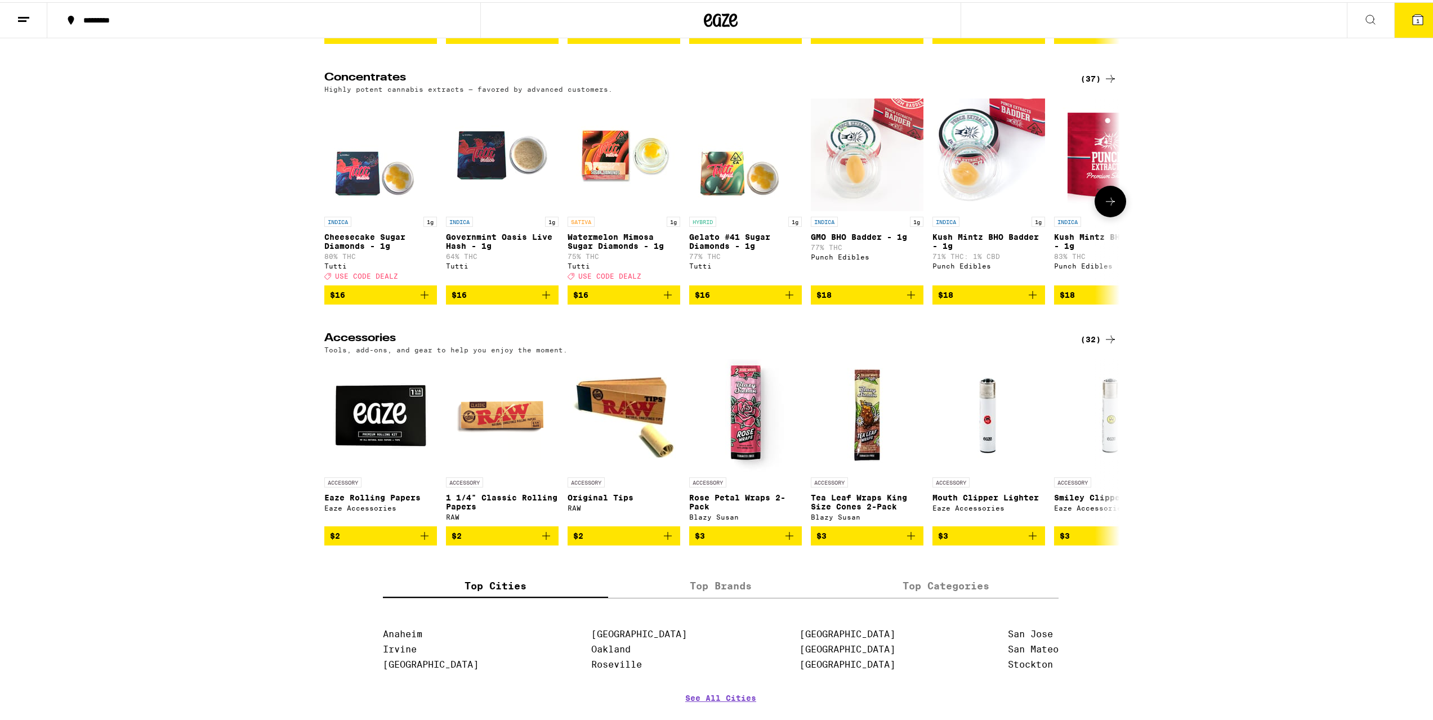
click at [1103, 206] on icon at bounding box center [1110, 200] width 14 height 14
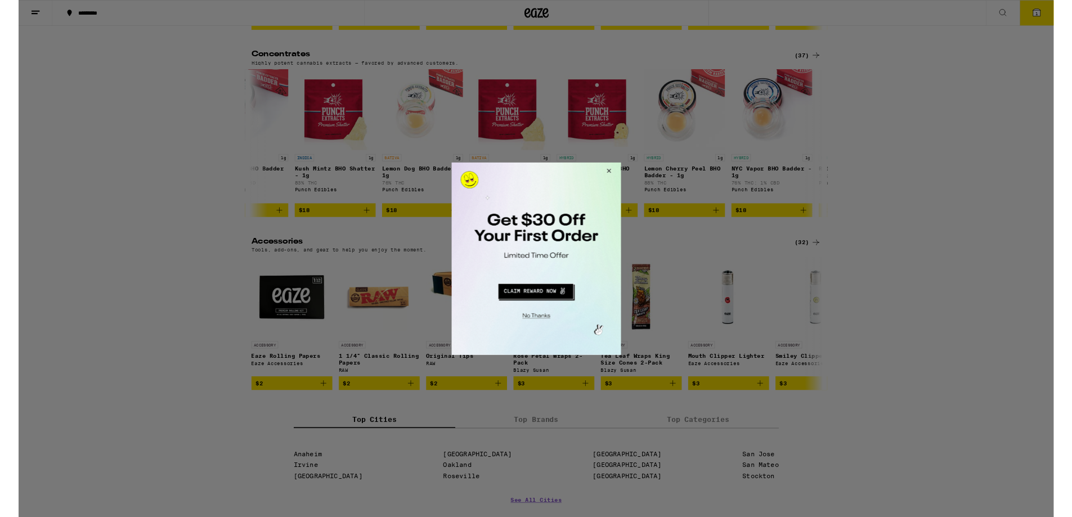
scroll to position [0, 670]
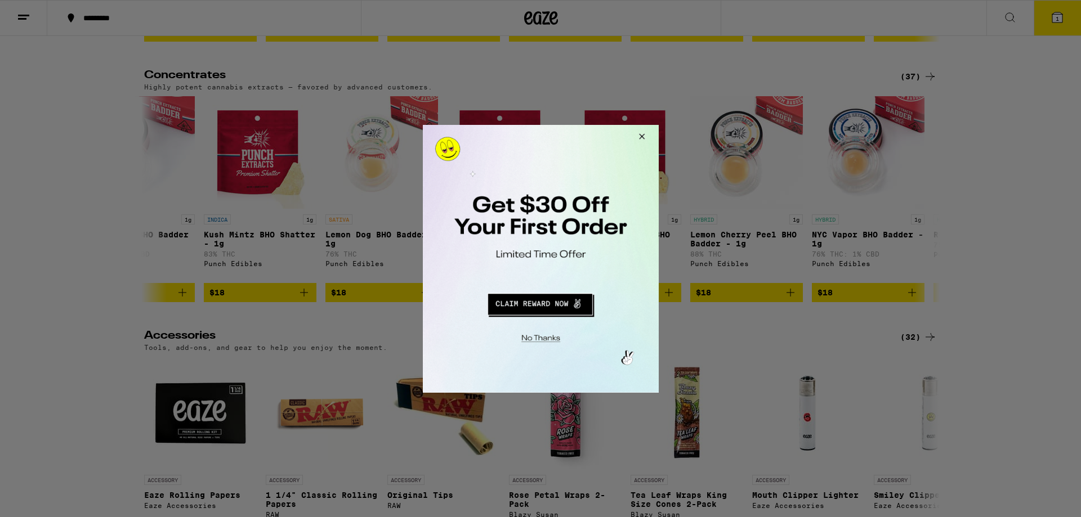
drag, startPoint x: 672, startPoint y: 147, endPoint x: 659, endPoint y: 134, distance: 19.1
click at [666, 141] on div at bounding box center [540, 258] width 1081 height 517
click at [643, 133] on button "Close Modal" at bounding box center [639, 137] width 30 height 27
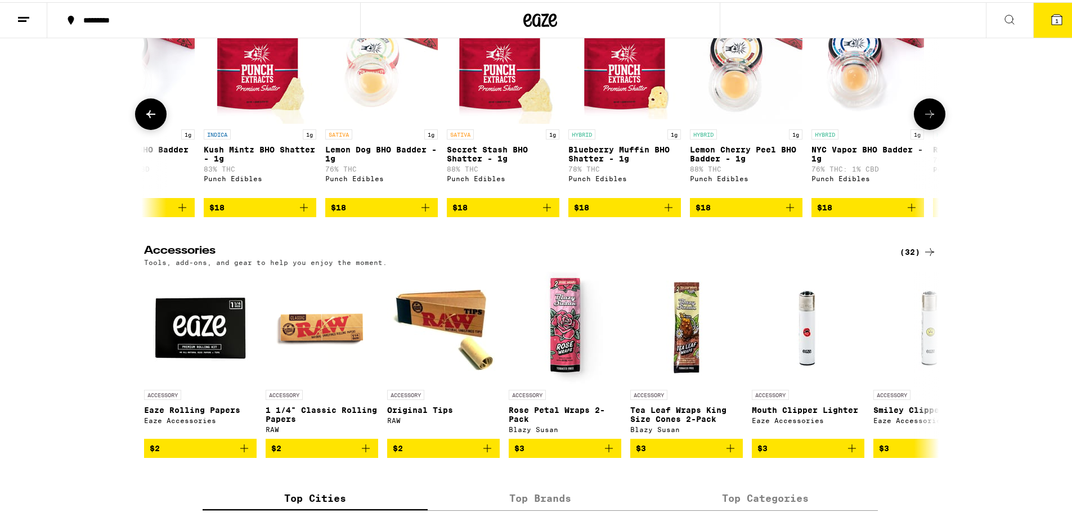
scroll to position [4616, 0]
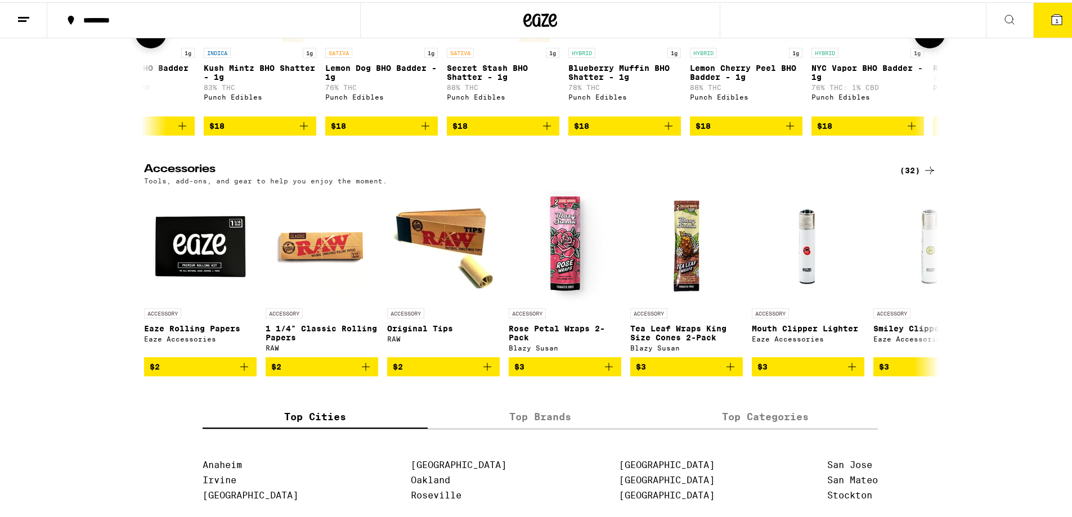
click at [930, 37] on icon at bounding box center [930, 31] width 14 height 14
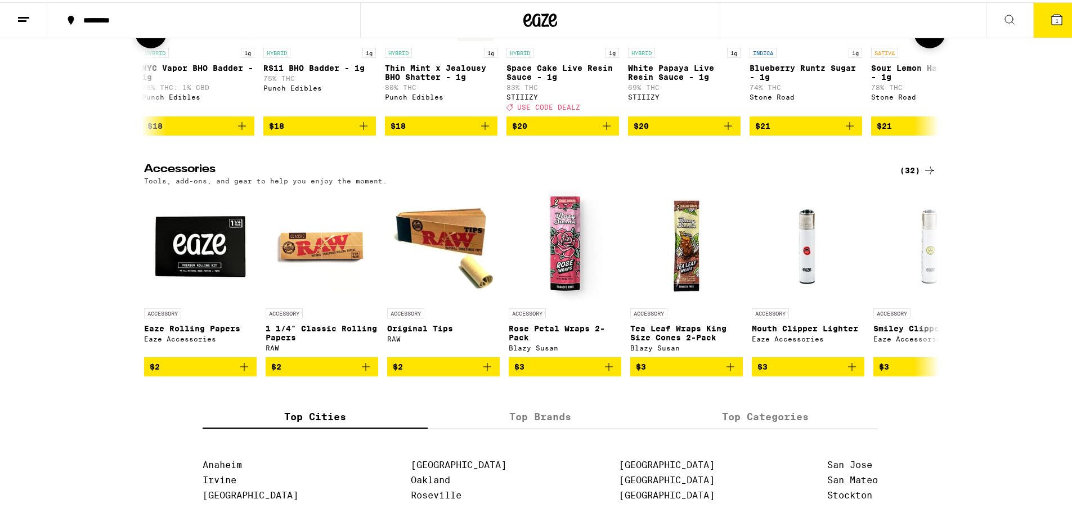
click at [930, 37] on icon at bounding box center [930, 31] width 14 height 14
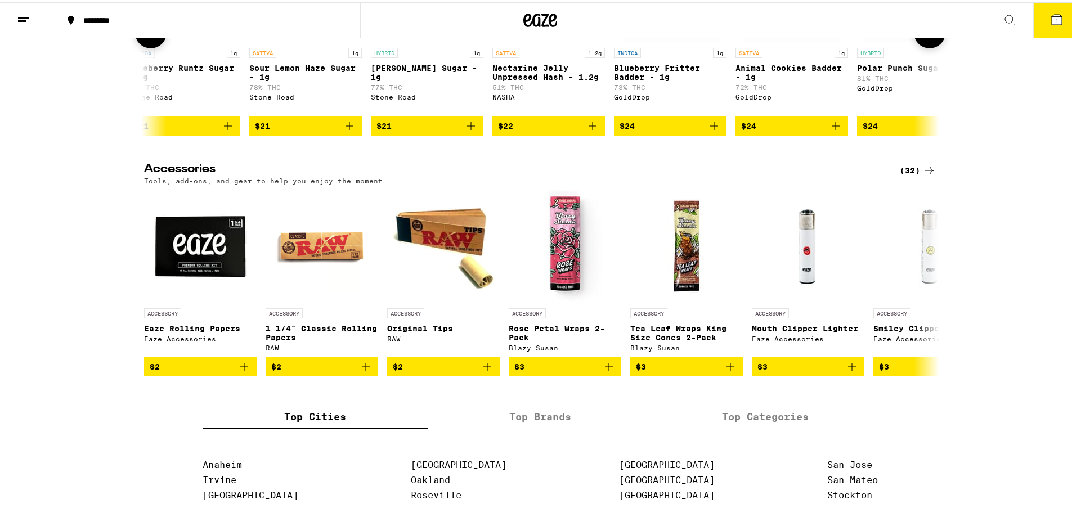
scroll to position [0, 2009]
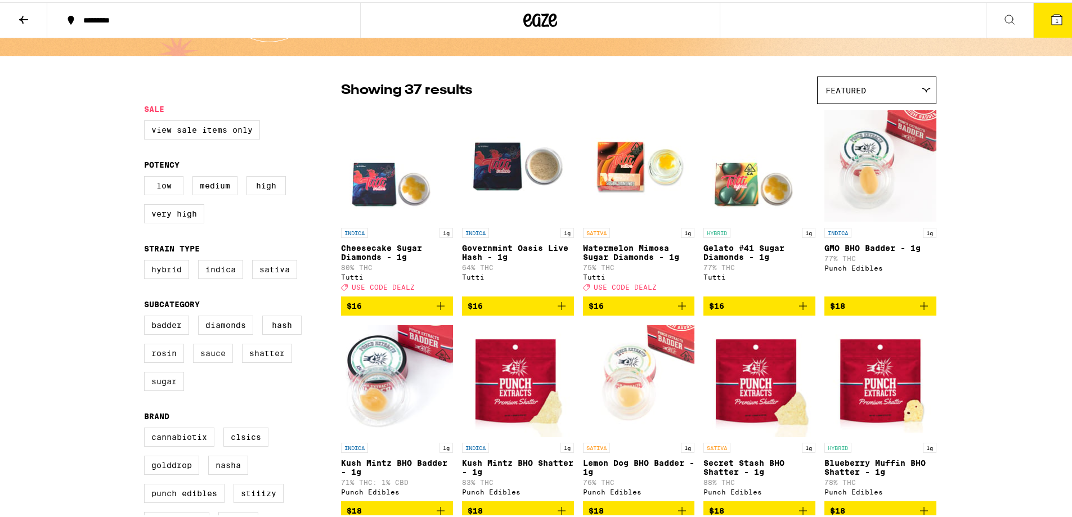
scroll to position [56, 0]
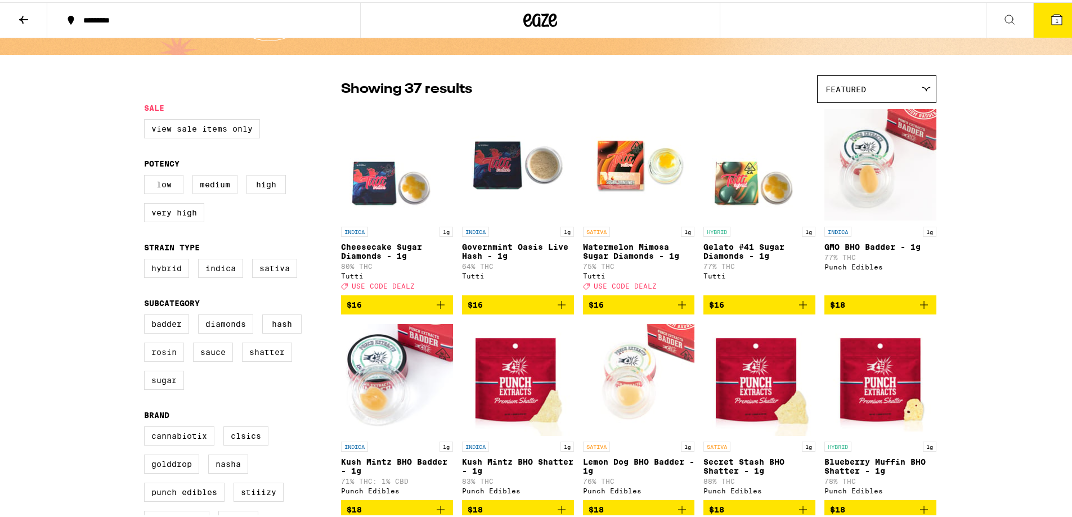
click at [159, 360] on label "Rosin" at bounding box center [164, 350] width 40 height 19
click at [147, 315] on input "Rosin" at bounding box center [146, 314] width 1 height 1
checkbox input "true"
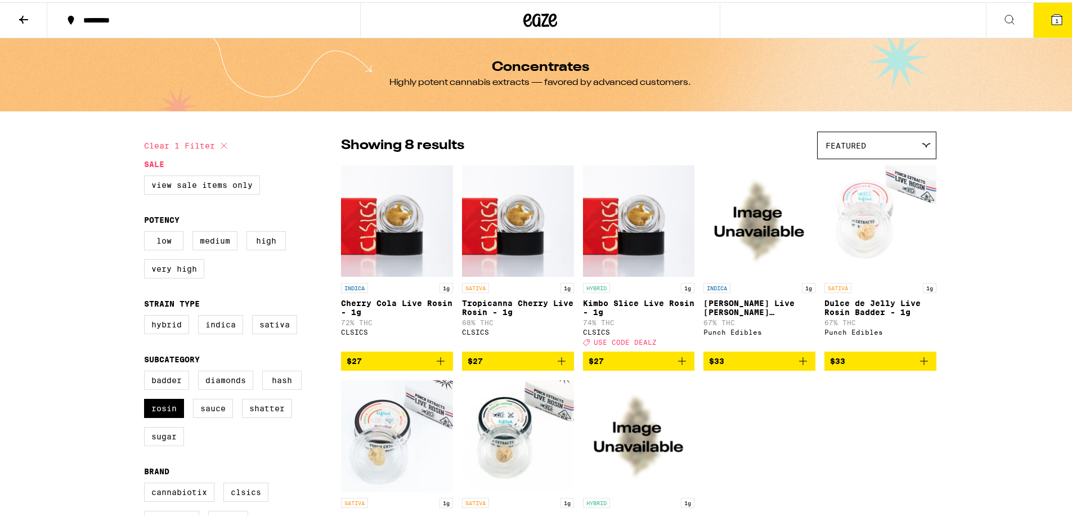
scroll to position [225, 0]
